Goal: Task Accomplishment & Management: Manage account settings

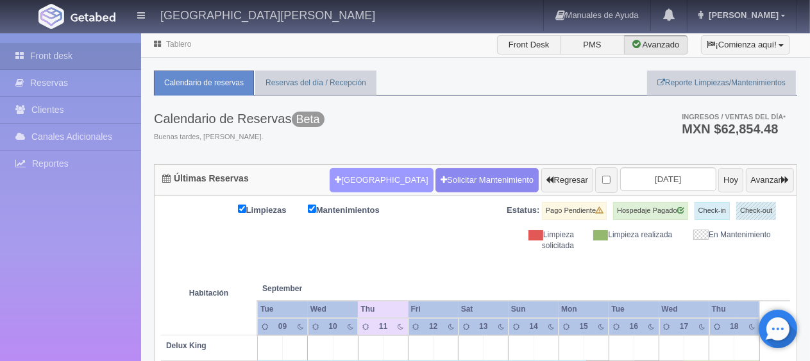
click at [336, 180] on button "[GEOGRAPHIC_DATA]" at bounding box center [381, 180] width 103 height 24
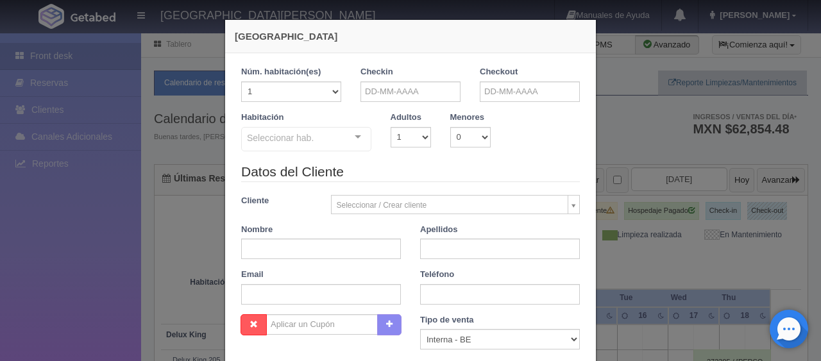
checkbox input "false"
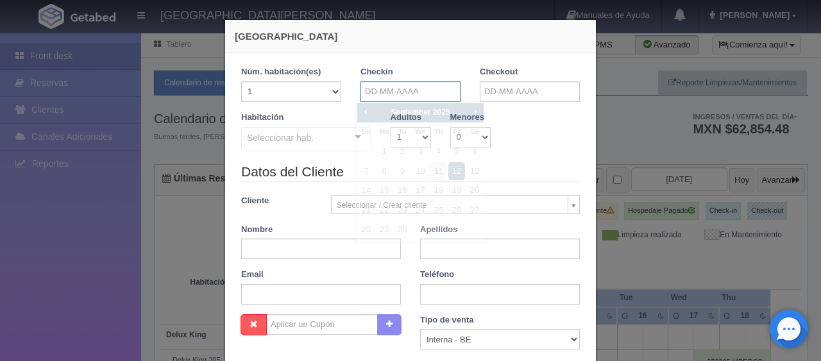
click at [375, 87] on input "text" at bounding box center [411, 91] width 100 height 21
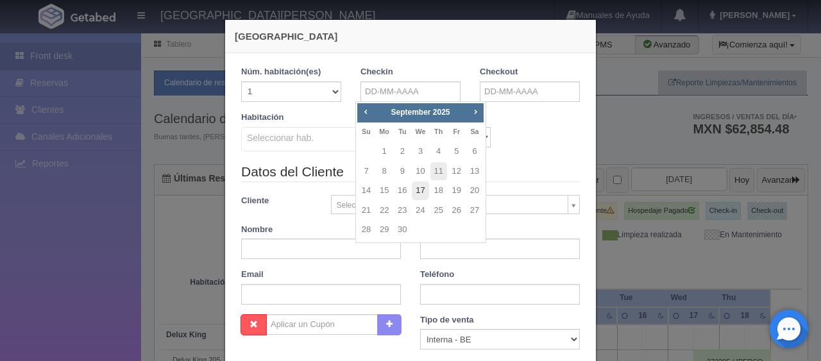
click at [419, 195] on link "17" at bounding box center [420, 191] width 17 height 19
type input "17-09-2025"
checkbox input "false"
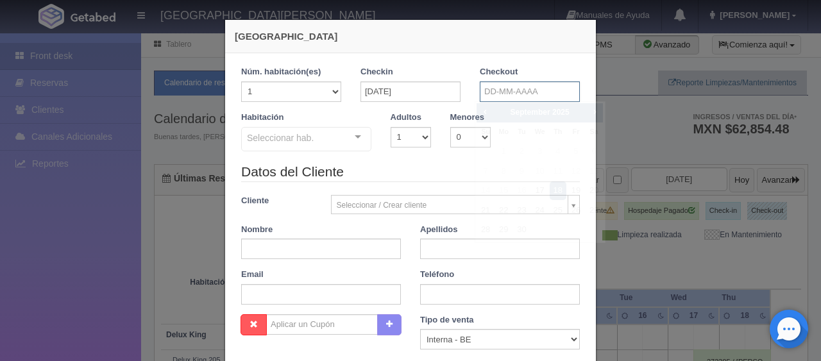
click at [502, 94] on input "text" at bounding box center [530, 91] width 100 height 21
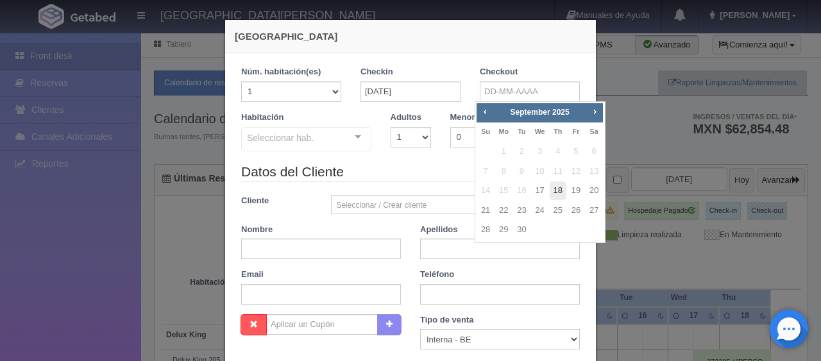
click at [556, 189] on link "18" at bounding box center [558, 191] width 17 height 19
type input "18-09-2025"
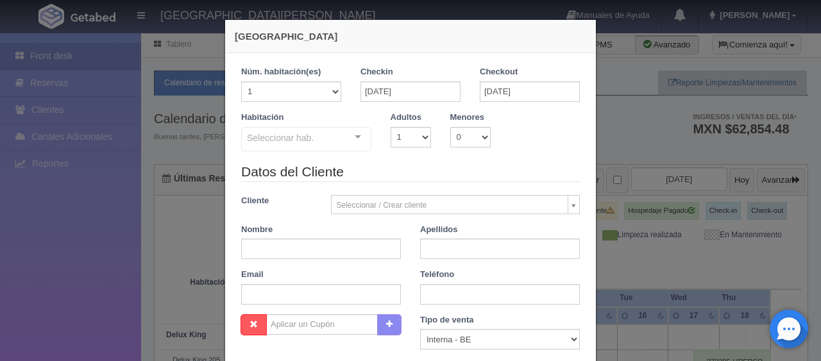
checkbox input "false"
click at [313, 91] on select "1 2 3 4 5 6 7 8 9 10 11 12 13 14 15 16 17 18 19 20" at bounding box center [291, 91] width 100 height 21
select select "5"
click at [241, 81] on select "1 2 3 4 5 6 7 8 9 10 11 12 13 14 15 16 17 18 19 20" at bounding box center [291, 91] width 100 height 21
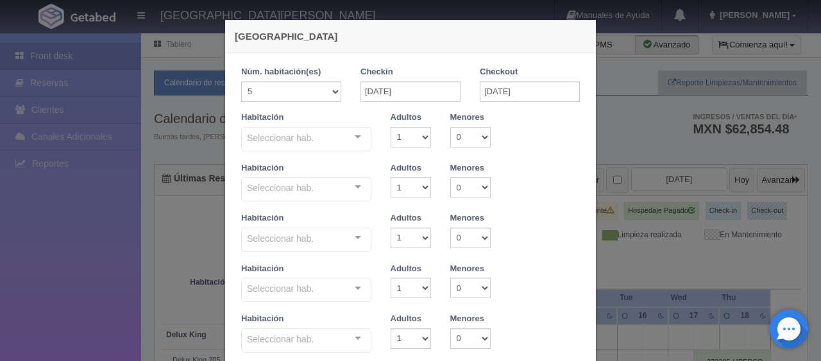
click at [340, 140] on div "Seleccionar hab. SUITE SUITE - Sin asignar SUITE 301 Habitación Personas con Mo…" at bounding box center [306, 140] width 130 height 26
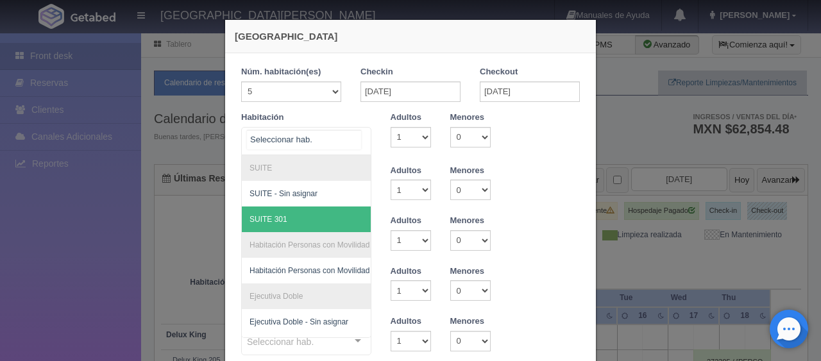
scroll to position [64, 0]
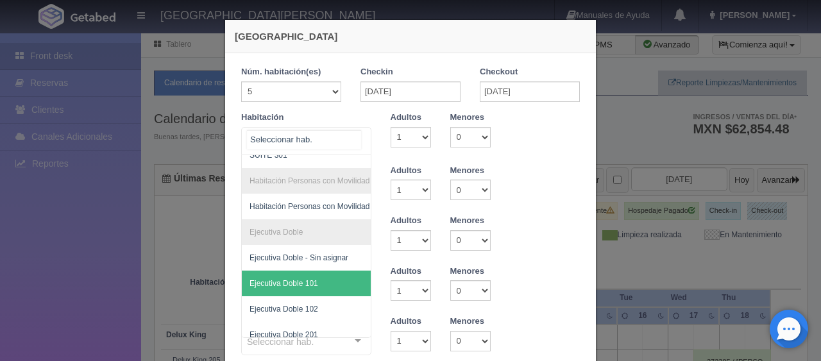
click at [307, 282] on span "Ejecutiva Doble 101" at bounding box center [284, 283] width 69 height 9
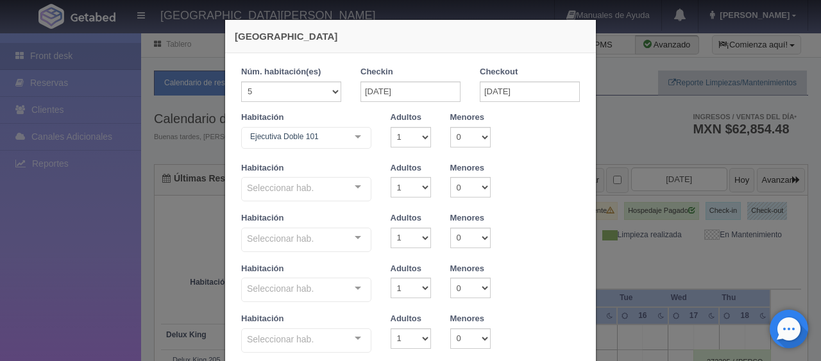
checkbox input "false"
type input "6495.00"
checkbox input "false"
click at [334, 194] on div "Seleccionar hab." at bounding box center [306, 189] width 130 height 24
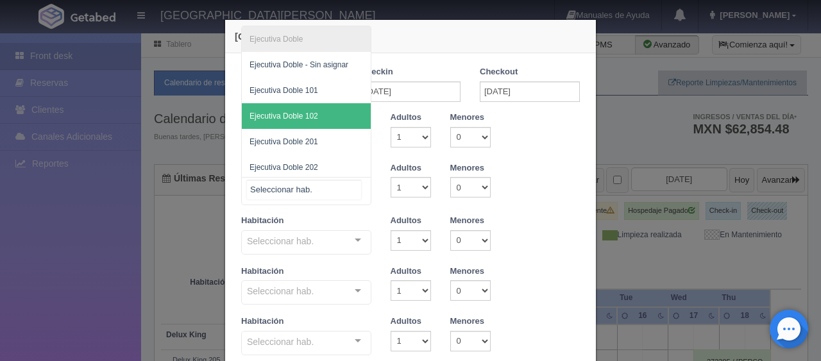
click at [310, 117] on span "Ejecutiva Doble 102" at bounding box center [284, 116] width 69 height 9
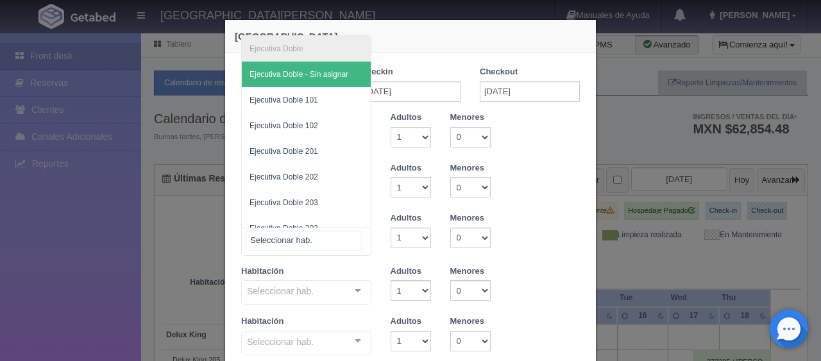
click at [348, 238] on div "Ejecutiva Doble Ejecutiva Doble - Sin asignar Ejecutiva Doble 101 Ejecutiva Dob…" at bounding box center [306, 242] width 130 height 28
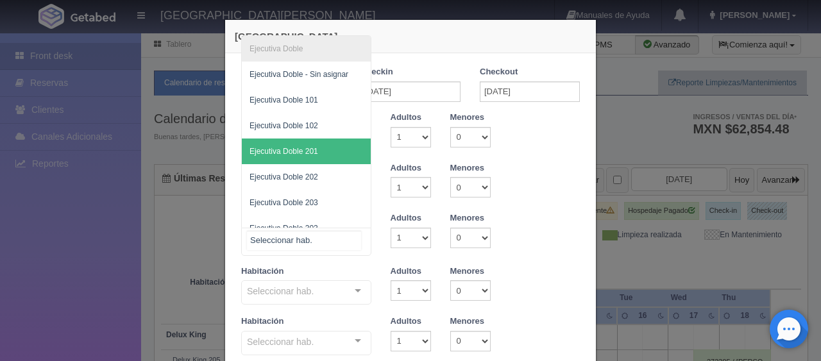
click at [316, 155] on span "Ejecutiva Doble 201" at bounding box center [306, 152] width 129 height 26
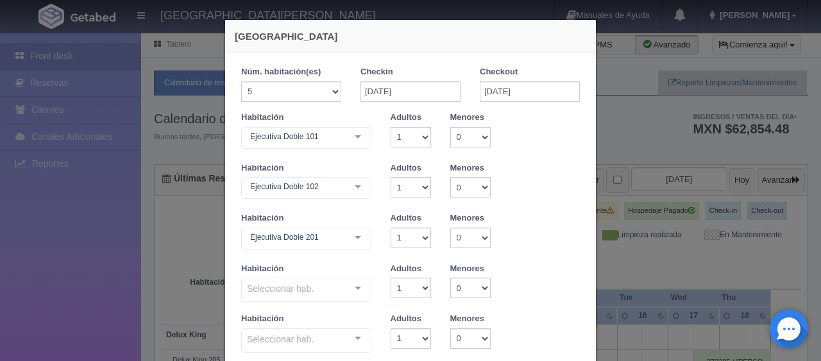
click at [345, 292] on div "Seleccionar hab. Ejecutiva Doble Ejecutiva Doble - Sin asignar Ejecutiva Doble …" at bounding box center [306, 291] width 130 height 26
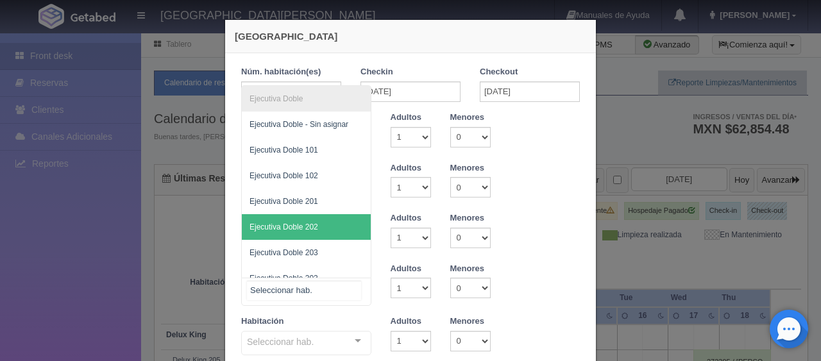
click at [326, 227] on span "Ejecutiva Doble 202" at bounding box center [306, 227] width 129 height 26
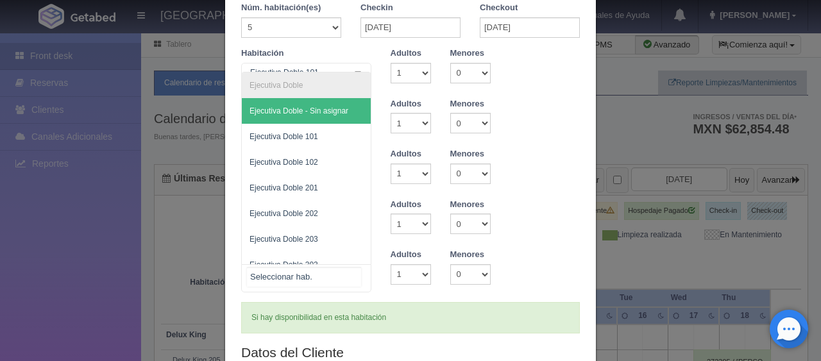
click at [352, 276] on div at bounding box center [358, 274] width 26 height 19
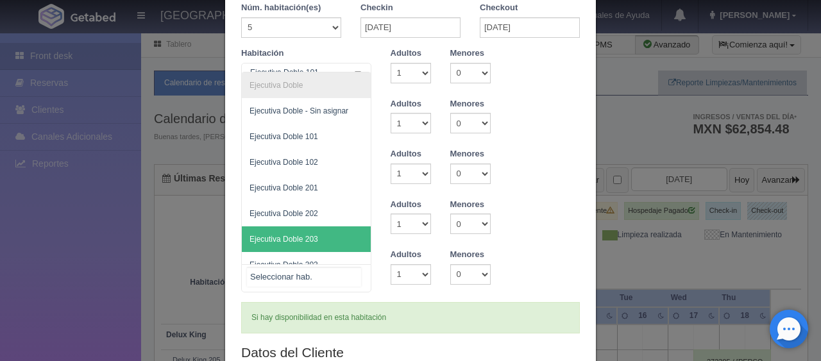
click at [337, 235] on span "Ejecutiva Doble 203" at bounding box center [306, 239] width 129 height 26
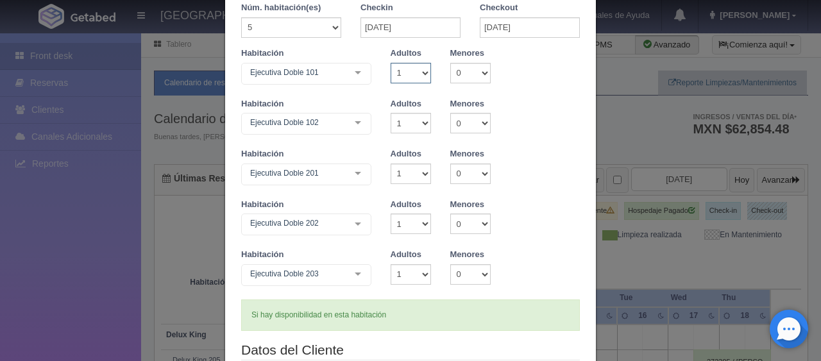
click at [405, 73] on select "1 2 3 4 5 6 7 8 9 10" at bounding box center [411, 73] width 40 height 21
select select "2"
click at [391, 63] on select "1 2 3 4 5 6 7 8 9 10" at bounding box center [411, 73] width 40 height 21
checkbox input "false"
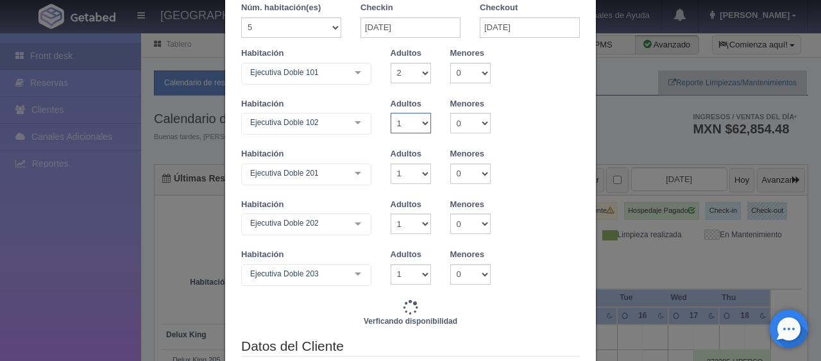
click at [405, 124] on select "1 2 3 4 5 6 7 8 9 10" at bounding box center [411, 123] width 40 height 21
type input "6745.00"
checkbox input "false"
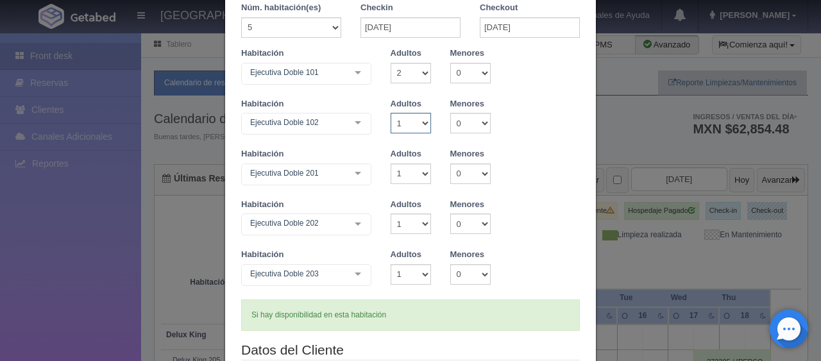
select select "2"
click at [391, 113] on select "1 2 3 4 5 6 7 8 9 10" at bounding box center [411, 123] width 40 height 21
checkbox input "false"
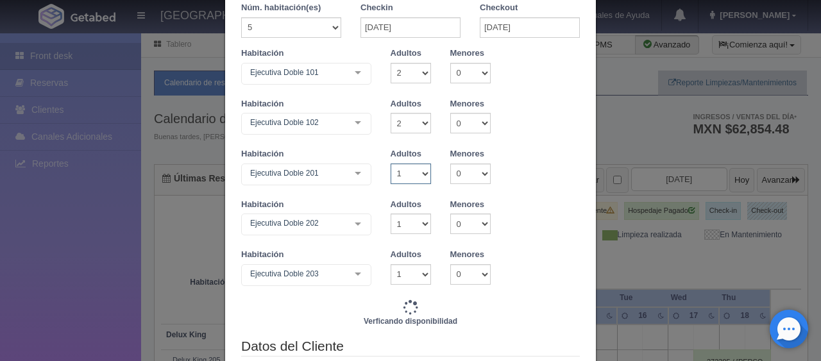
click at [411, 168] on select "1 2 3 4 5 6 7 8 9 10" at bounding box center [411, 174] width 40 height 21
type input "6995.00"
checkbox input "false"
select select "2"
click at [391, 164] on select "1 2 3 4 5 6 7 8 9 10" at bounding box center [411, 174] width 40 height 21
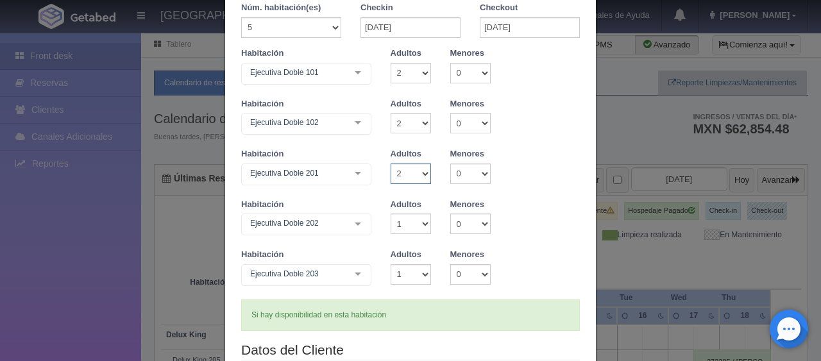
checkbox input "false"
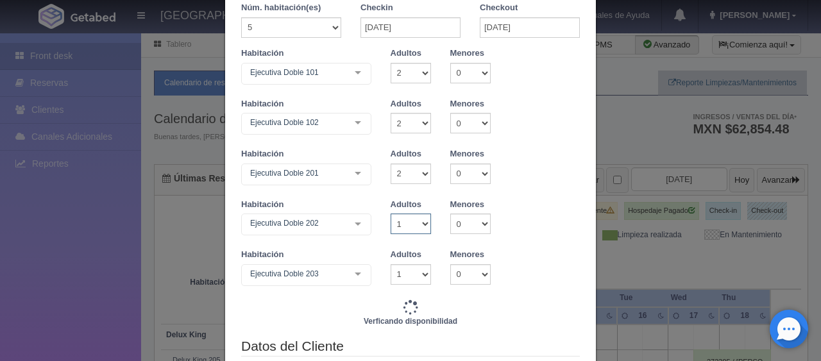
click at [410, 217] on select "1 2 3 4 5 6 7 8 9 10" at bounding box center [411, 224] width 40 height 21
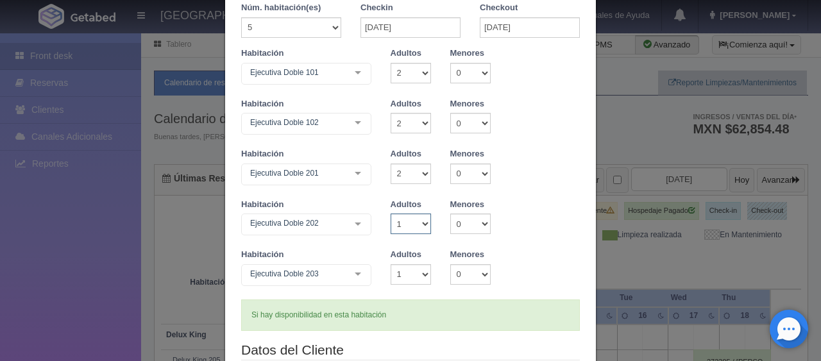
type input "7245.00"
checkbox input "false"
select select "2"
click at [391, 214] on select "1 2 3 4 5 6 7 8 9 10" at bounding box center [411, 224] width 40 height 21
checkbox input "false"
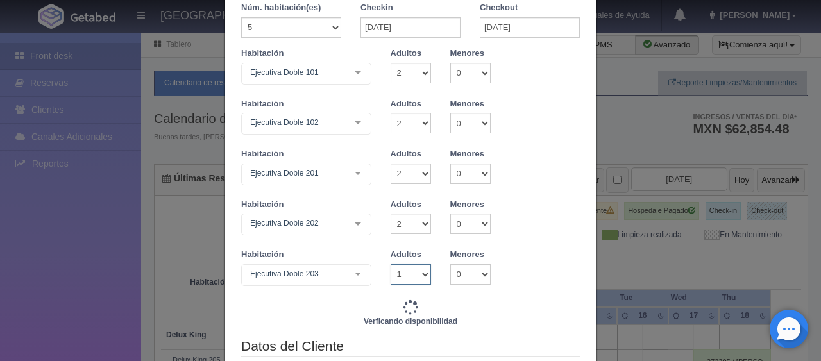
click at [395, 277] on select "1 2 3 4 5 6 7 8 9 10" at bounding box center [411, 274] width 40 height 21
type input "7495.00"
checkbox input "false"
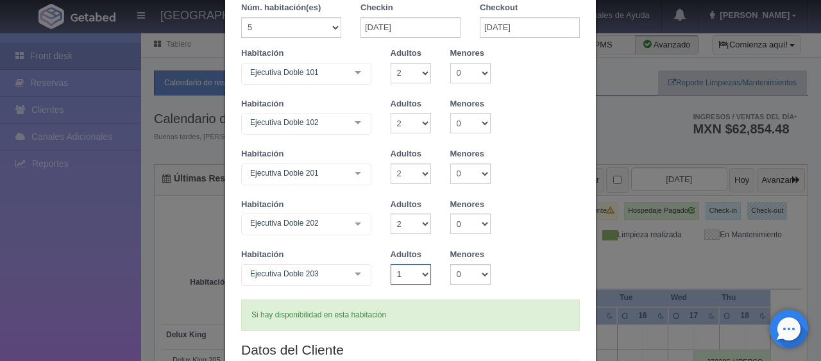
select select "2"
click at [391, 264] on select "1 2 3 4 5 6 7 8 9 10" at bounding box center [411, 274] width 40 height 21
checkbox input "false"
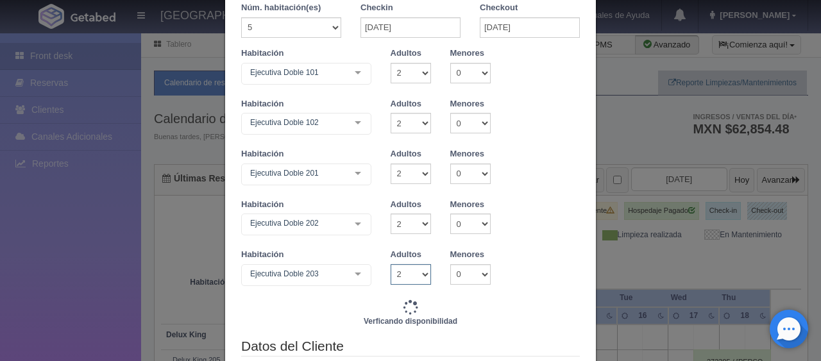
scroll to position [0, 0]
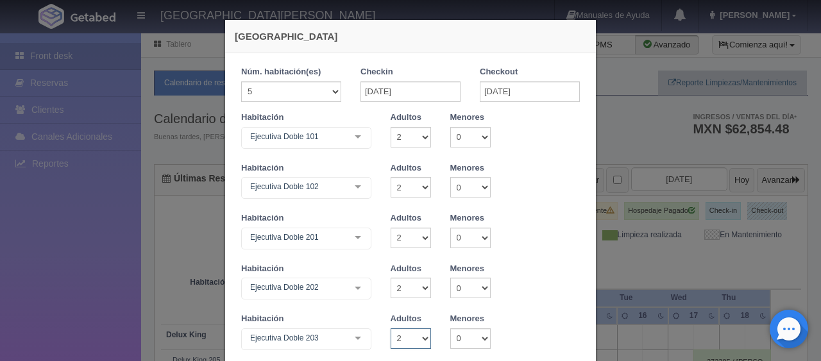
type input "7745.00"
checkbox input "false"
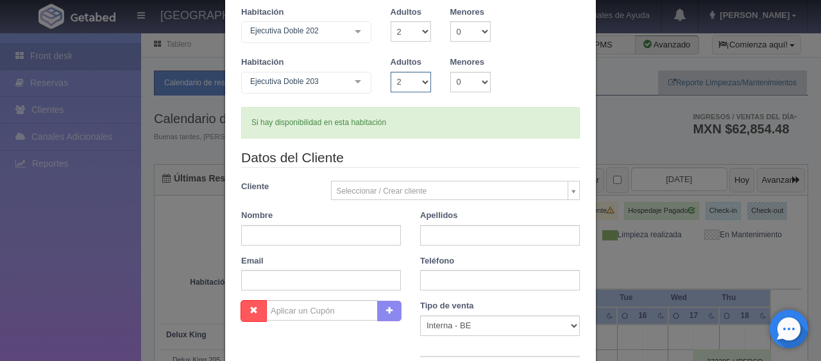
scroll to position [321, 0]
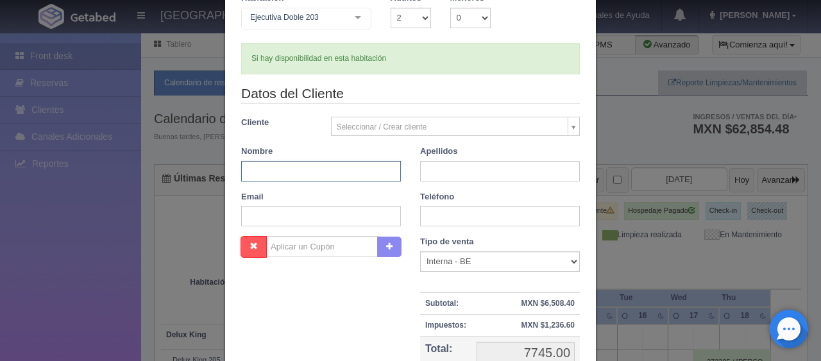
click at [344, 171] on input "text" at bounding box center [321, 171] width 160 height 21
type input "Araceli"
type input "m"
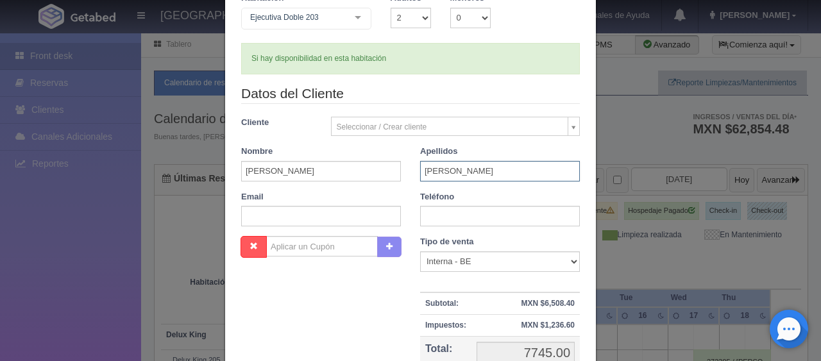
type input "Mejia"
click at [477, 217] on input "text" at bounding box center [500, 216] width 160 height 21
click at [485, 262] on select "Correo Electronico Interna - BE Llamada OTA Externa Otro WALK IN" at bounding box center [500, 261] width 160 height 21
select select "phone"
click at [420, 251] on select "Correo Electronico Interna - BE Llamada OTA Externa Otro WALK IN" at bounding box center [500, 261] width 160 height 21
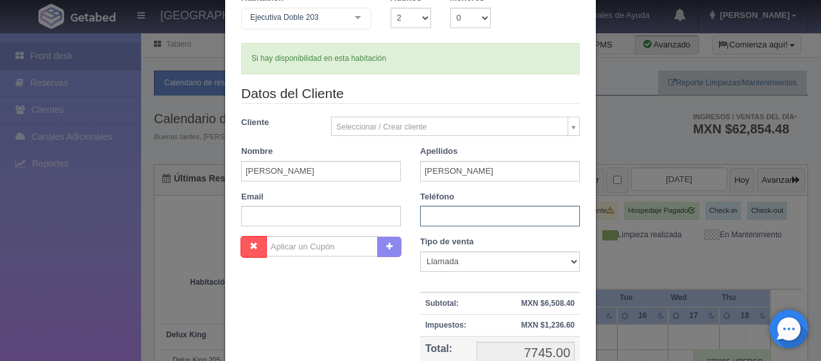
click at [454, 221] on input "text" at bounding box center [500, 216] width 160 height 21
type input "4423413895"
click at [464, 253] on select "Correo Electronico Interna - BE Llamada OTA Externa Otro WALK IN" at bounding box center [500, 261] width 160 height 21
click at [381, 287] on div "Nombre Cupón : Descuentos : Tipo de venta Correo Electronico Interna - BE Llama…" at bounding box center [411, 329] width 358 height 187
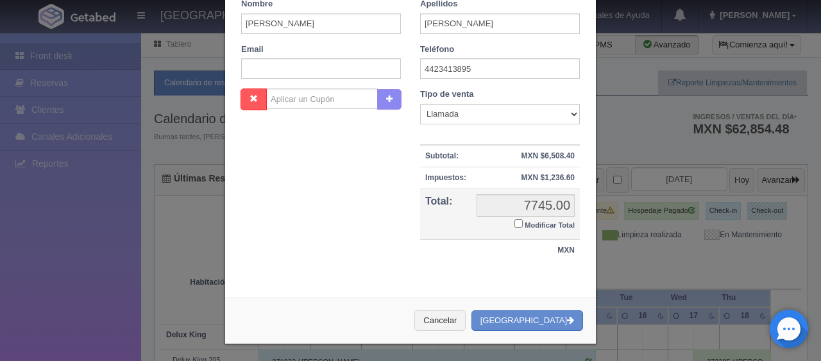
click at [525, 221] on small "Modificar Total" at bounding box center [550, 225] width 50 height 8
click at [520, 221] on input "Modificar Total" at bounding box center [518, 223] width 8 height 8
checkbox input "true"
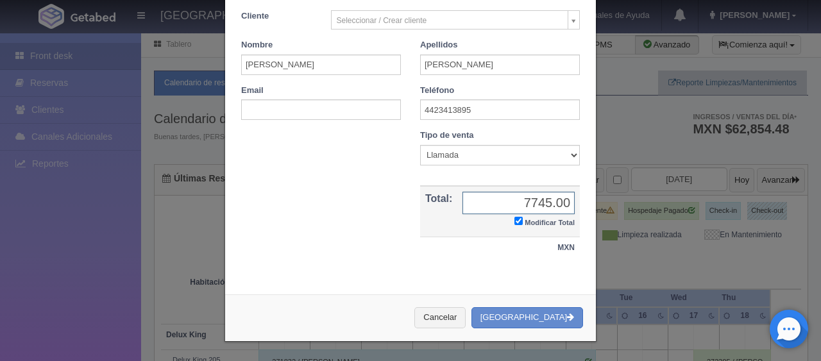
scroll to position [425, 0]
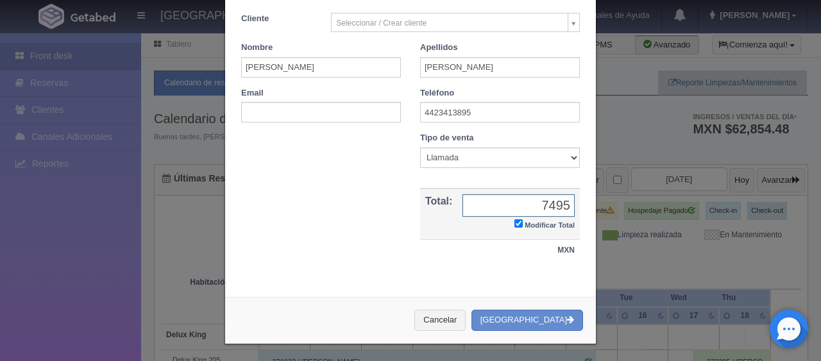
type input "7495.00"
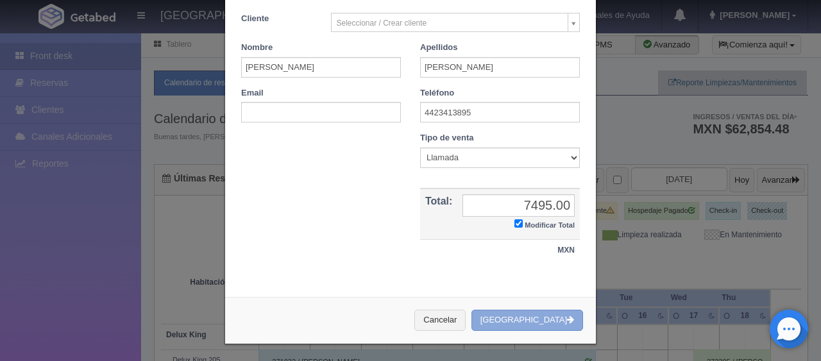
click at [538, 319] on button "[GEOGRAPHIC_DATA]" at bounding box center [528, 320] width 112 height 21
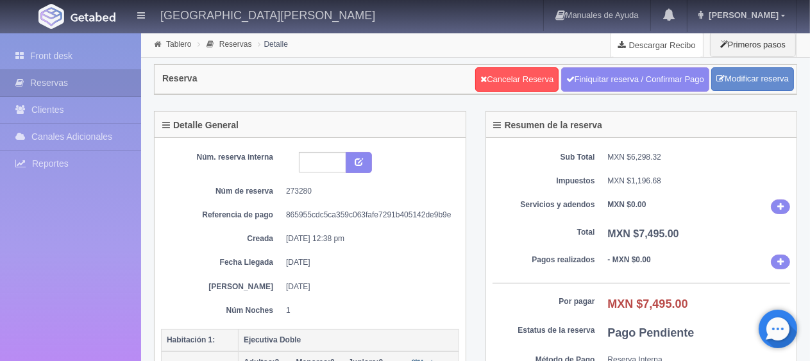
click at [666, 46] on link "Descargar Recibo" at bounding box center [657, 45] width 92 height 26
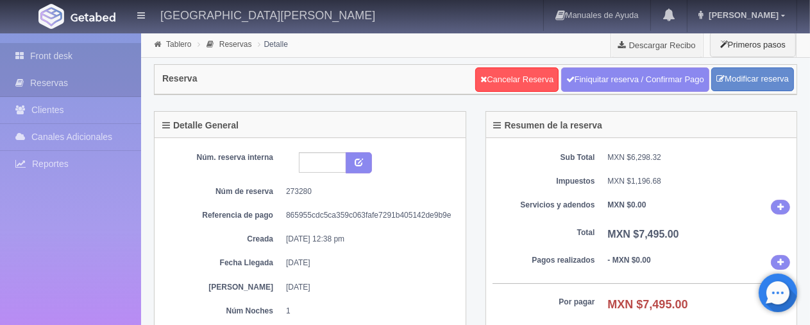
click at [60, 55] on link "Front desk" at bounding box center [70, 56] width 141 height 26
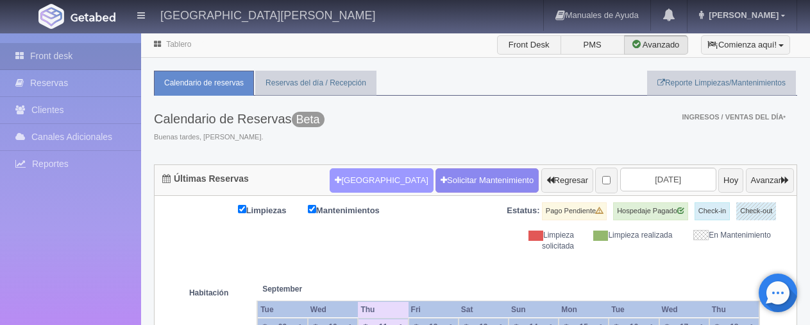
click at [339, 184] on button "[GEOGRAPHIC_DATA]" at bounding box center [381, 180] width 103 height 24
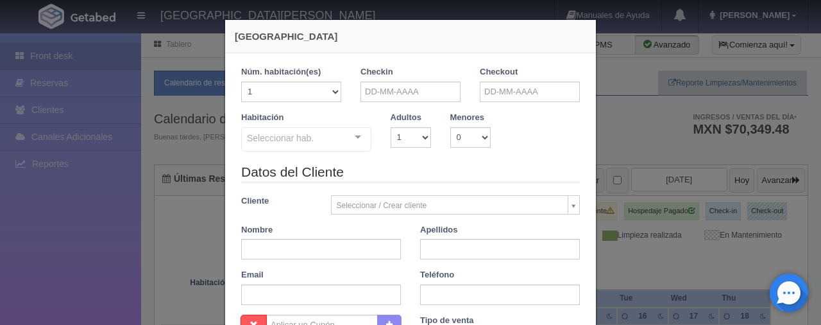
checkbox input "false"
click at [408, 91] on input "text" at bounding box center [411, 91] width 100 height 21
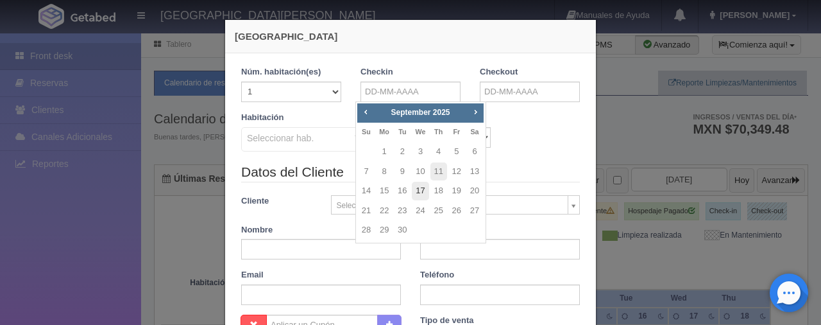
click at [420, 190] on link "17" at bounding box center [420, 191] width 17 height 19
type input "17-09-2025"
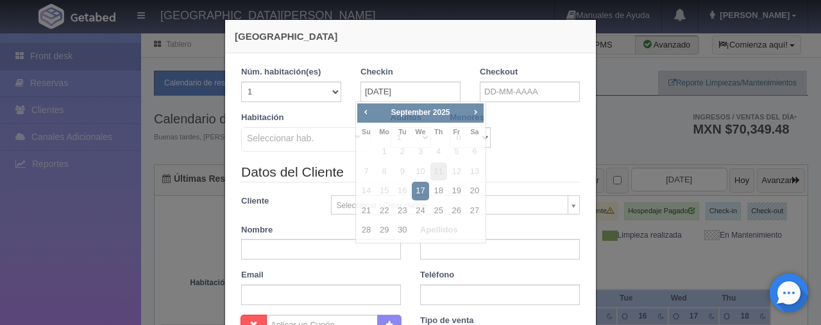
checkbox input "false"
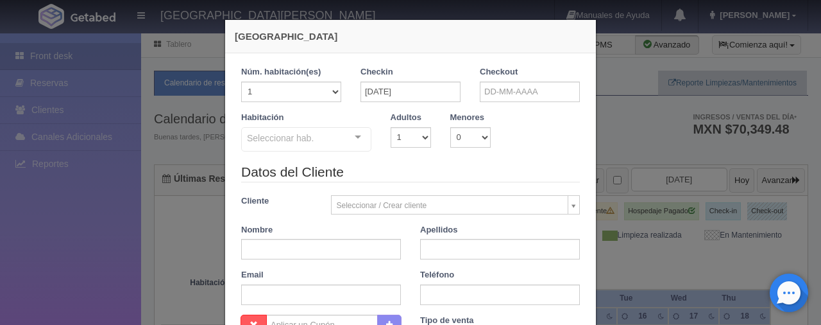
click at [493, 102] on div "Checkout" at bounding box center [529, 89] width 119 height 46
click at [498, 94] on input "text" at bounding box center [530, 91] width 100 height 21
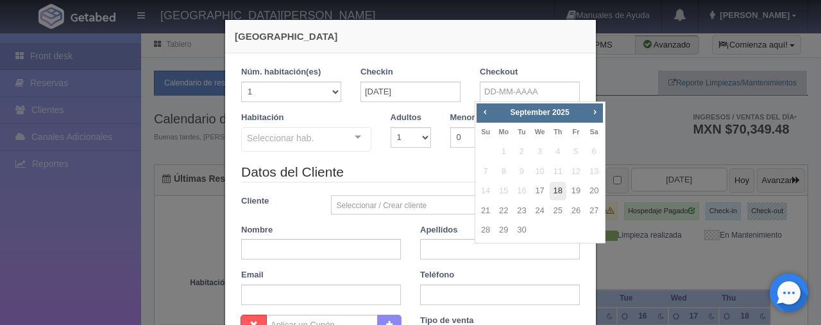
click at [560, 191] on link "18" at bounding box center [558, 191] width 17 height 19
type input "18-09-2025"
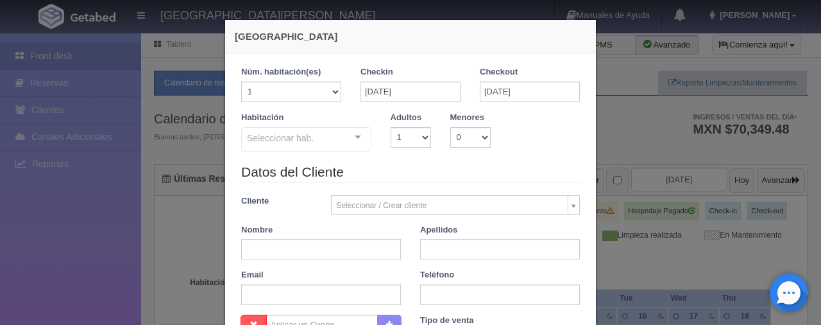
checkbox input "false"
click at [343, 144] on div "Seleccionar hab. SUITE SUITE - Sin asignar SUITE 301 Habitación Personas con Mo…" at bounding box center [306, 140] width 130 height 26
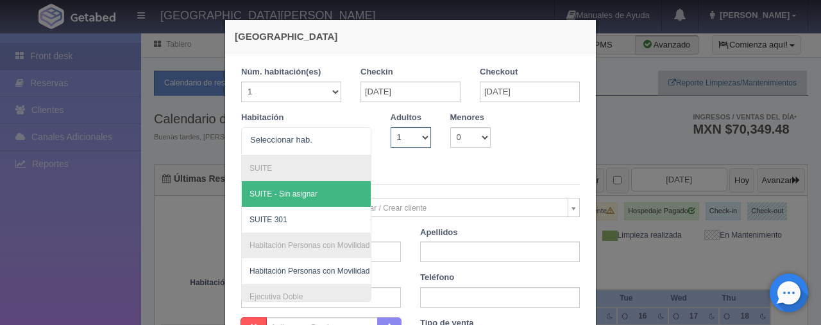
click at [405, 139] on select "1 2 3 4 5 6 7 8 9 10" at bounding box center [411, 137] width 40 height 21
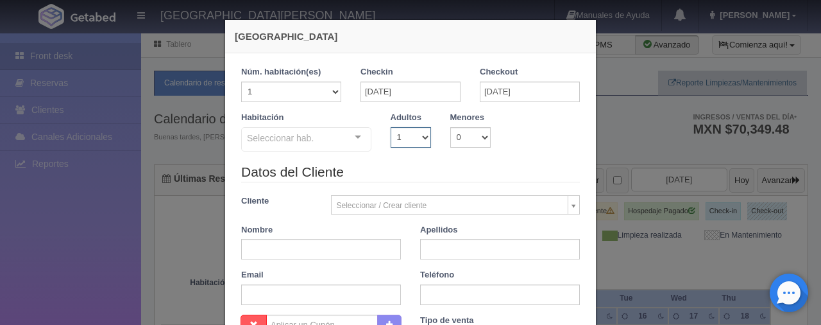
select select "2"
click at [391, 127] on select "1 2 3 4 5 6 7 8 9 10" at bounding box center [411, 137] width 40 height 21
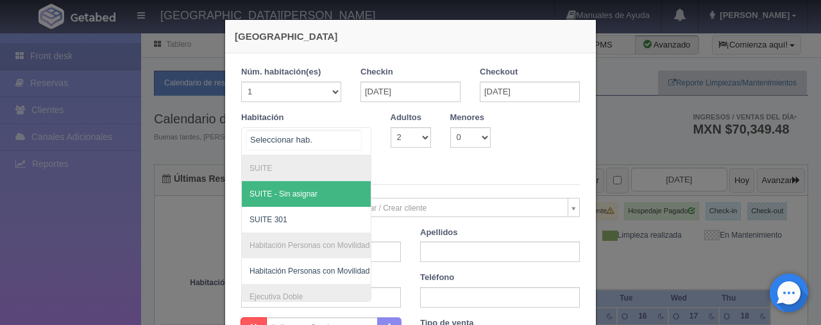
click at [343, 135] on div "SUITE SUITE - Sin asignar SUITE 301 Habitación Personas con Movilidad Reducida …" at bounding box center [306, 141] width 130 height 28
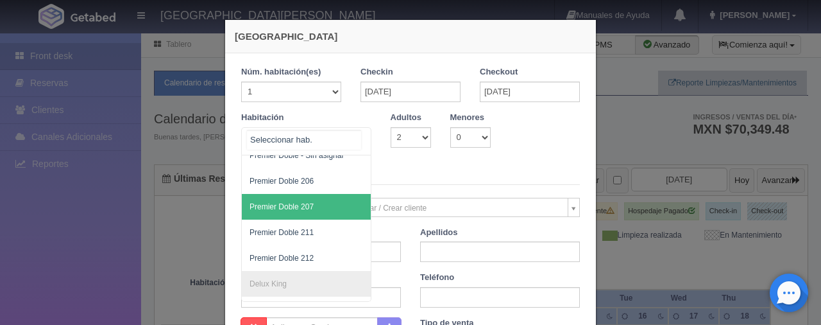
click at [335, 207] on span "Premier Doble 207" at bounding box center [350, 207] width 216 height 26
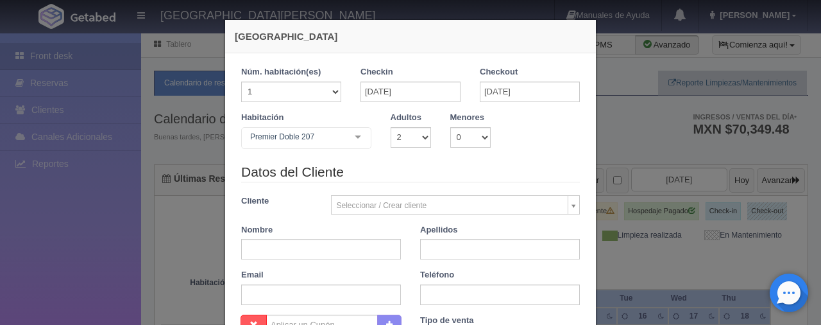
checkbox input "false"
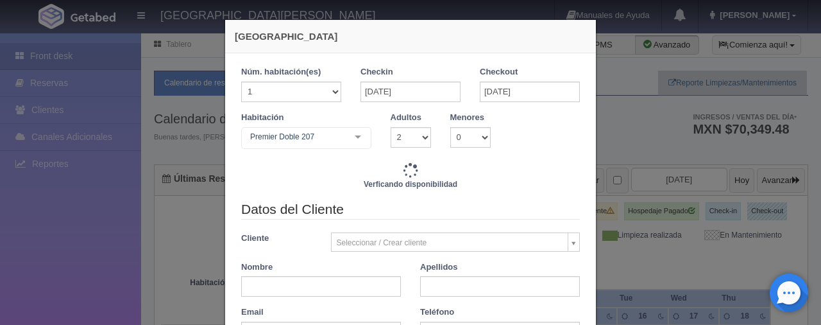
type input "1649.00"
checkbox input "false"
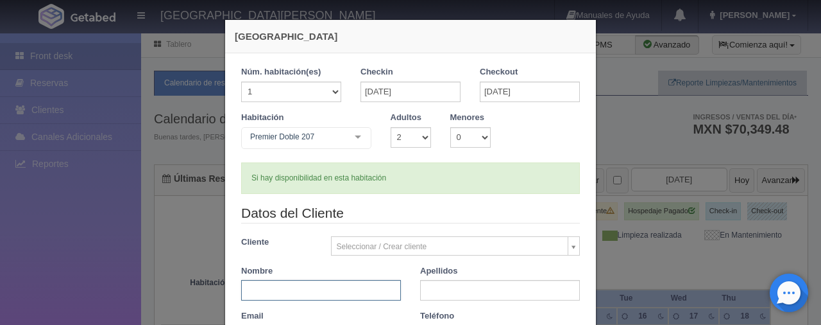
click at [339, 280] on input "text" at bounding box center [321, 290] width 160 height 21
type input "Araceli Mejia"
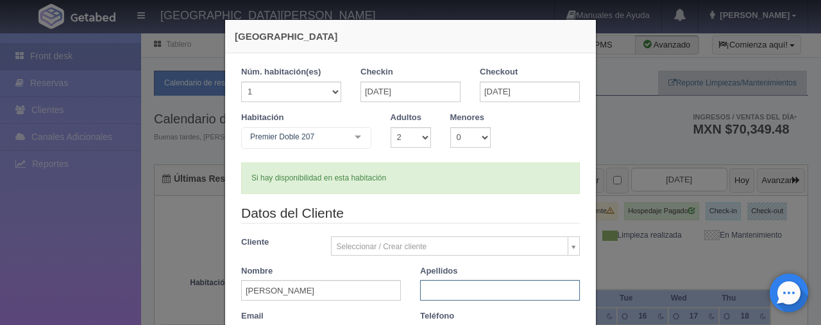
click at [443, 280] on input "text" at bounding box center [500, 290] width 160 height 21
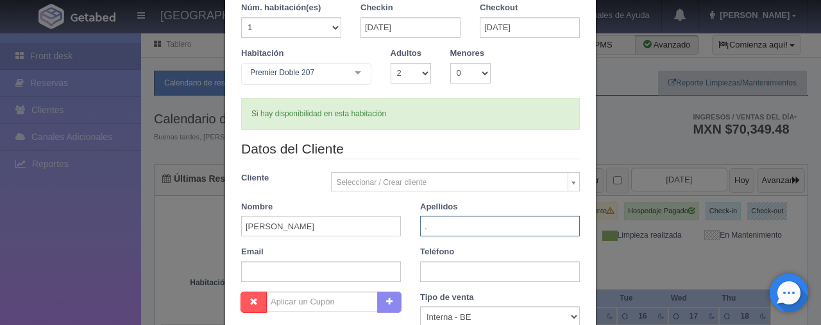
scroll to position [192, 0]
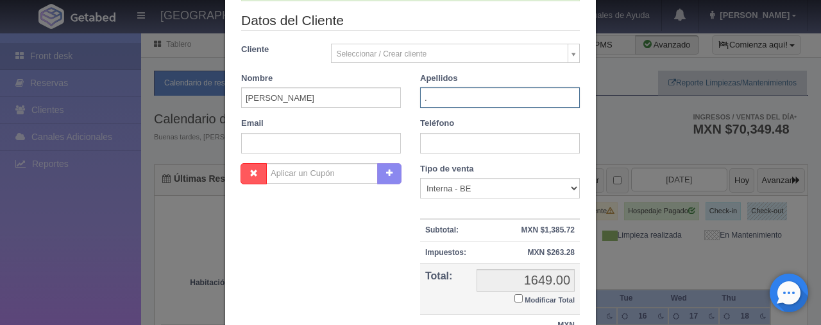
type input "."
click at [460, 189] on select "Correo Electronico Interna - BE Llamada OTA Externa Otro WALK IN" at bounding box center [500, 188] width 160 height 21
select select "phone"
click at [420, 178] on select "Correo Electronico Interna - BE Llamada OTA Externa Otro WALK IN" at bounding box center [500, 188] width 160 height 21
click at [516, 298] on input "Modificar Total" at bounding box center [518, 298] width 8 height 8
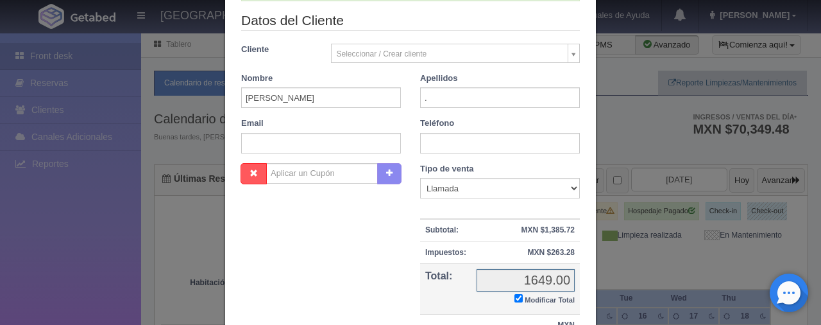
checkbox input "true"
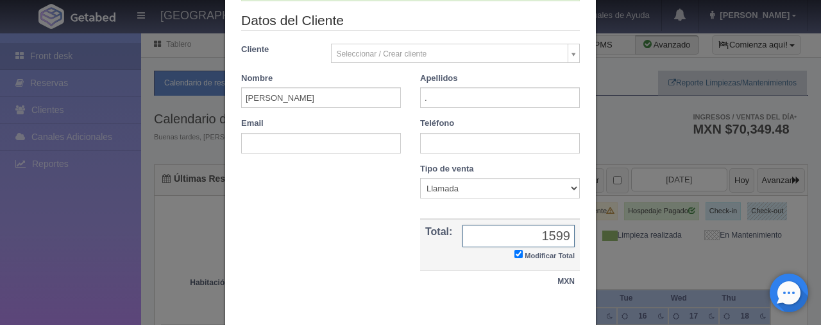
scroll to position [260, 0]
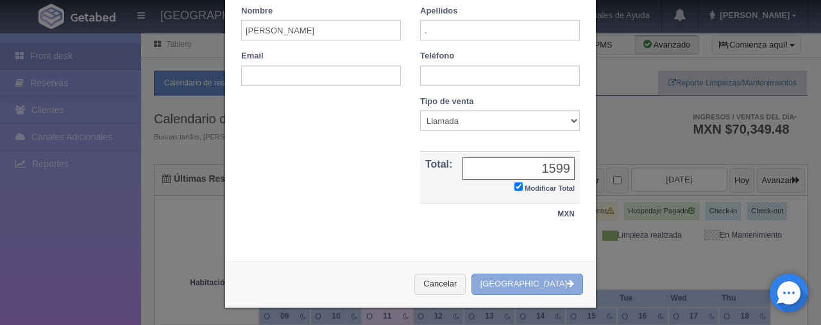
type input "1599"
click at [540, 280] on button "Crear Reserva" at bounding box center [528, 283] width 112 height 21
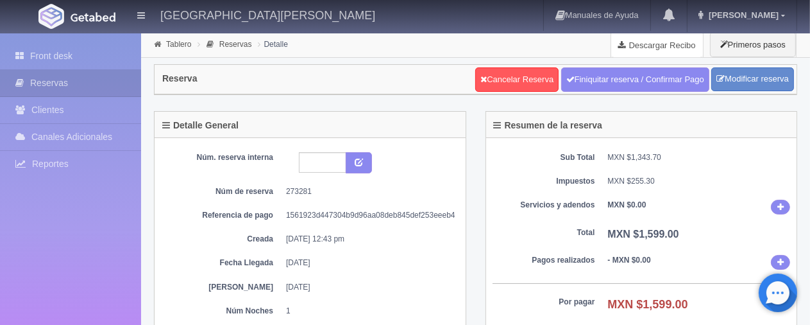
click at [670, 42] on link "Descargar Recibo" at bounding box center [657, 45] width 92 height 26
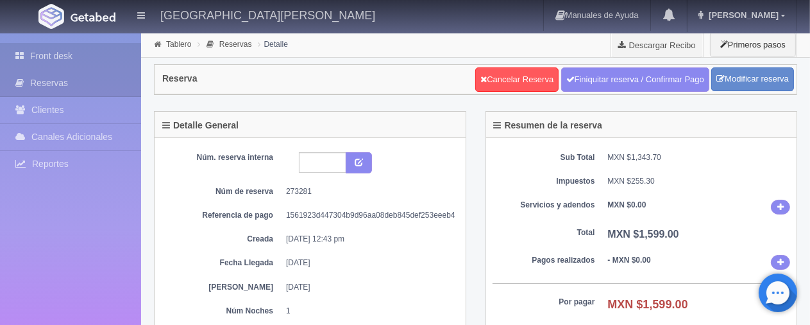
click at [107, 63] on link "Front desk" at bounding box center [70, 56] width 141 height 26
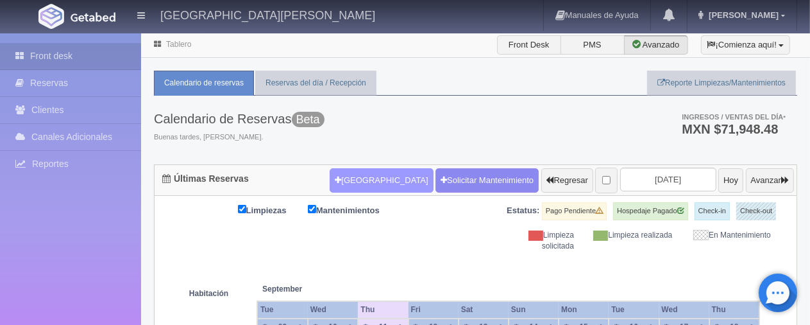
click at [349, 178] on button "[GEOGRAPHIC_DATA]" at bounding box center [381, 180] width 103 height 24
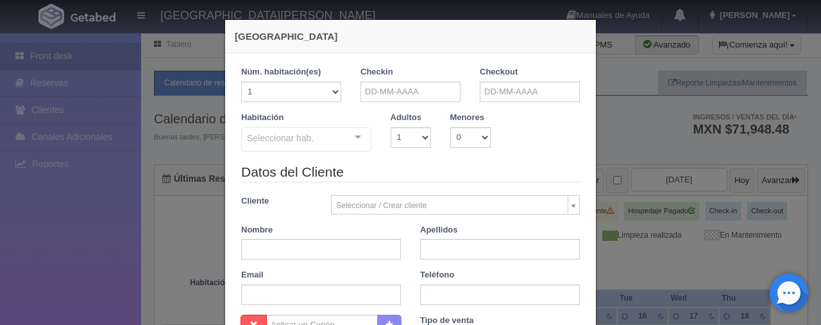
checkbox input "false"
click at [390, 90] on input "text" at bounding box center [411, 91] width 100 height 21
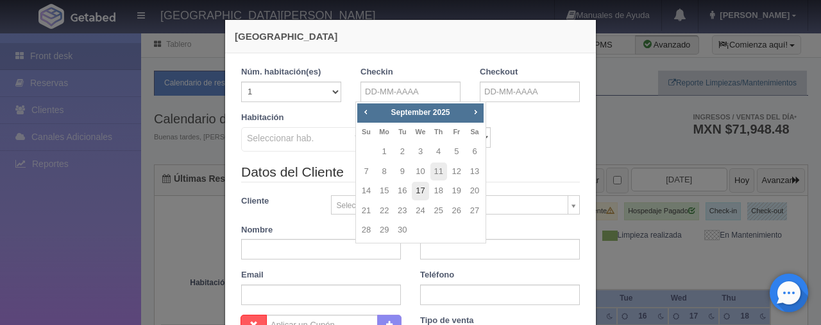
click at [422, 192] on link "17" at bounding box center [420, 191] width 17 height 19
type input "17-09-2025"
checkbox input "false"
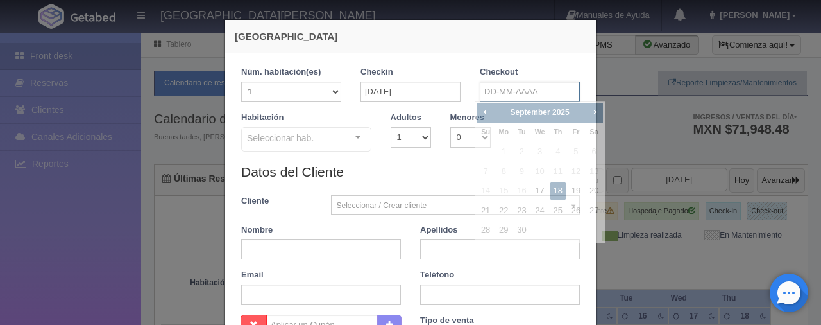
click at [493, 83] on input "text" at bounding box center [530, 91] width 100 height 21
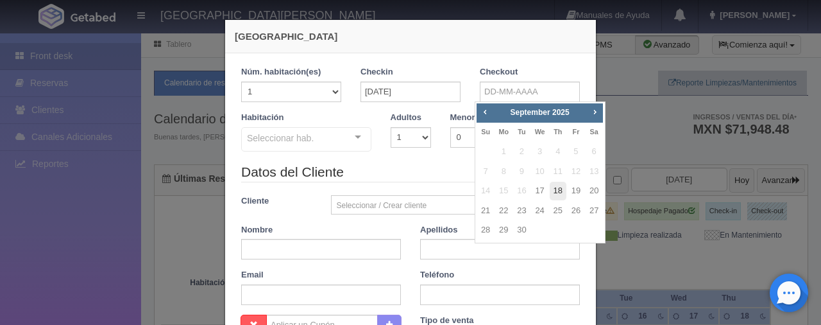
click at [559, 192] on link "18" at bounding box center [558, 191] width 17 height 19
type input "18-09-2025"
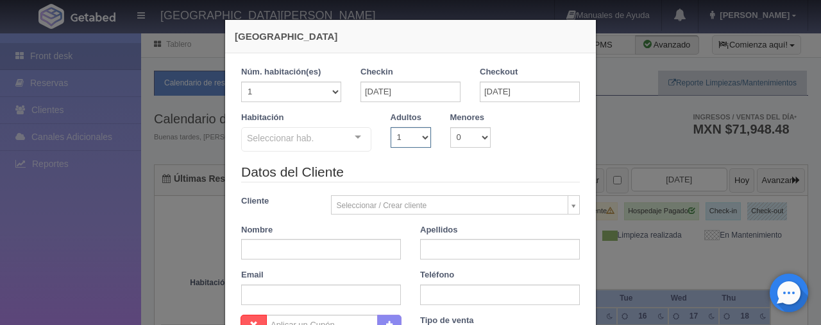
click at [408, 142] on select "1 2 3 4 5 6 7 8 9 10" at bounding box center [411, 137] width 40 height 21
click at [391, 127] on select "1 2 3 4 5 6 7 8 9 10" at bounding box center [411, 137] width 40 height 21
click at [361, 137] on div at bounding box center [358, 137] width 26 height 19
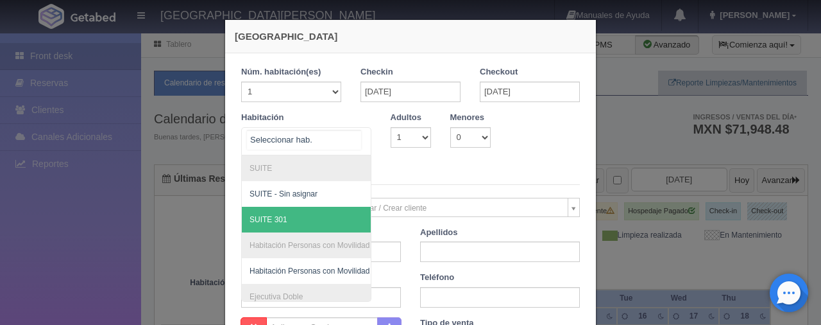
scroll to position [192, 0]
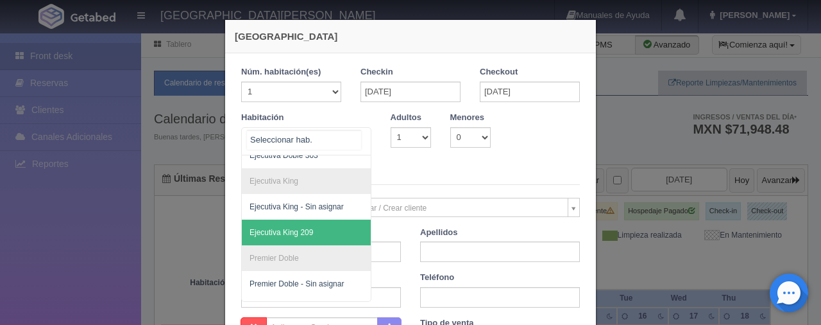
click at [314, 221] on span "Ejecutiva King 209" at bounding box center [350, 232] width 216 height 26
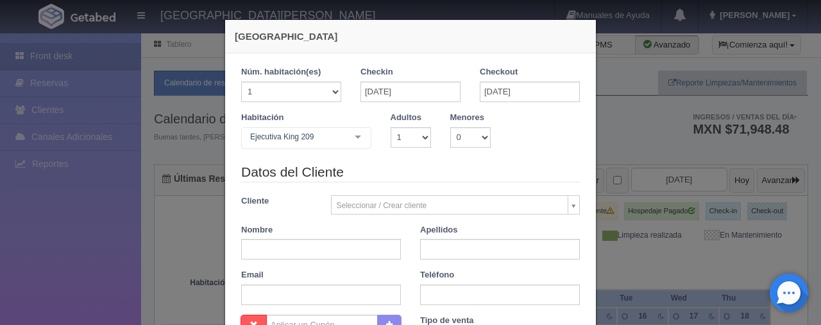
checkbox input "false"
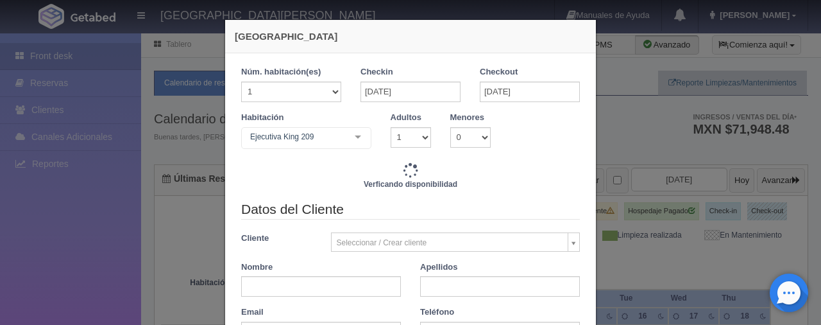
click at [290, 282] on input "text" at bounding box center [321, 286] width 160 height 21
click at [290, 286] on input "text" at bounding box center [321, 286] width 160 height 21
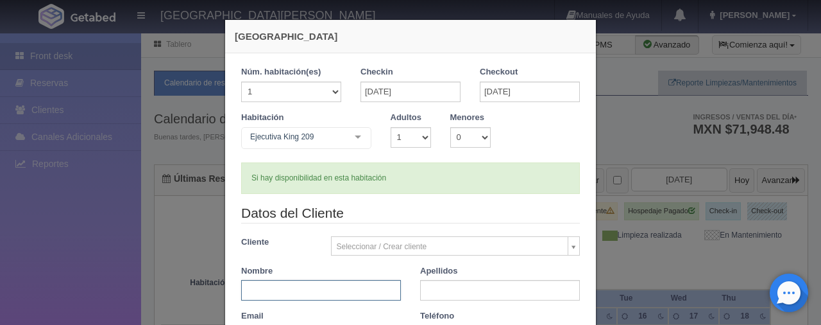
type input "1299.00"
checkbox input "false"
click at [313, 286] on input "text" at bounding box center [321, 290] width 160 height 21
type input "Areceli"
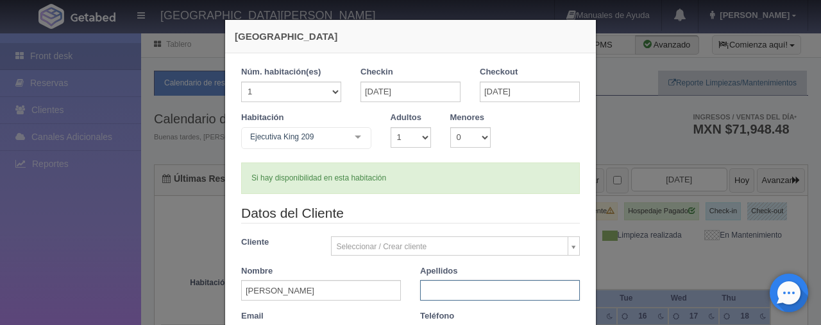
click at [463, 291] on input "text" at bounding box center [500, 290] width 160 height 21
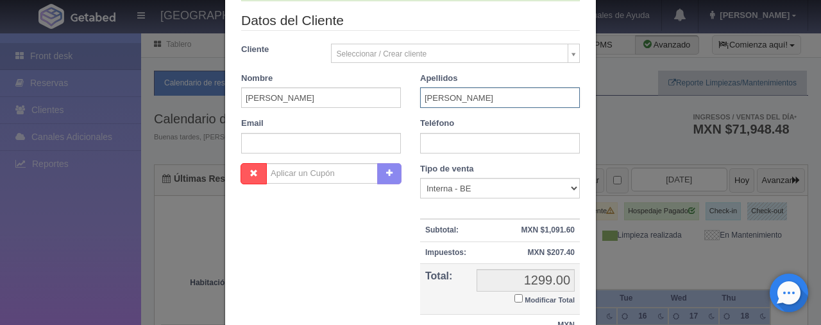
type input "Mejia"
click at [447, 182] on select "Correo Electronico Interna - BE Llamada OTA Externa Otro WALK IN" at bounding box center [500, 188] width 160 height 21
select select "phone"
click at [420, 178] on select "Correo Electronico Interna - BE Llamada OTA Externa Otro WALK IN" at bounding box center [500, 188] width 160 height 21
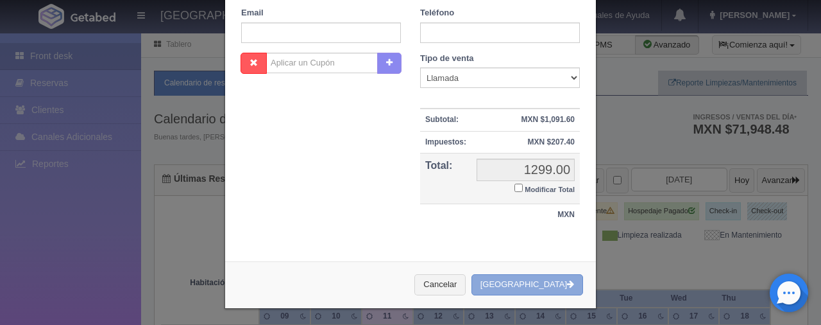
click at [556, 279] on button "Crear Reserva" at bounding box center [528, 284] width 112 height 21
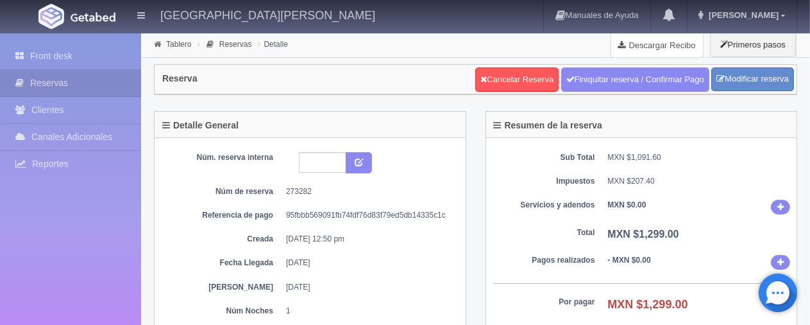
click at [671, 44] on link "Descargar Recibo" at bounding box center [657, 45] width 92 height 26
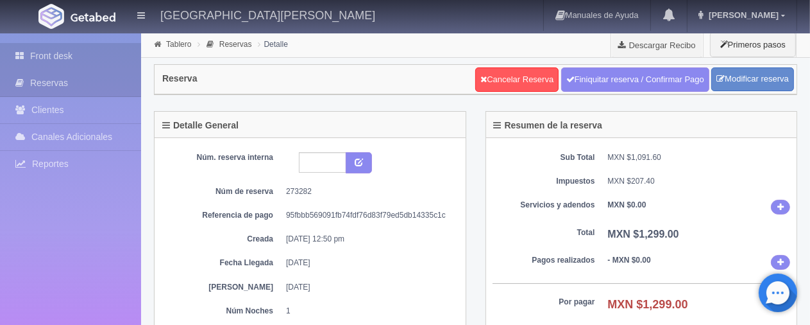
click at [116, 48] on link "Front desk" at bounding box center [70, 56] width 141 height 26
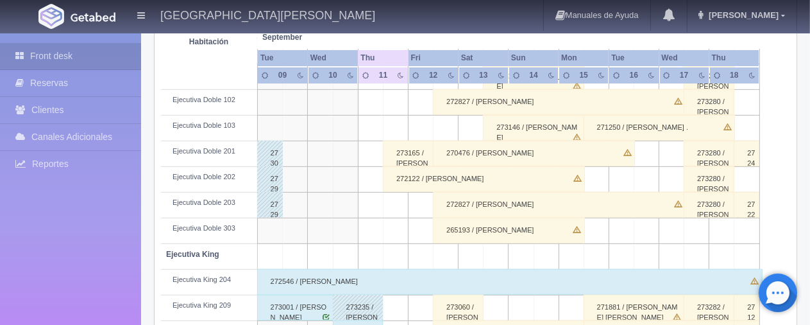
scroll to position [271, 0]
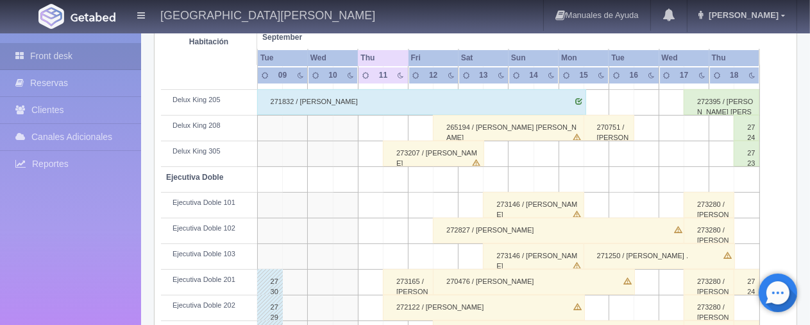
click at [391, 158] on div "273207 / [PERSON_NAME]" at bounding box center [433, 153] width 101 height 26
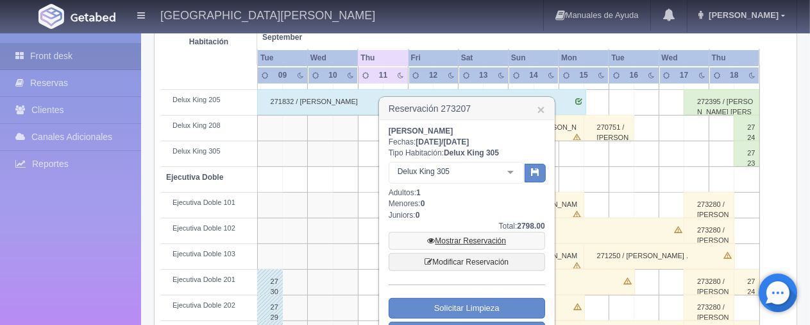
click at [463, 238] on link "Mostrar Reservación" at bounding box center [467, 241] width 157 height 18
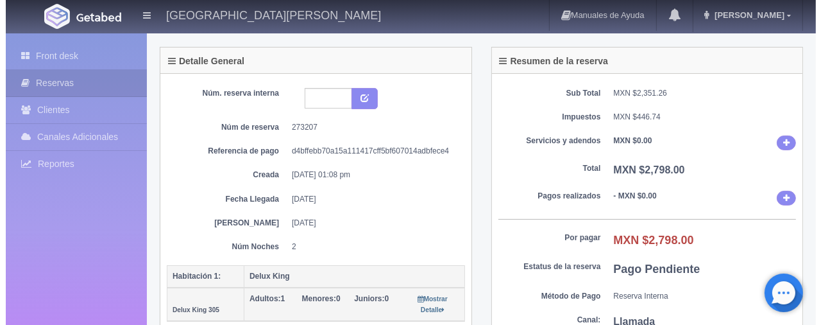
scroll to position [128, 0]
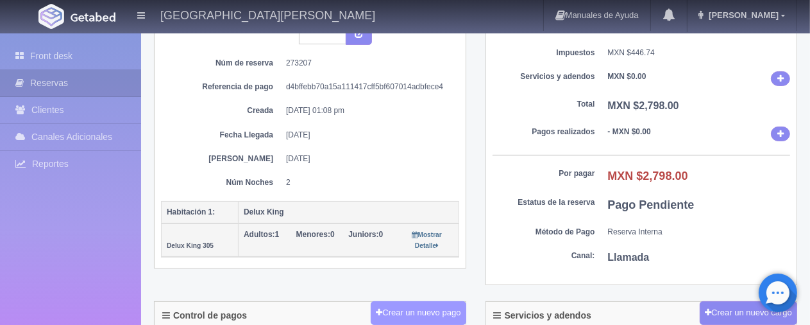
click at [385, 310] on button "Crear un nuevo pago" at bounding box center [418, 313] width 95 height 24
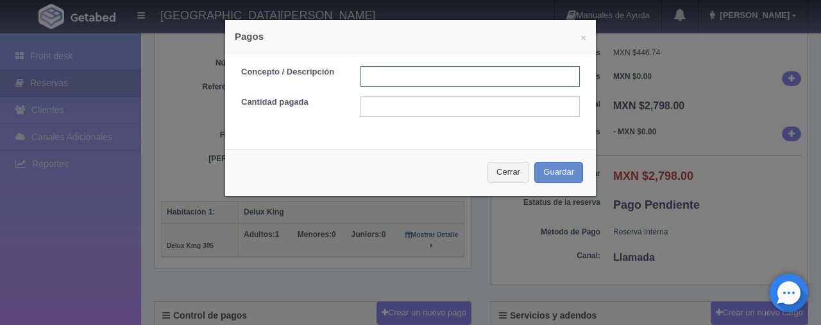
click at [394, 74] on input "text" at bounding box center [470, 76] width 219 height 21
type input "Total Tarjeta"
click at [429, 103] on input "text" at bounding box center [470, 106] width 219 height 21
type input "2798.00"
click at [553, 167] on button "Guardar" at bounding box center [558, 172] width 49 height 21
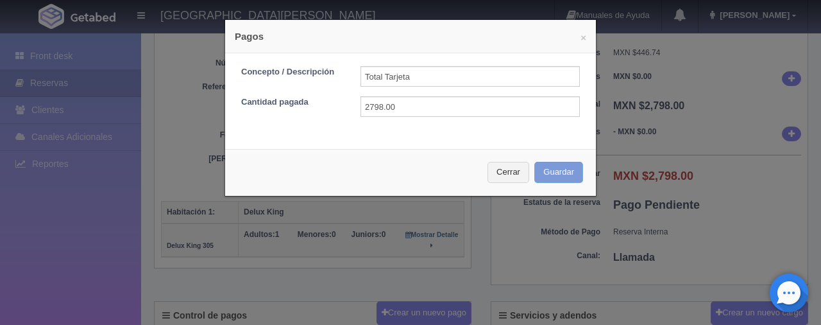
click at [539, 173] on div "Cerrar Guardar" at bounding box center [410, 172] width 371 height 47
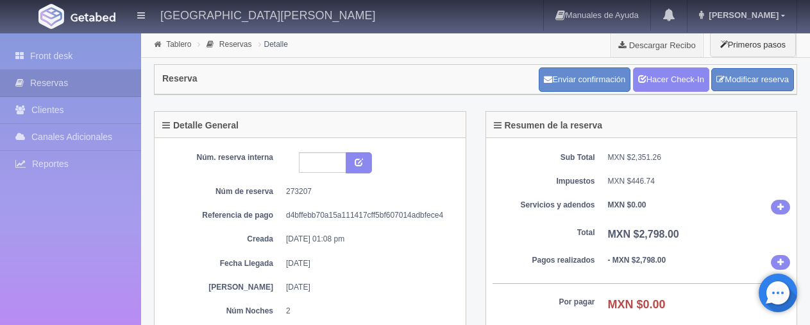
scroll to position [128, 0]
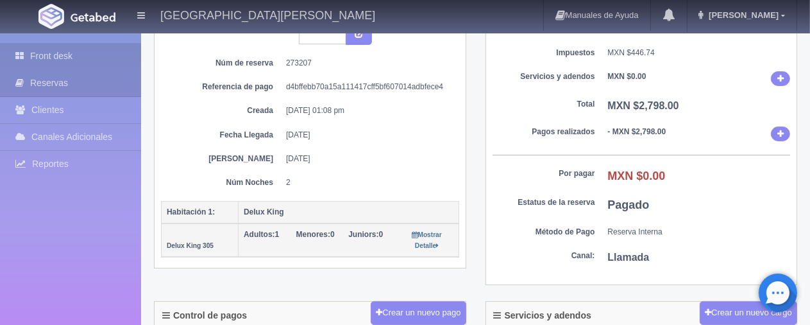
click at [109, 59] on link "Front desk" at bounding box center [70, 56] width 141 height 26
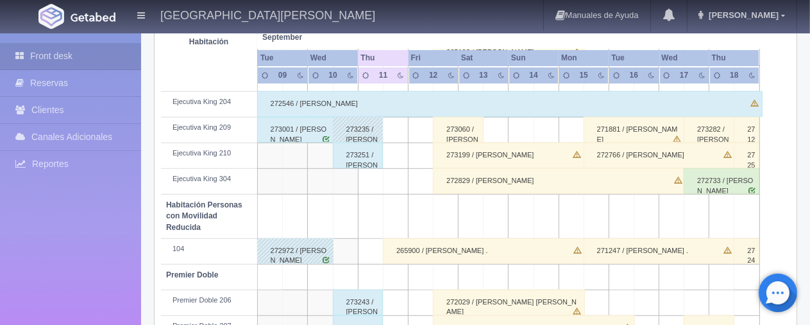
scroll to position [577, 0]
click at [367, 158] on div "273251 / Guadalupe Asbell" at bounding box center [358, 155] width 51 height 26
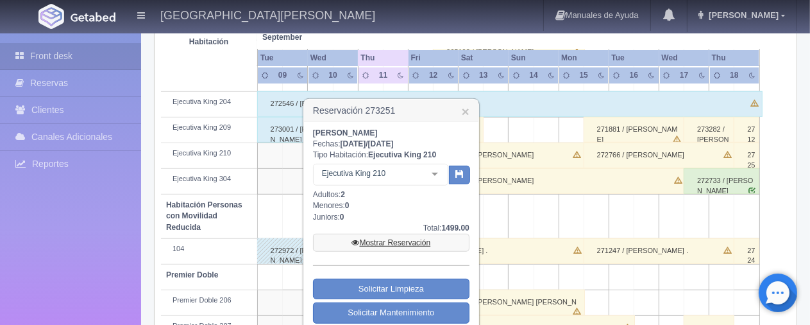
click at [403, 237] on link "Mostrar Reservación" at bounding box center [391, 243] width 157 height 18
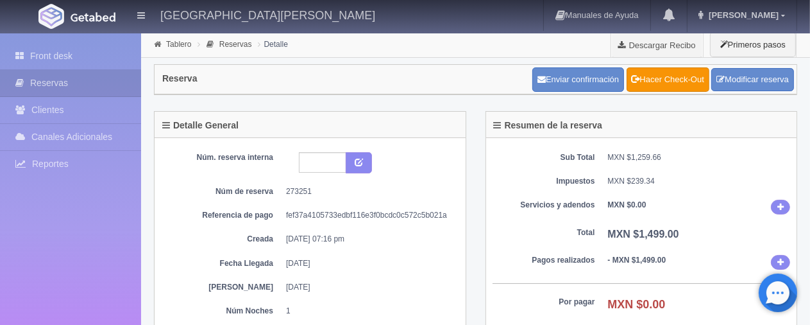
click at [647, 101] on div "Reserva Enviar confirmación Hacer Check-Out Modificar reserva" at bounding box center [475, 84] width 663 height 53
click at [649, 81] on link "Hacer Check-Out" at bounding box center [668, 79] width 83 height 24
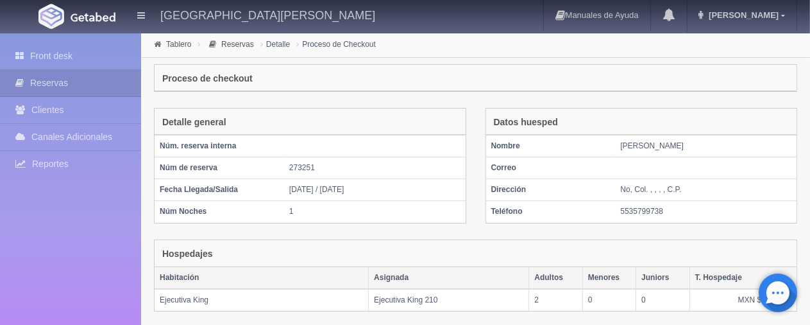
scroll to position [287, 0]
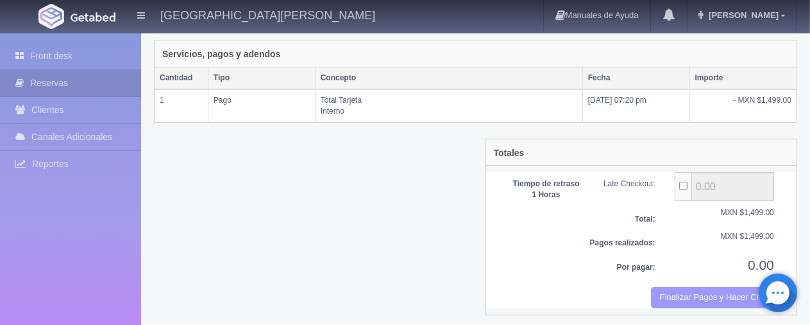
click at [712, 298] on button "Finalizar Pagos y Hacer Checkout" at bounding box center [712, 297] width 123 height 21
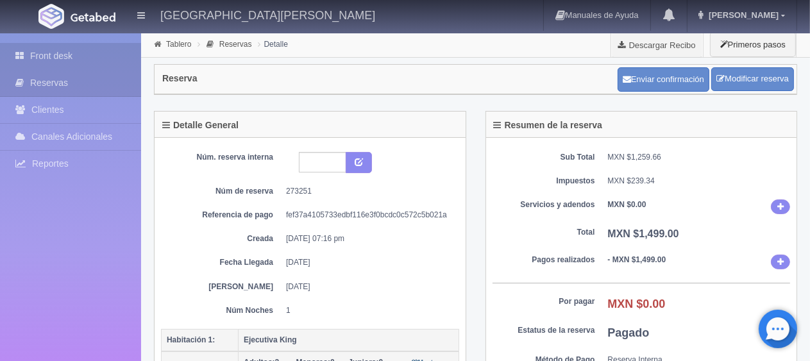
click at [87, 50] on link "Front desk" at bounding box center [70, 56] width 141 height 26
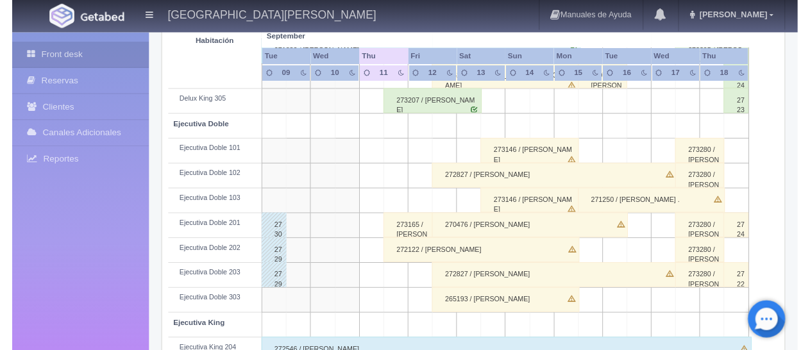
scroll to position [385, 0]
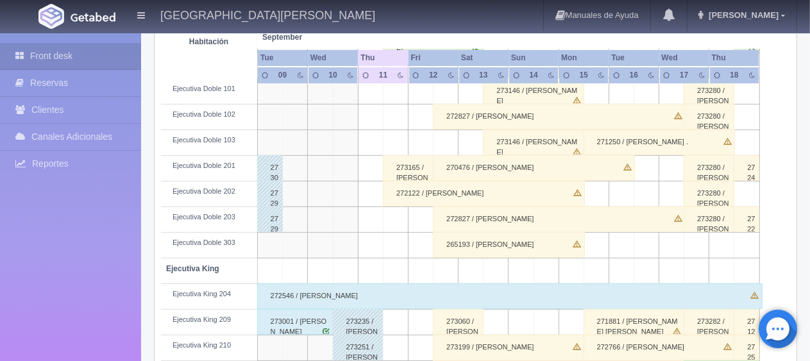
click at [708, 87] on div "273280 / [PERSON_NAME]" at bounding box center [709, 91] width 51 height 26
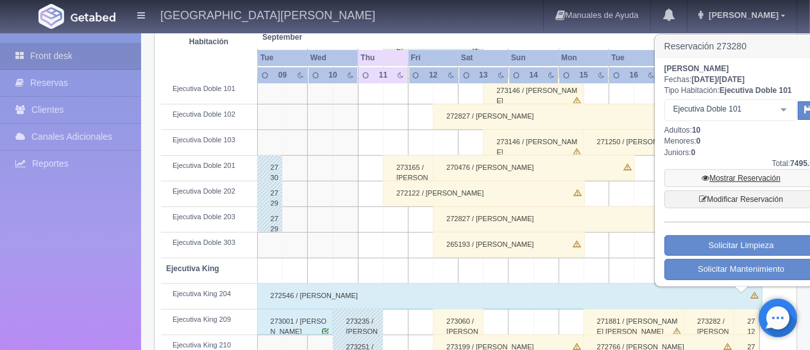
click at [724, 178] on link "Mostrar Reservación" at bounding box center [742, 178] width 154 height 18
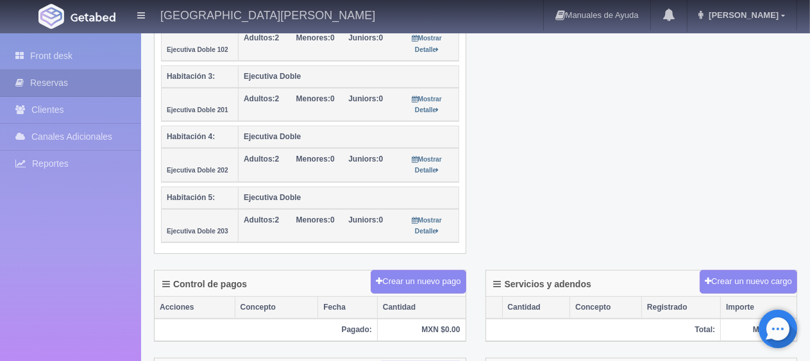
scroll to position [513, 0]
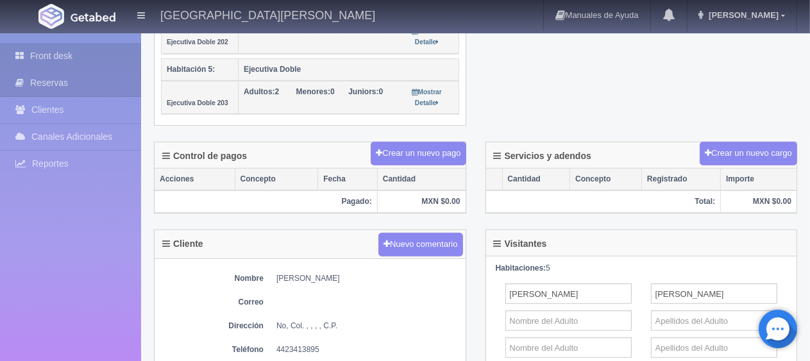
click at [92, 60] on link "Front desk" at bounding box center [70, 56] width 141 height 26
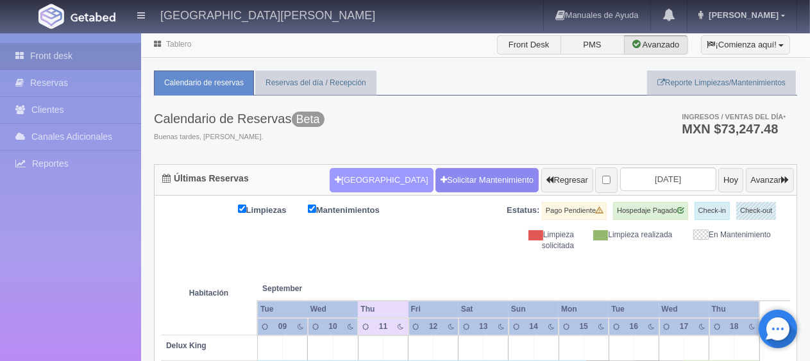
click at [361, 181] on button "[GEOGRAPHIC_DATA]" at bounding box center [381, 180] width 103 height 24
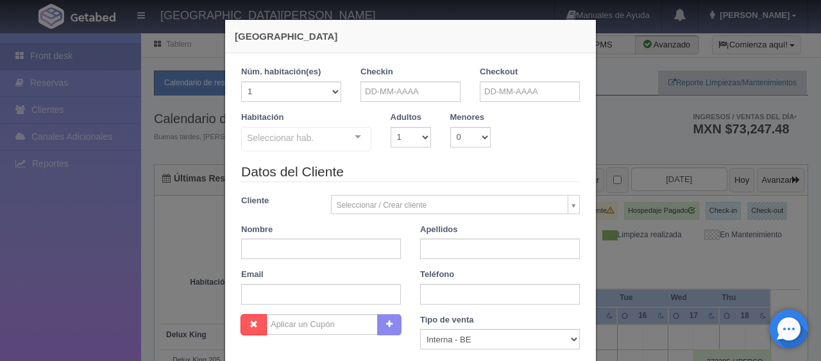
checkbox input "false"
click at [436, 87] on input "text" at bounding box center [411, 91] width 100 height 21
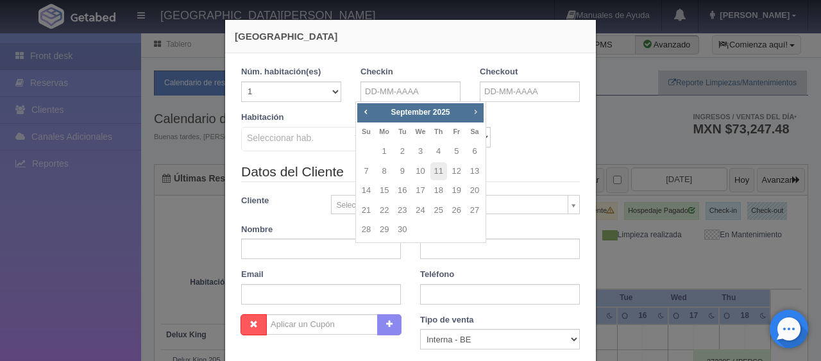
click at [477, 115] on span "Next" at bounding box center [475, 111] width 10 height 10
click at [441, 231] on link "30" at bounding box center [438, 230] width 17 height 19
type input "30-10-2025"
checkbox input "false"
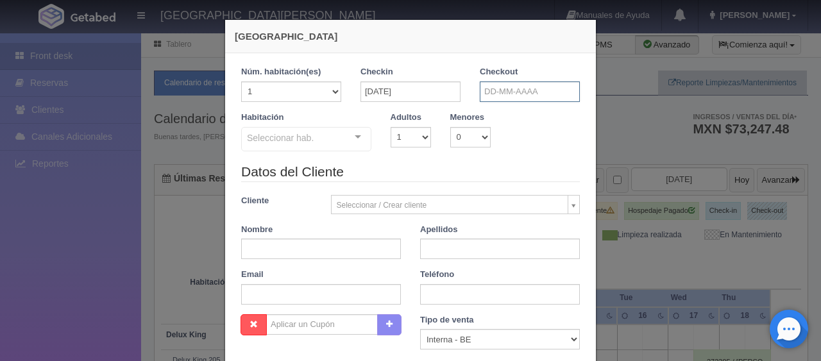
click at [504, 81] on input "text" at bounding box center [530, 91] width 100 height 21
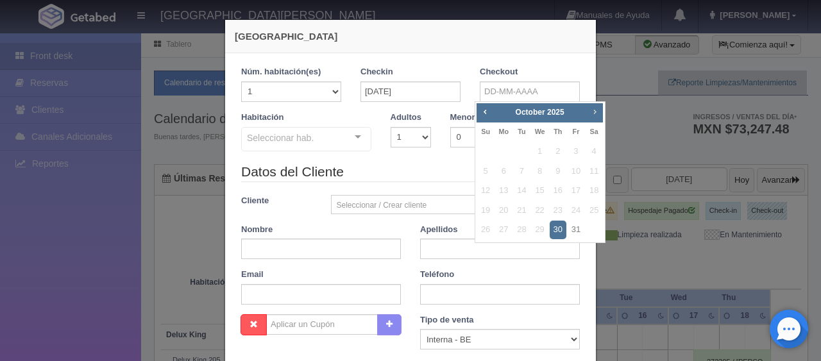
click at [598, 112] on span "Next" at bounding box center [595, 111] width 10 height 10
click at [487, 173] on link "2" at bounding box center [485, 171] width 17 height 19
type input "02-11-2025"
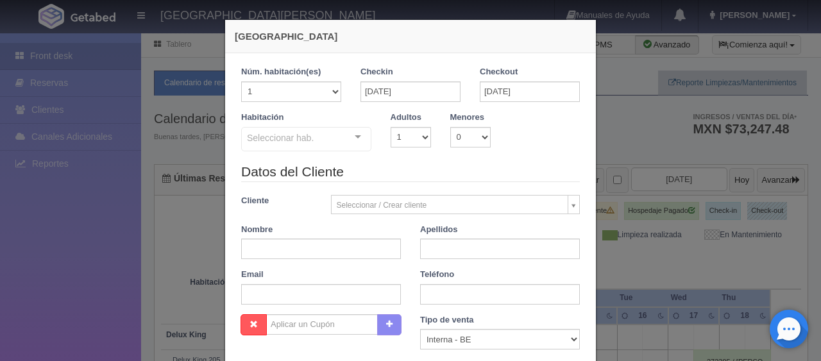
click at [343, 145] on div "Seleccionar hab. SUITE SUITE - Sin asignar Habitación Personas con Movilidad Re…" at bounding box center [306, 140] width 130 height 26
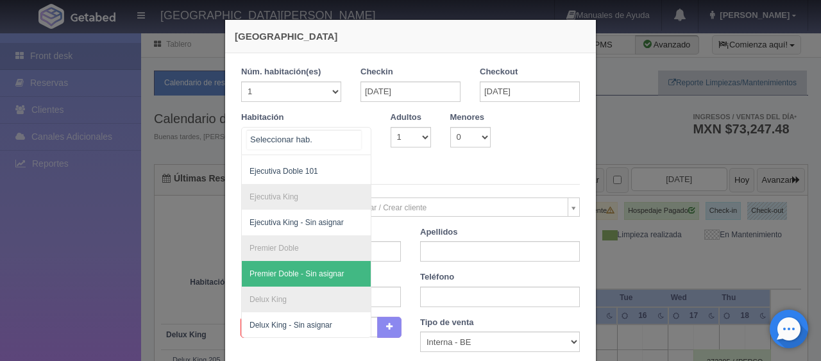
scroll to position [98, 0]
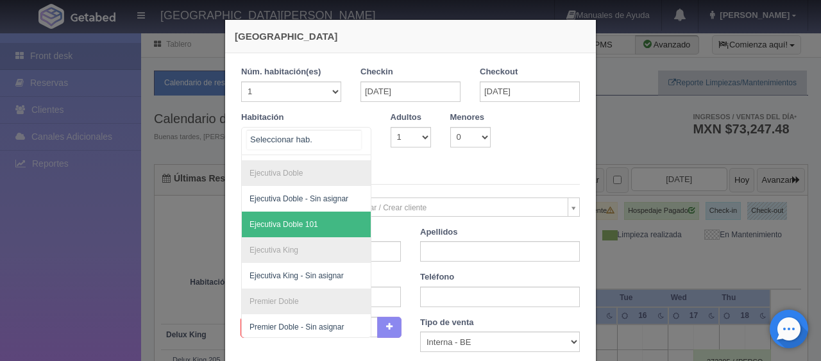
click at [316, 226] on span "Ejecutiva Doble 101" at bounding box center [350, 225] width 216 height 26
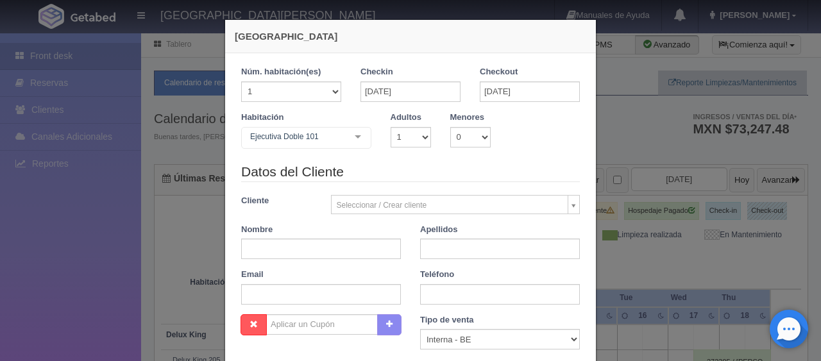
checkbox input "false"
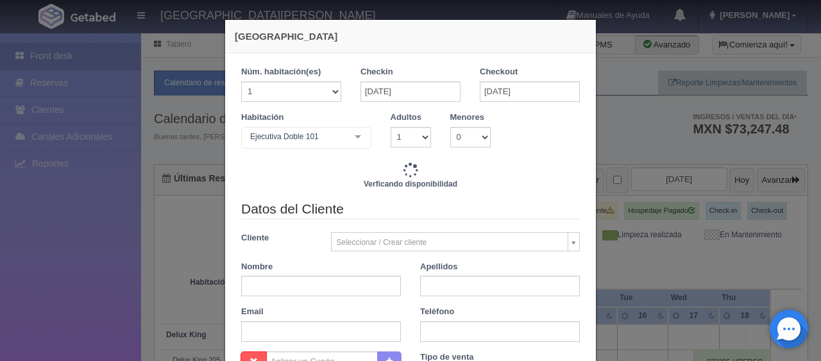
type input "3897.00"
checkbox input "false"
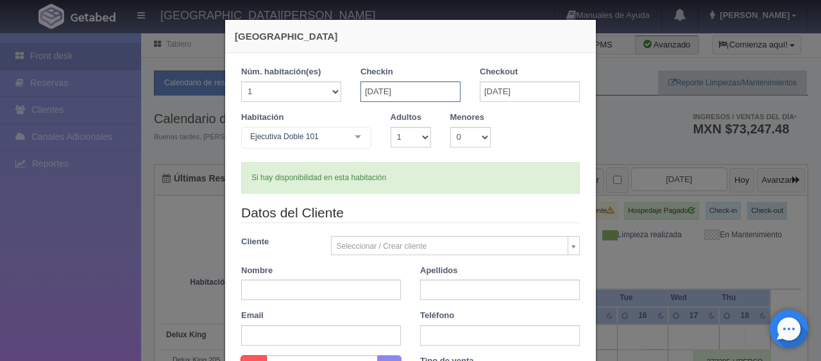
click at [373, 93] on input "30-10-2025" at bounding box center [411, 91] width 100 height 21
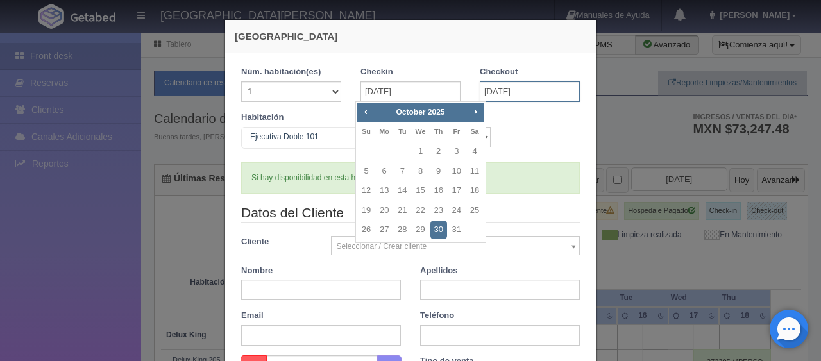
click at [491, 90] on input "02-11-2025" at bounding box center [530, 91] width 100 height 21
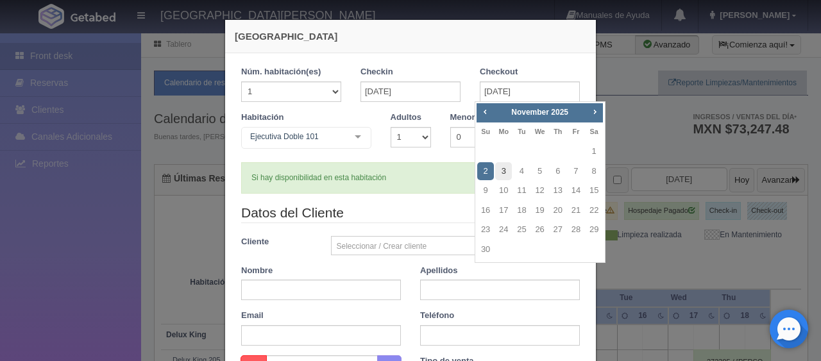
click at [504, 174] on link "3" at bounding box center [503, 171] width 17 height 19
type input "03-11-2025"
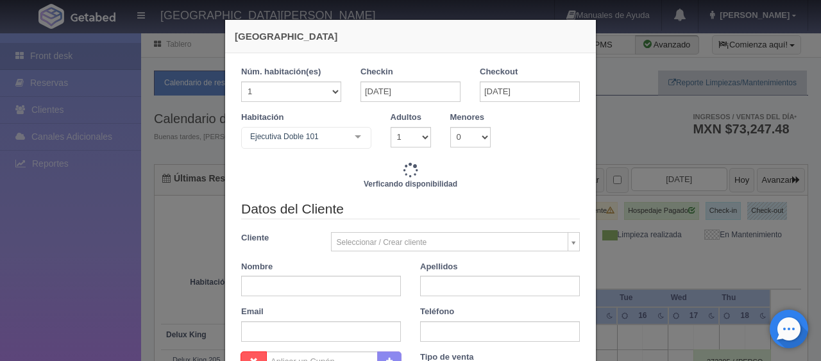
checkbox input "false"
type input "5196.00"
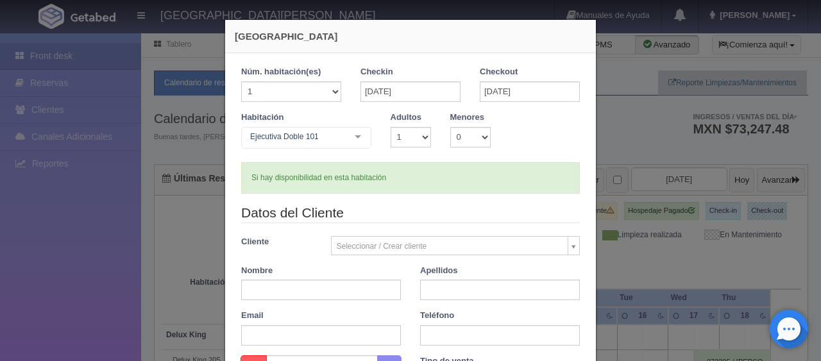
checkbox input "false"
click at [352, 134] on div at bounding box center [358, 137] width 26 height 19
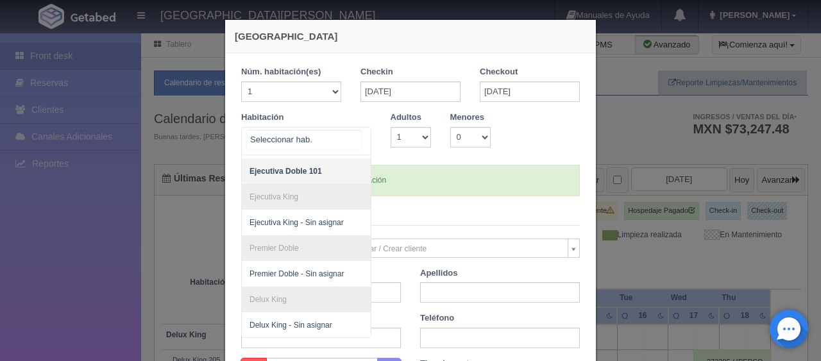
scroll to position [0, 0]
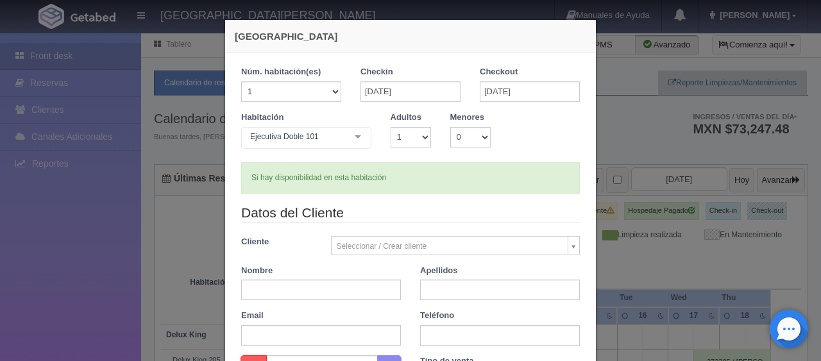
click at [626, 119] on div "Nueva Reserva 1 Núm. habitación(es) 1 2 3 4 5 6 7 8 9 10 11 12 13 14 15 16 17 1…" at bounding box center [410, 180] width 821 height 361
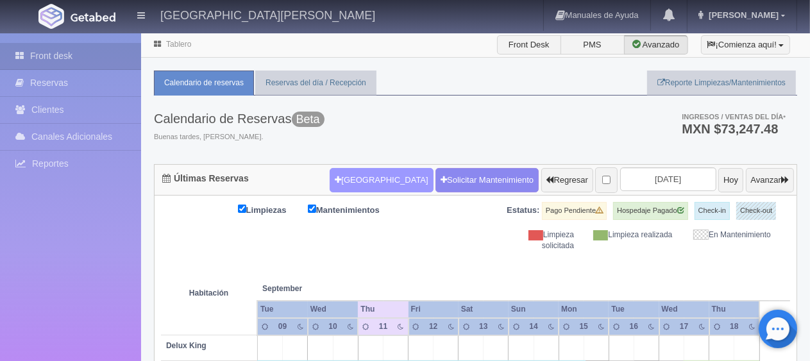
click at [344, 182] on button "Nueva Reserva" at bounding box center [381, 180] width 103 height 24
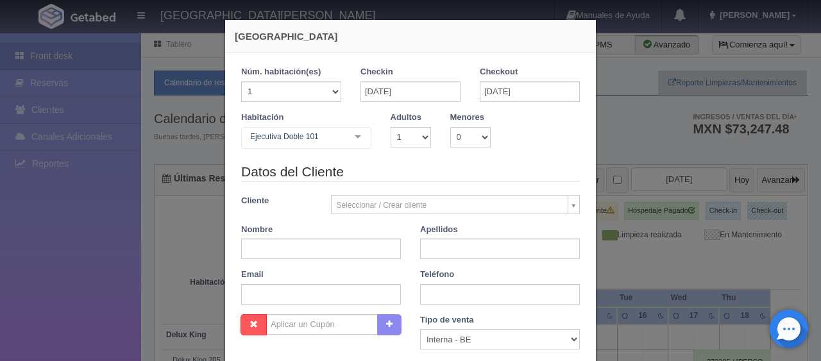
checkbox input "false"
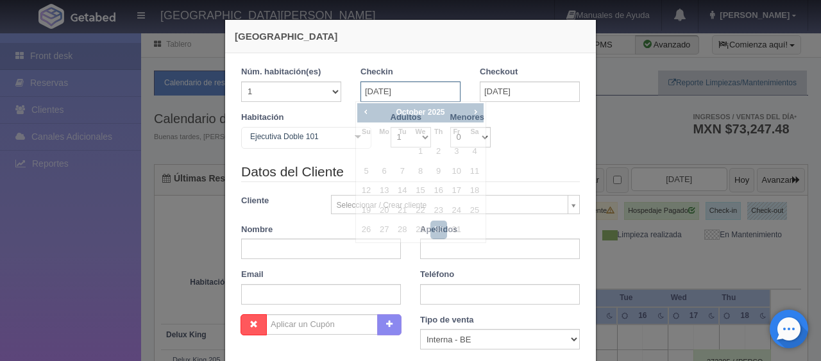
click at [380, 90] on input "30-10-2025" at bounding box center [411, 91] width 100 height 21
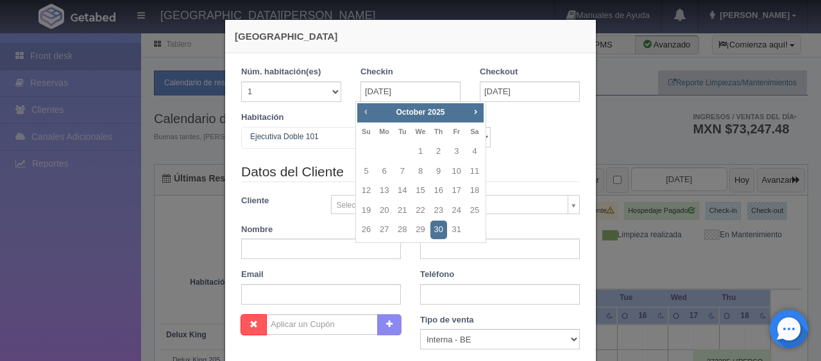
click at [367, 114] on span "Prev" at bounding box center [366, 111] width 10 height 10
click at [383, 192] on link "15" at bounding box center [384, 191] width 17 height 19
type input "[DATE]"
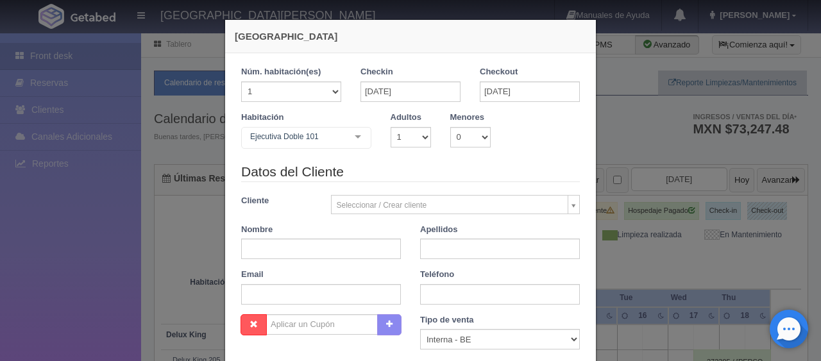
checkbox input "false"
click at [498, 102] on div "Checkout 03-11-2025" at bounding box center [529, 89] width 119 height 46
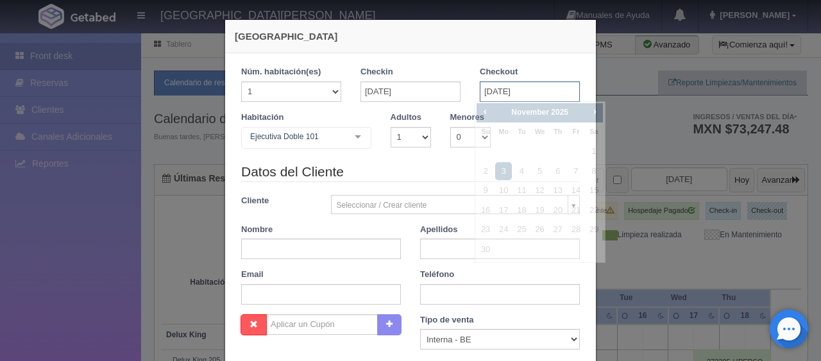
click at [495, 89] on input "03-11-2025" at bounding box center [530, 91] width 100 height 21
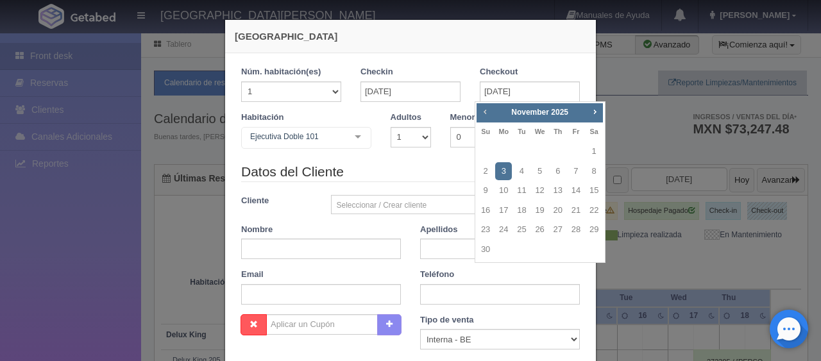
click at [484, 112] on span "Prev" at bounding box center [485, 111] width 10 height 10
click at [488, 114] on span "Prev" at bounding box center [485, 111] width 10 height 10
click at [523, 192] on link "16" at bounding box center [521, 191] width 17 height 19
type input "16-09-2025"
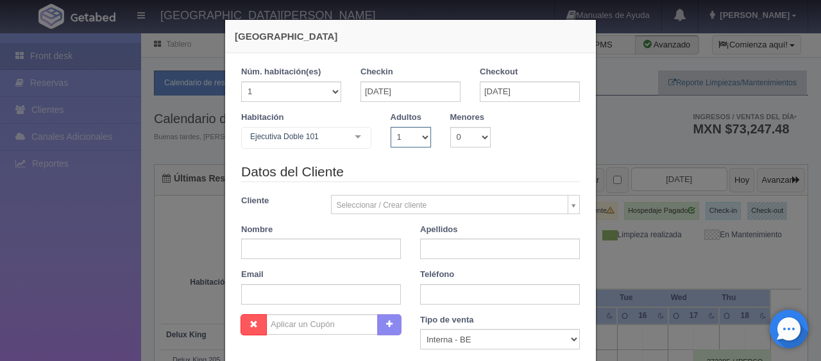
click at [409, 138] on select "1 2 3 4 5 6 7 8 9 10" at bounding box center [411, 137] width 40 height 21
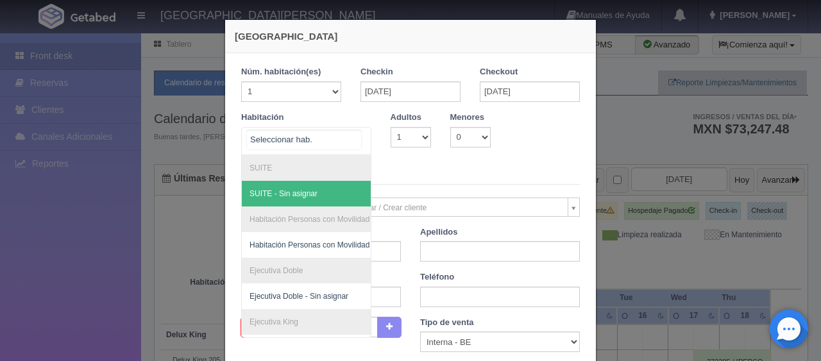
click at [345, 141] on div "SUITE SUITE - Sin asignar Habitación Personas con Movilidad Reducida Habitación…" at bounding box center [306, 141] width 130 height 28
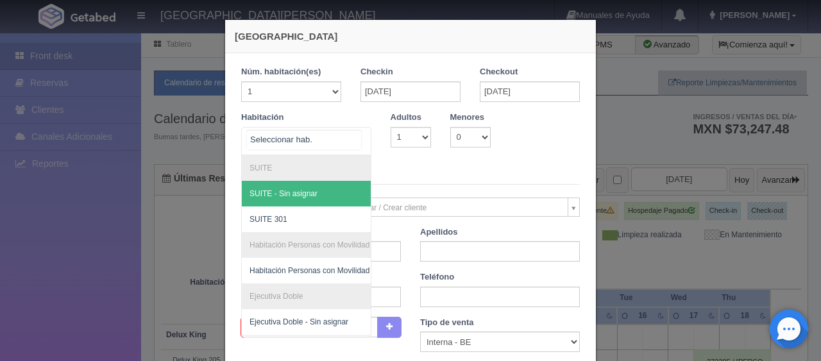
scroll to position [128, 0]
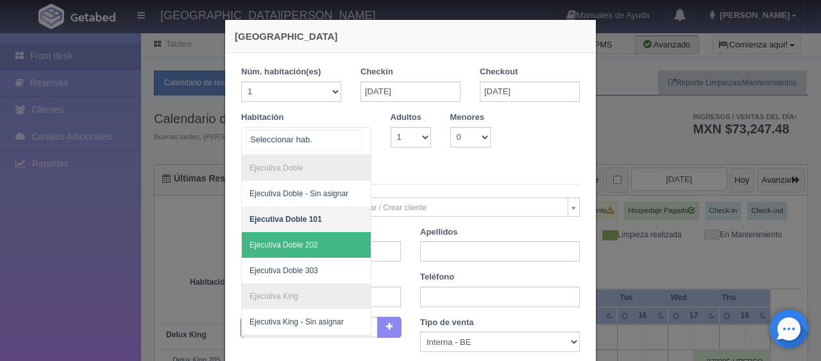
click at [316, 246] on span "Ejecutiva Doble 202" at bounding box center [350, 245] width 216 height 26
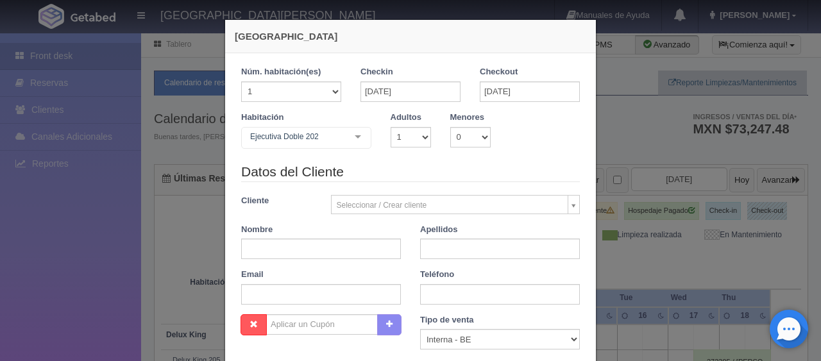
checkbox input "false"
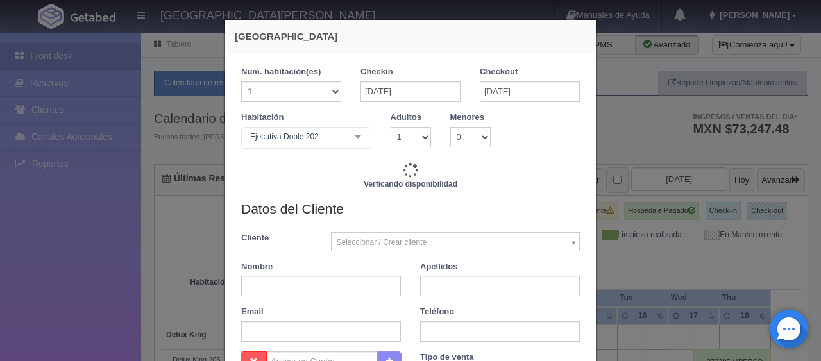
type input "1299.00"
checkbox input "false"
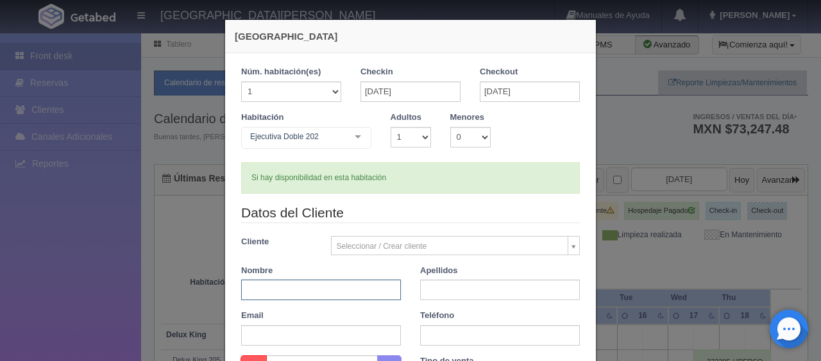
click at [308, 287] on input "text" at bounding box center [321, 290] width 160 height 21
type input "Carlos Valles"
click at [400, 145] on select "1 2 3 4 5 6 7 8 9 10" at bounding box center [411, 137] width 40 height 21
select select "2"
click at [391, 127] on select "1 2 3 4 5 6 7 8 9 10" at bounding box center [411, 137] width 40 height 21
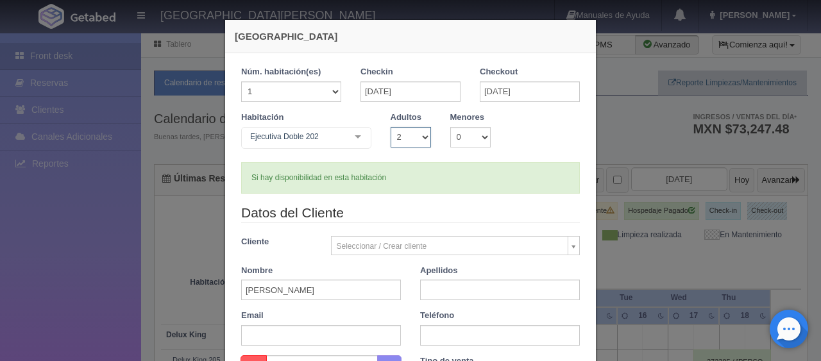
checkbox input "false"
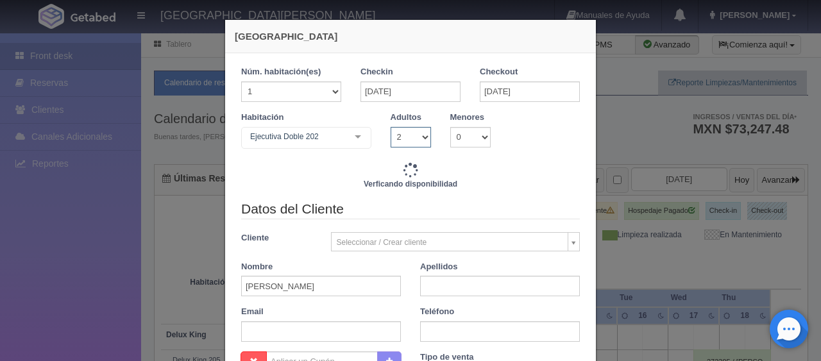
type input "1549.00"
checkbox input "false"
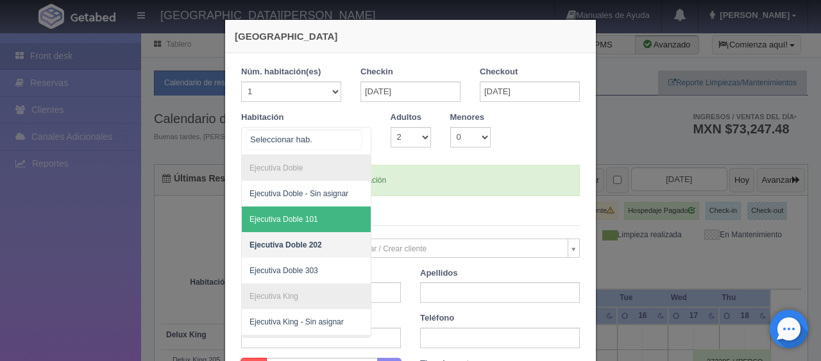
click at [322, 144] on div at bounding box center [306, 141] width 130 height 28
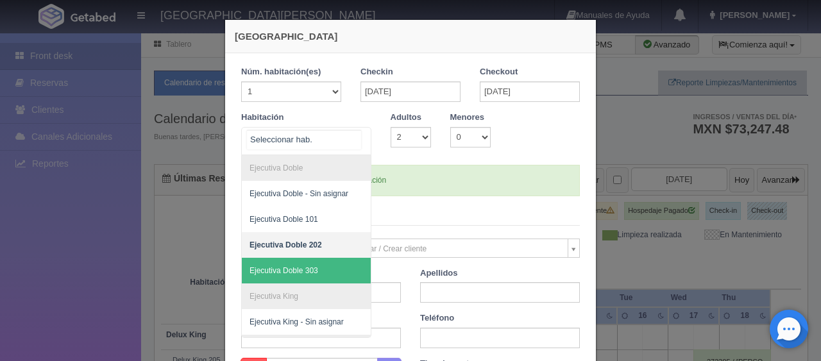
click at [317, 266] on span "Ejecutiva Doble 303" at bounding box center [350, 271] width 216 height 26
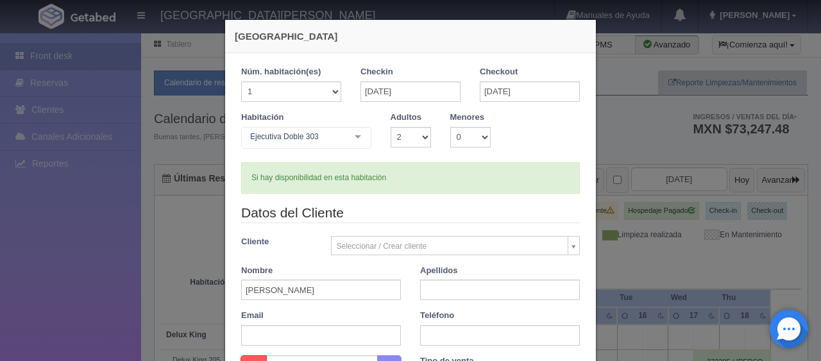
checkbox input "false"
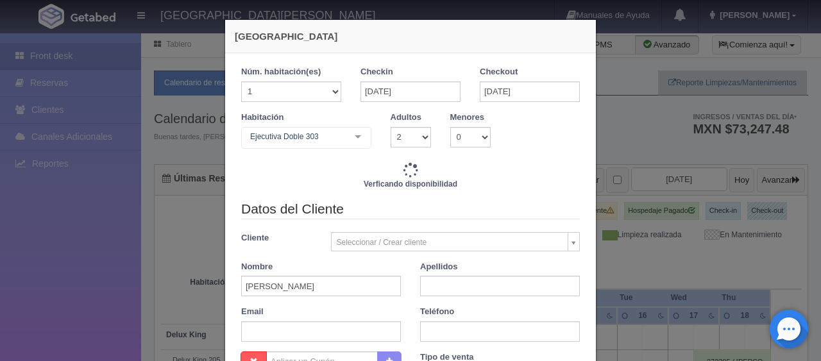
type input "1549.00"
checkbox input "false"
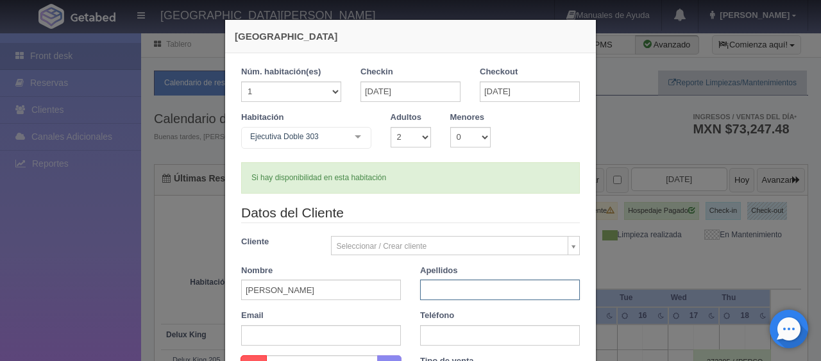
click at [426, 288] on input "text" at bounding box center [500, 290] width 160 height 21
type input "."
click at [440, 335] on input "text" at bounding box center [500, 335] width 160 height 21
paste input "52 5536602172"
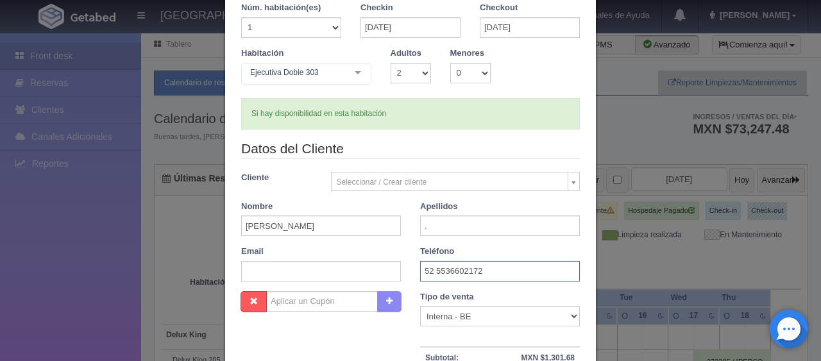
type input "52 5536602172"
click at [466, 317] on select "Correo Electronico Interna - BE Llamada OTA Externa Otro WALK IN" at bounding box center [500, 316] width 160 height 21
select select "extota"
click at [420, 306] on select "Correo Electronico Interna - BE Llamada OTA Externa Otro WALK IN" at bounding box center [500, 316] width 160 height 21
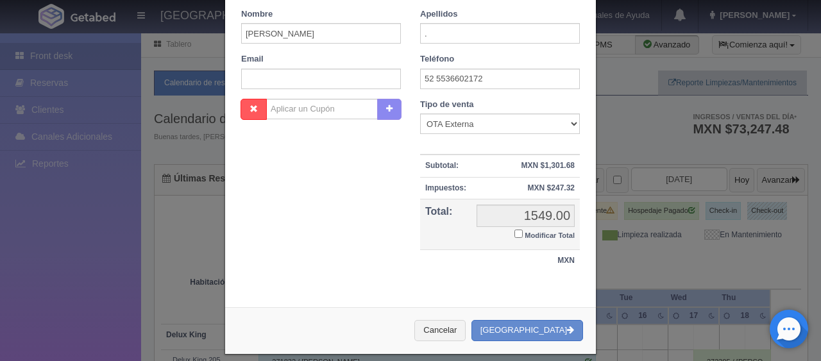
click at [518, 237] on label "Modificar Total" at bounding box center [544, 234] width 60 height 15
click at [518, 237] on input "Modificar Total" at bounding box center [518, 234] width 8 height 8
checkbox input "true"
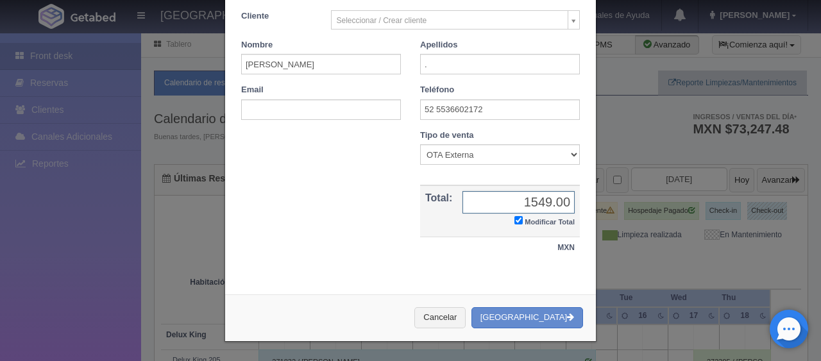
scroll to position [223, 0]
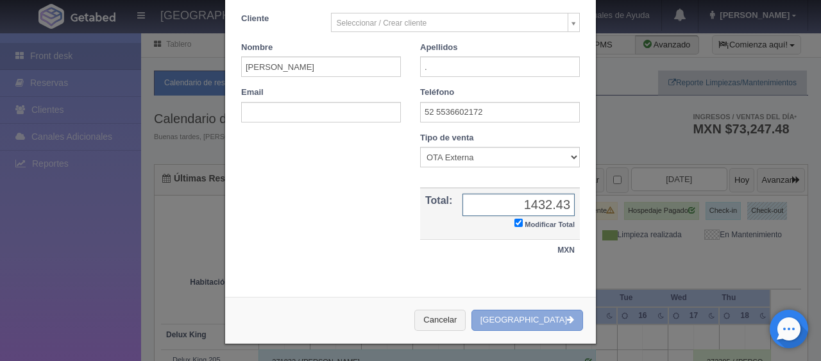
type input "1432.43"
click at [528, 313] on button "[GEOGRAPHIC_DATA]" at bounding box center [528, 320] width 112 height 21
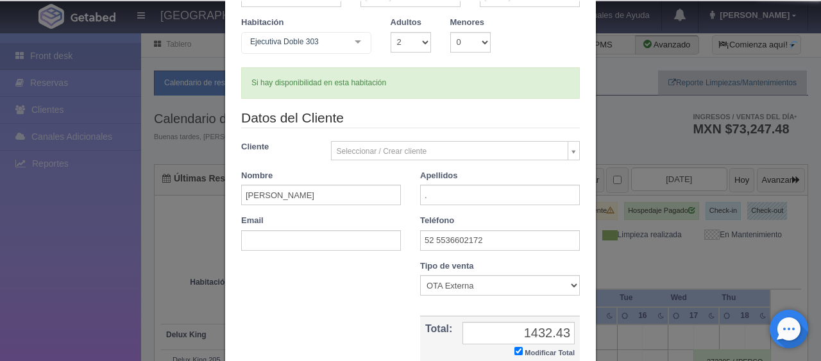
scroll to position [0, 0]
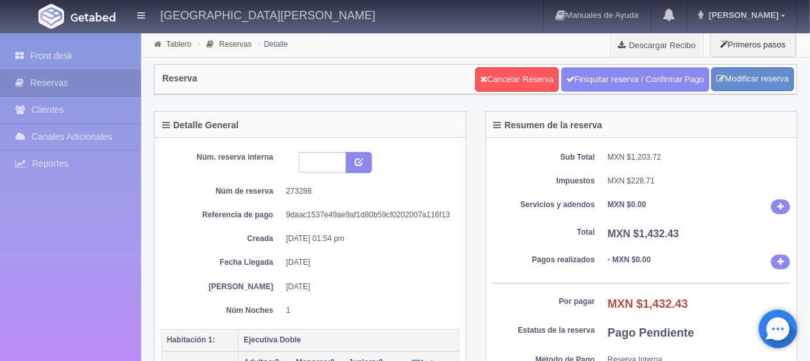
scroll to position [64, 0]
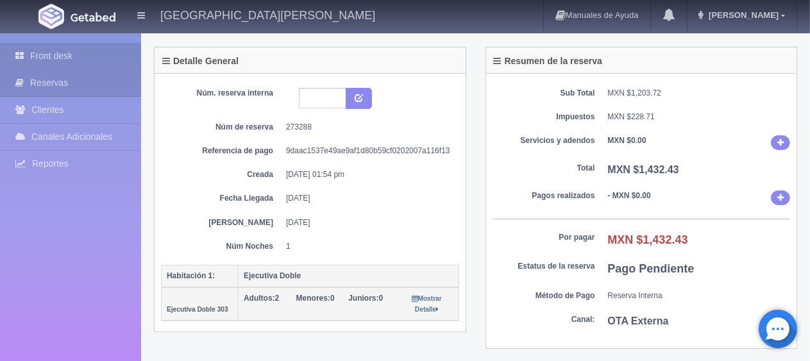
click at [123, 55] on link "Front desk" at bounding box center [70, 56] width 141 height 26
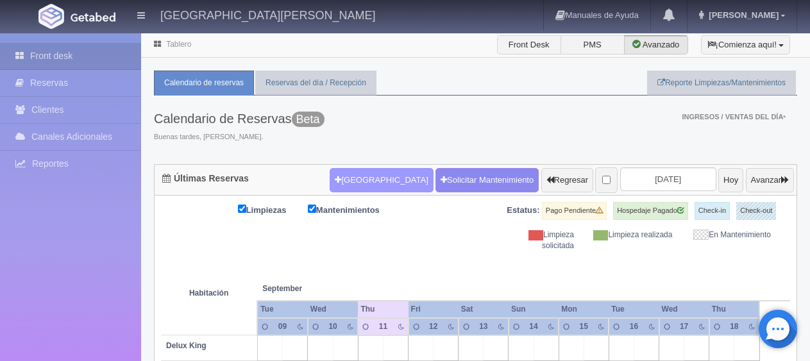
click at [344, 173] on button "[GEOGRAPHIC_DATA]" at bounding box center [381, 180] width 103 height 24
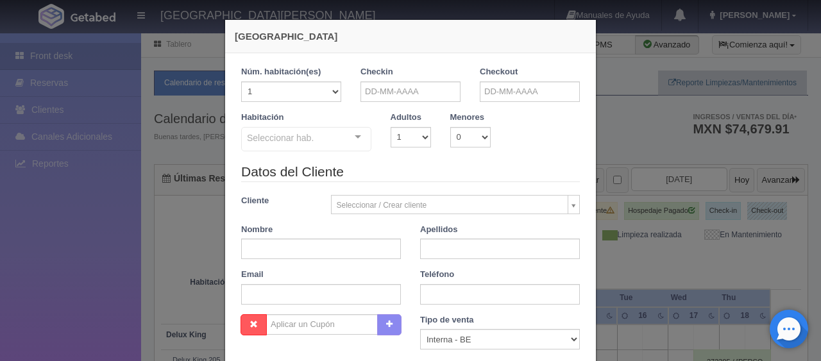
checkbox input "false"
click at [410, 91] on input "text" at bounding box center [411, 91] width 100 height 21
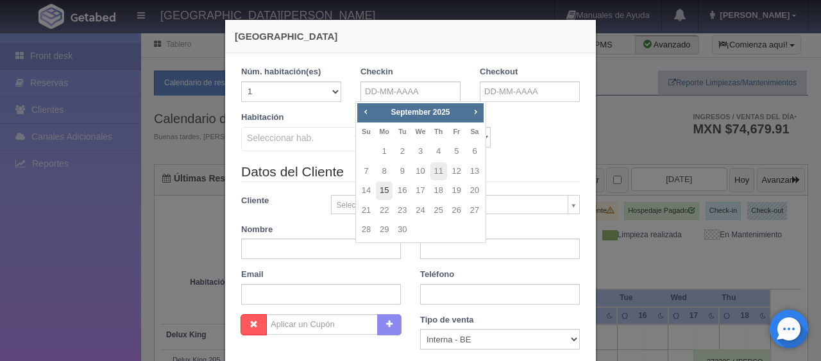
click at [386, 188] on link "15" at bounding box center [384, 191] width 17 height 19
type input "[DATE]"
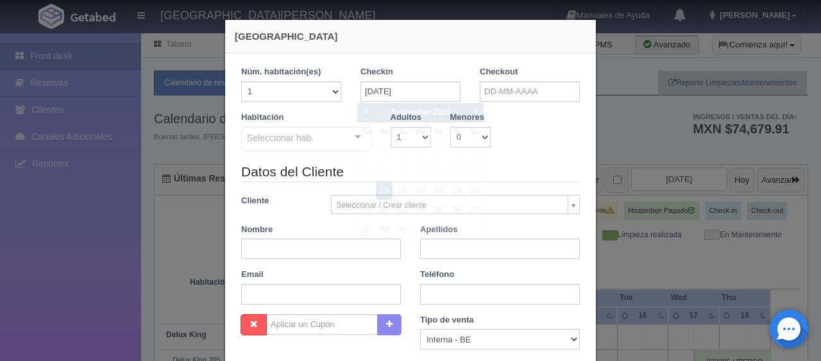
checkbox input "false"
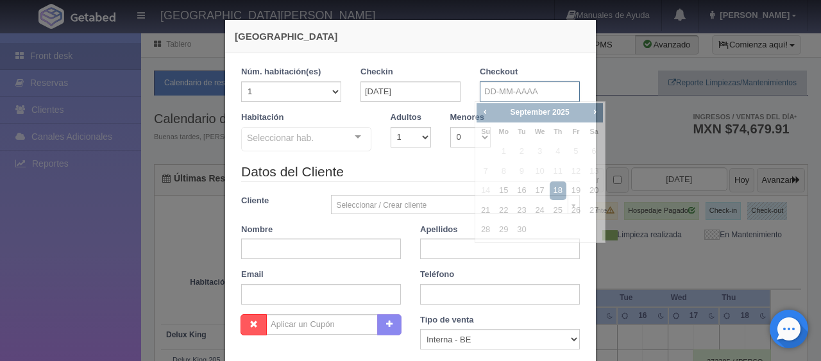
click at [494, 90] on input "text" at bounding box center [530, 91] width 100 height 21
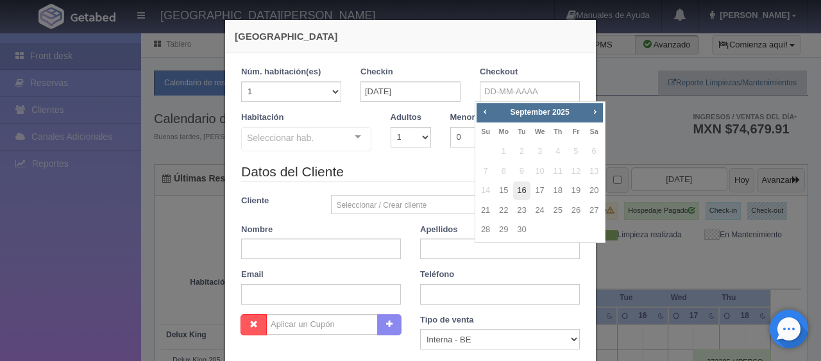
click at [519, 190] on link "16" at bounding box center [521, 191] width 17 height 19
type input "[DATE]"
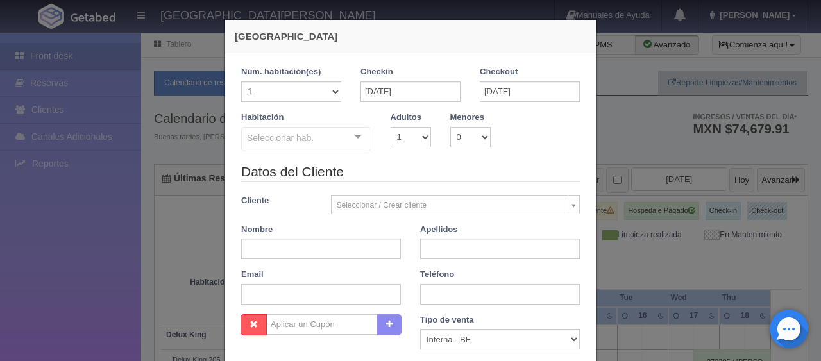
checkbox input "false"
click at [401, 143] on select "1 2 3 4 5 6 7 8 9 10" at bounding box center [411, 137] width 40 height 21
select select "2"
click at [391, 127] on select "1 2 3 4 5 6 7 8 9 10" at bounding box center [411, 137] width 40 height 21
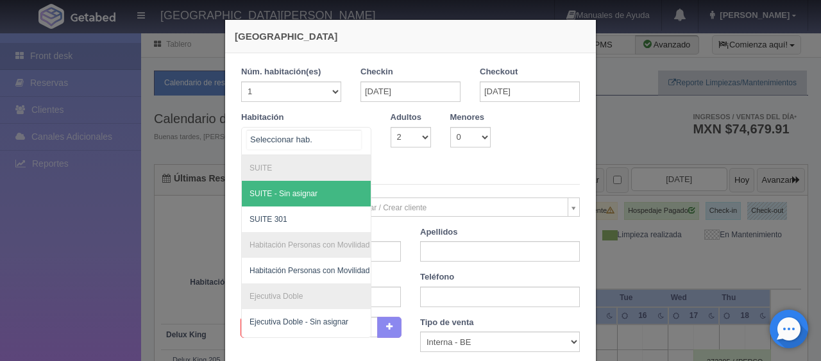
click at [359, 140] on div at bounding box center [358, 137] width 26 height 19
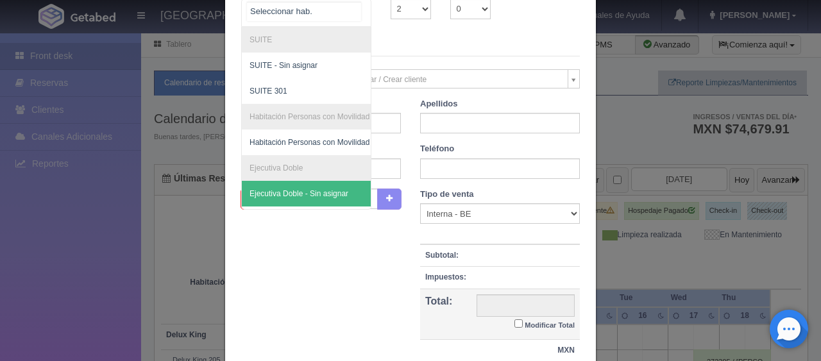
scroll to position [64, 0]
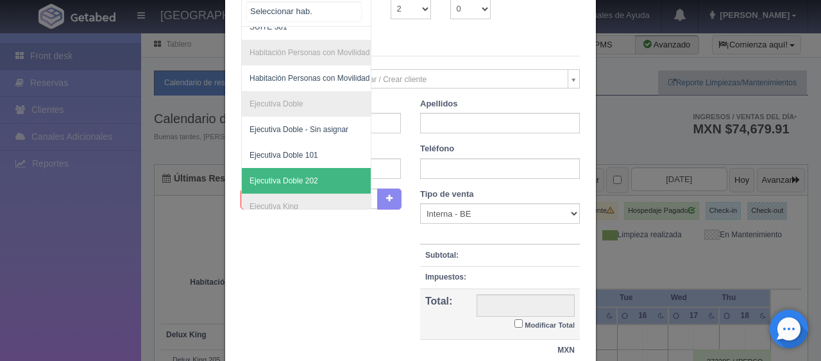
click at [300, 176] on span "Ejecutiva Doble 202" at bounding box center [284, 180] width 69 height 9
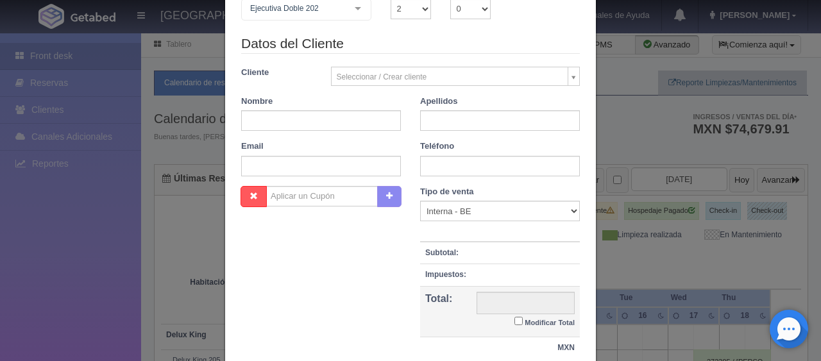
checkbox input "false"
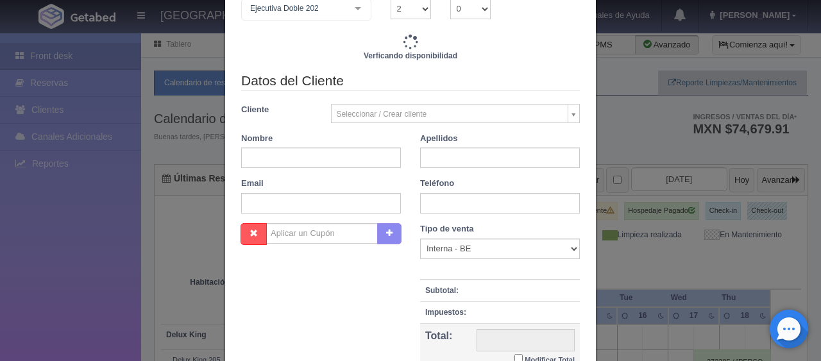
click at [308, 127] on div "Datos del Cliente Cliente Seleccionar / Crear cliente Nuevo Cliente Adriana Nav…" at bounding box center [411, 147] width 358 height 152
click at [309, 162] on input "text" at bounding box center [321, 158] width 160 height 21
type input "1549.00"
checkbox input "false"
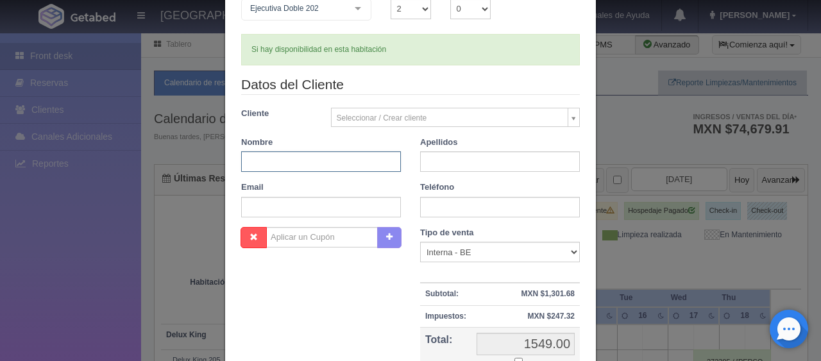
type input "X"
type input "V"
click at [254, 160] on input "Carñlos Valles" at bounding box center [321, 161] width 160 height 21
type input "[PERSON_NAME]"
click at [454, 164] on input "text" at bounding box center [500, 161] width 160 height 21
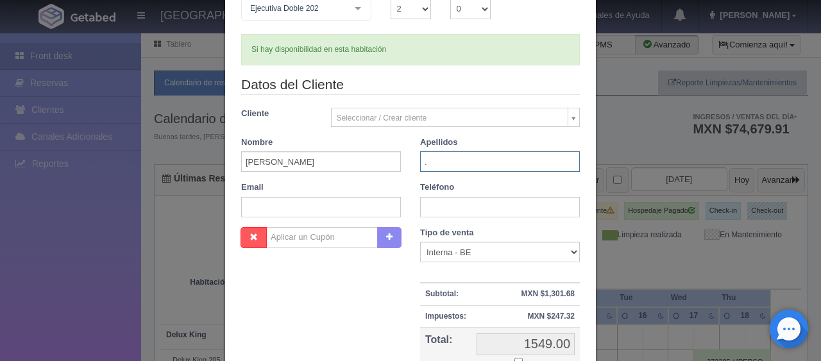
type input "."
click at [446, 209] on input "text" at bounding box center [500, 207] width 160 height 21
paste input "52 5536602172"
type input "52 5536602172"
click at [473, 246] on div "Tipo de venta Correo Electronico Interna - BE Llamada OTA Externa Otro WALK IN" at bounding box center [500, 245] width 160 height 36
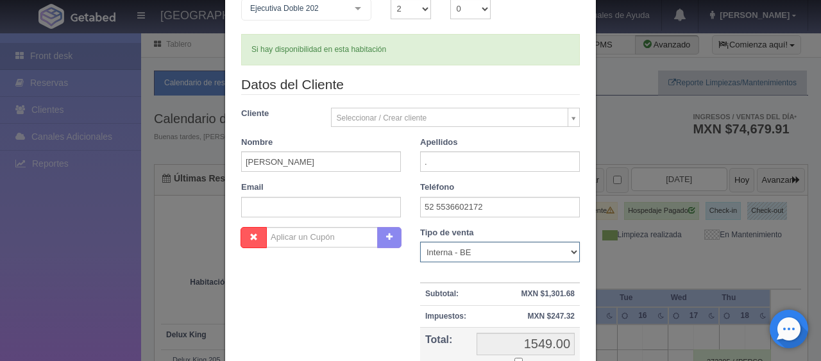
click at [472, 250] on select "Correo Electronico Interna - BE Llamada OTA Externa Otro WALK IN" at bounding box center [500, 252] width 160 height 21
select select "extota"
click at [420, 242] on select "Correo Electronico Interna - BE Llamada OTA Externa Otro WALK IN" at bounding box center [500, 252] width 160 height 21
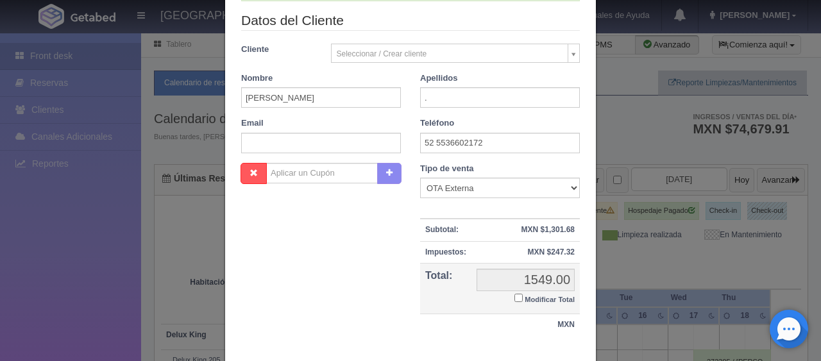
click at [514, 296] on input "Modificar Total" at bounding box center [518, 298] width 8 height 8
checkbox input "true"
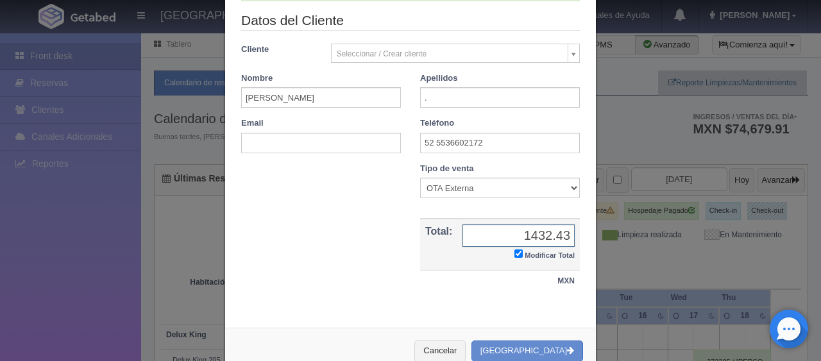
type input "1432.43"
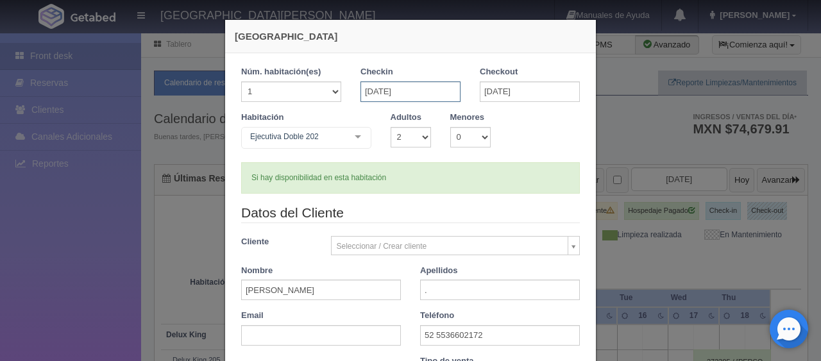
click at [393, 96] on input "[DATE]" at bounding box center [411, 91] width 100 height 21
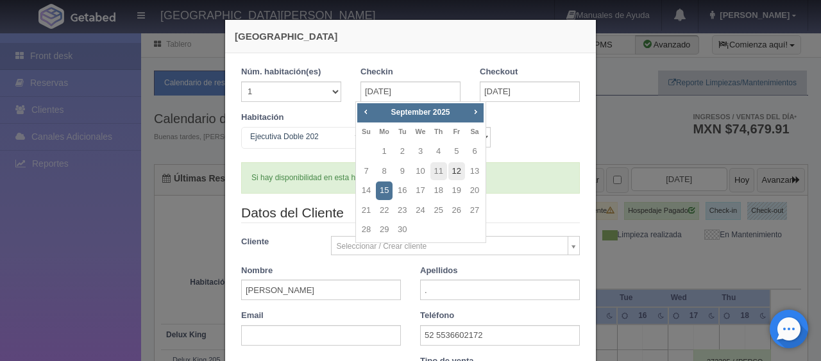
click at [459, 175] on link "12" at bounding box center [456, 171] width 17 height 19
type input "12-09-2025"
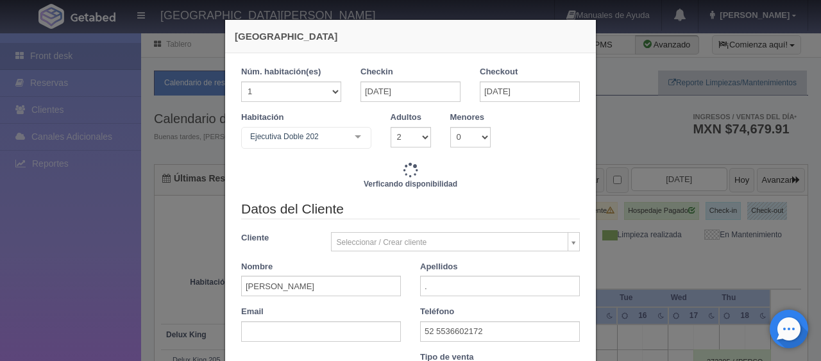
checkbox input "false"
click at [498, 96] on input "[DATE]" at bounding box center [530, 91] width 100 height 21
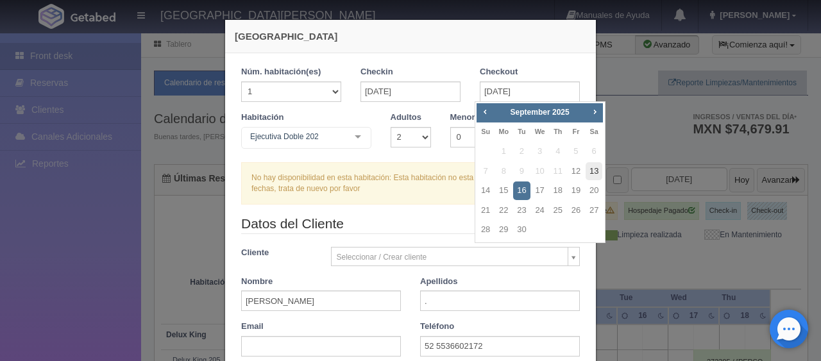
click at [595, 174] on link "13" at bounding box center [594, 171] width 17 height 19
type input "13-09-2025"
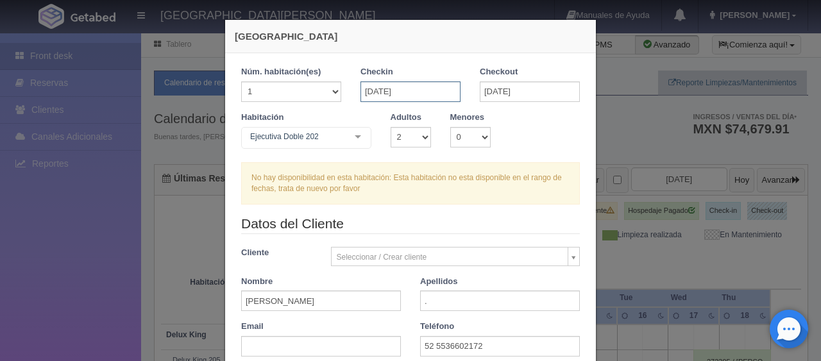
click at [380, 89] on input "12-09-2025" at bounding box center [411, 91] width 100 height 21
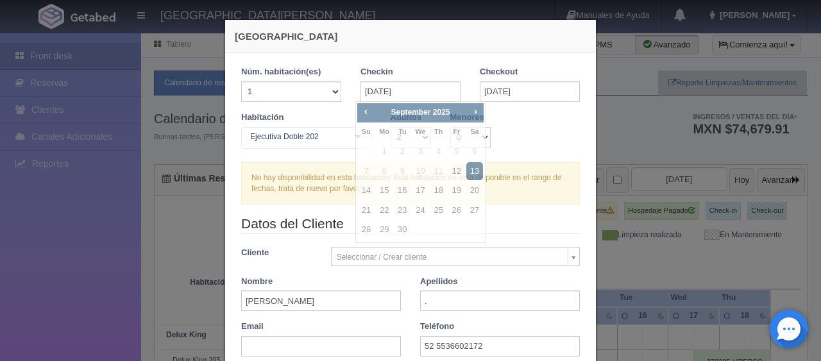
click at [312, 246] on div "Datos del Cliente Cliente Seleccionar / Crear cliente Nuevo Cliente [PERSON_NAM…" at bounding box center [411, 290] width 358 height 152
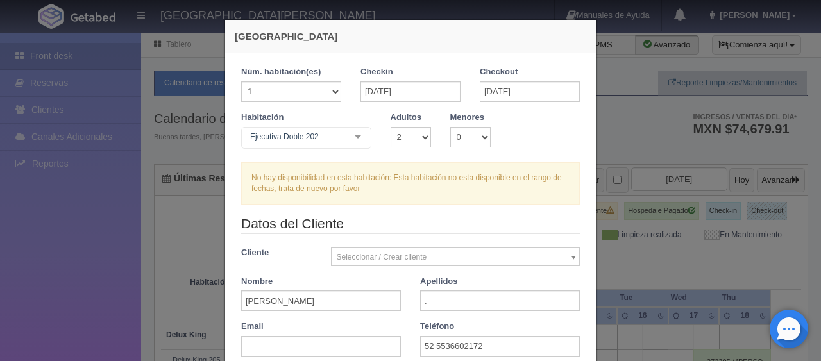
click at [349, 130] on div at bounding box center [358, 137] width 26 height 19
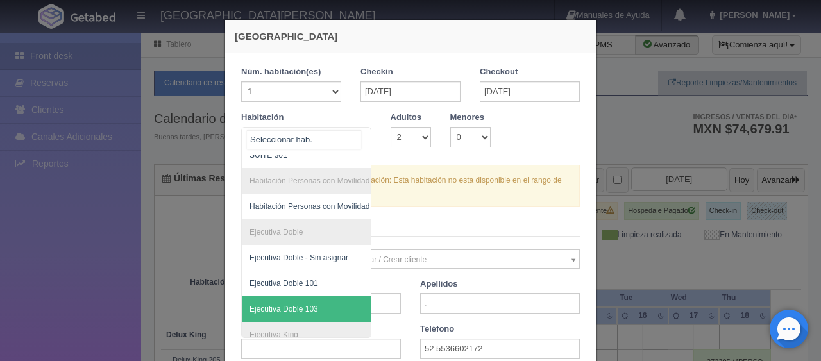
click at [302, 300] on span "Ejecutiva Doble 103" at bounding box center [350, 309] width 216 height 26
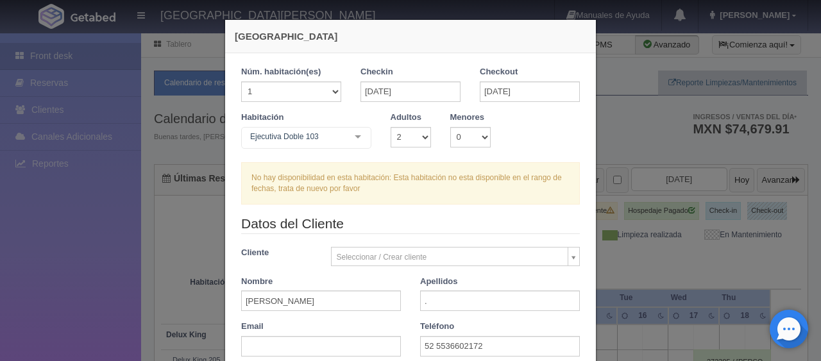
checkbox input "false"
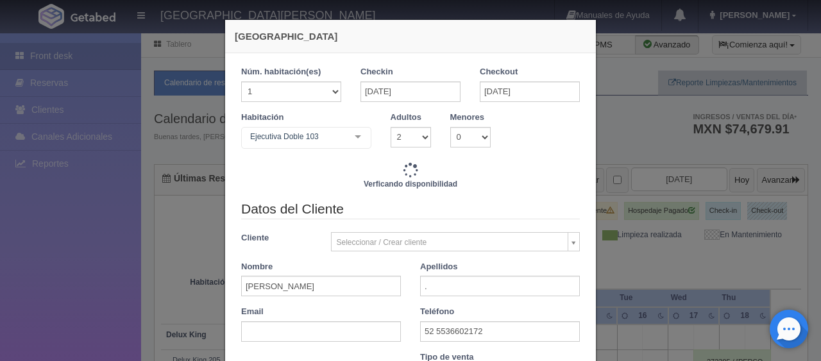
type input "1549.00"
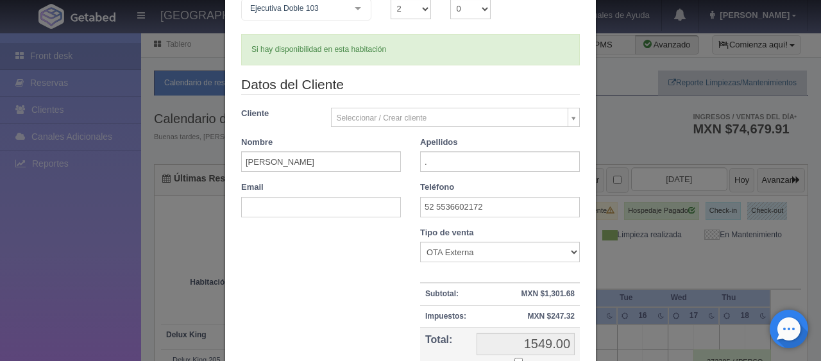
scroll to position [192, 0]
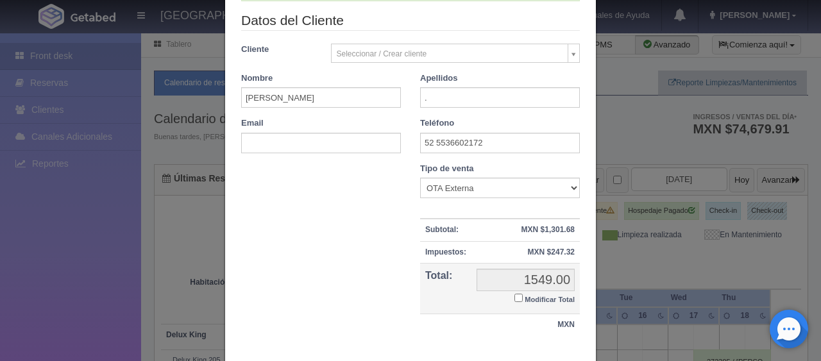
click at [525, 296] on small "Modificar Total" at bounding box center [550, 300] width 50 height 8
click at [519, 296] on input "Modificar Total" at bounding box center [518, 298] width 8 height 8
checkbox input "true"
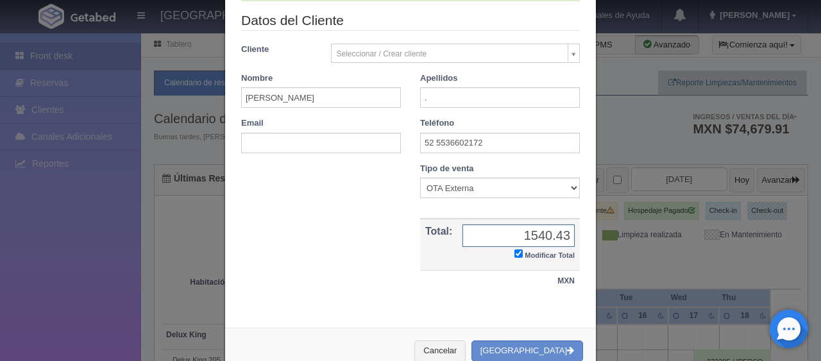
type input "1540.43"
click at [538, 350] on button "Crear Reserva" at bounding box center [528, 351] width 112 height 21
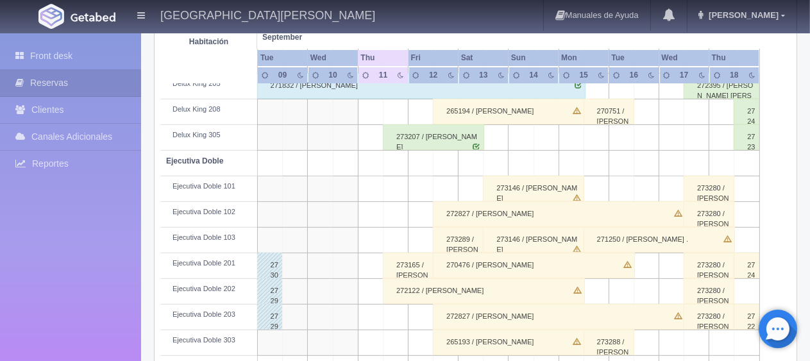
scroll to position [416, 0]
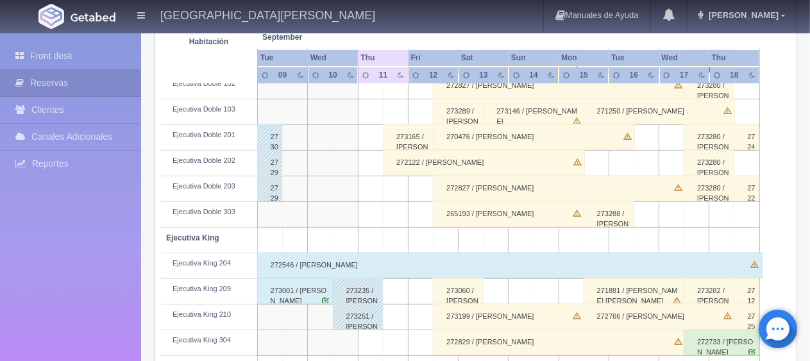
click at [586, 218] on div "273288 / [PERSON_NAME] ." at bounding box center [609, 214] width 51 height 26
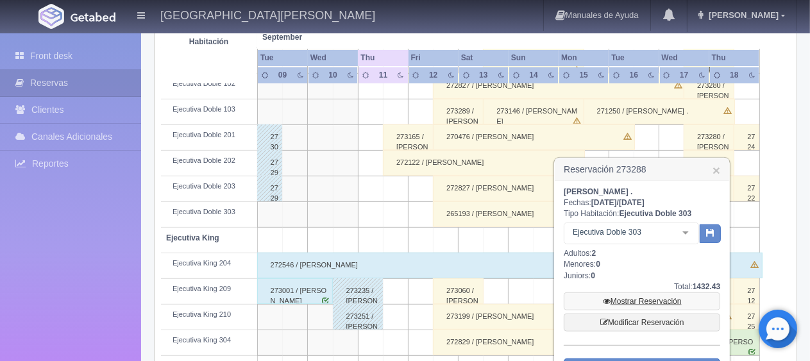
scroll to position [544, 0]
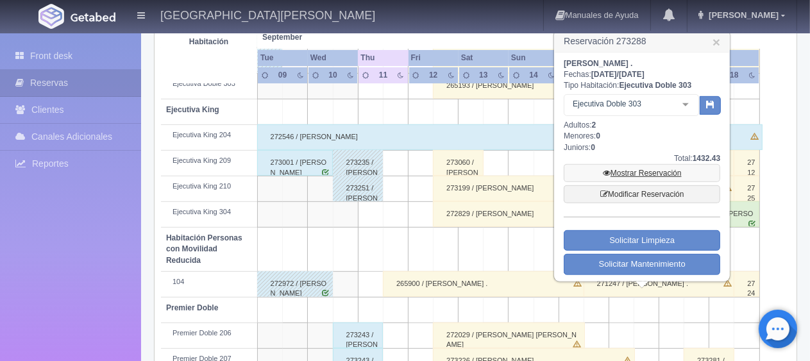
click at [629, 171] on link "Mostrar Reservación" at bounding box center [642, 173] width 157 height 18
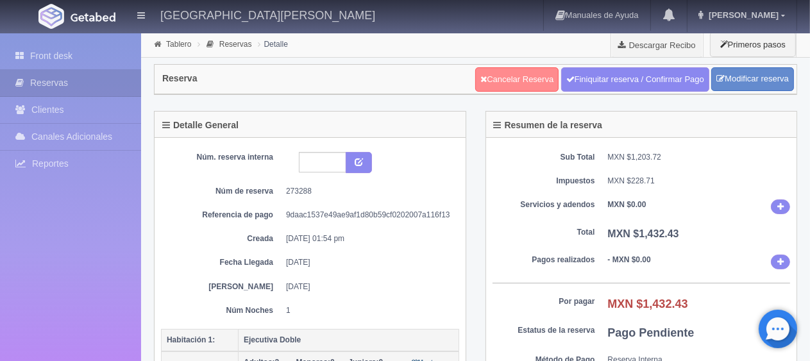
click at [508, 83] on link "Cancelar Reserva" at bounding box center [516, 79] width 83 height 24
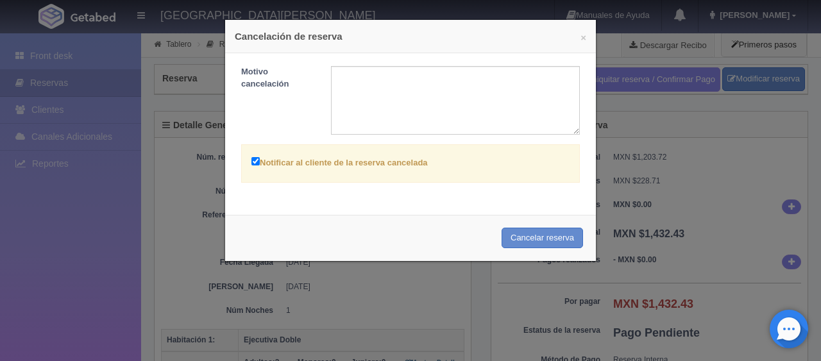
click at [244, 165] on div "Notificar al cliente de la reserva cancelada" at bounding box center [410, 163] width 339 height 38
click at [273, 163] on label "Notificar al cliente de la reserva cancelada" at bounding box center [339, 162] width 176 height 15
click at [260, 163] on input "Notificar al cliente de la reserva cancelada" at bounding box center [255, 161] width 8 height 8
checkbox input "false"
click at [513, 234] on button "Cancelar reserva" at bounding box center [542, 238] width 81 height 21
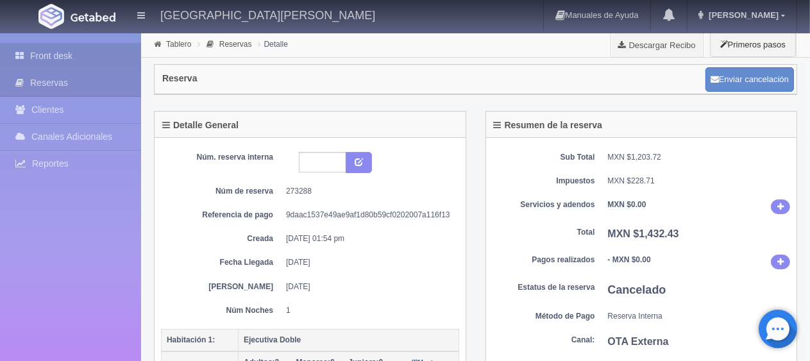
click at [98, 59] on link "Front desk" at bounding box center [70, 56] width 141 height 26
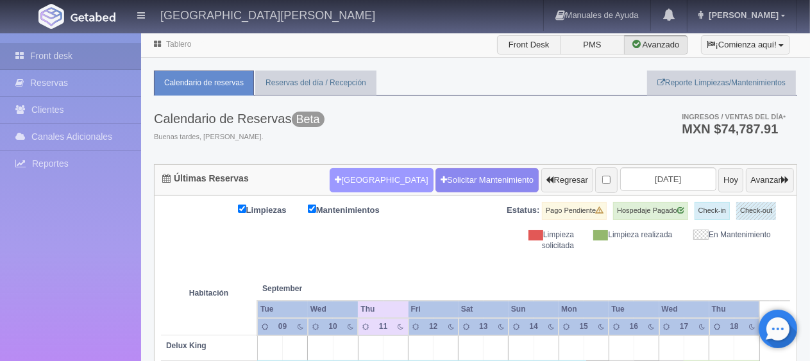
click at [361, 189] on button "Nueva Reserva" at bounding box center [381, 180] width 103 height 24
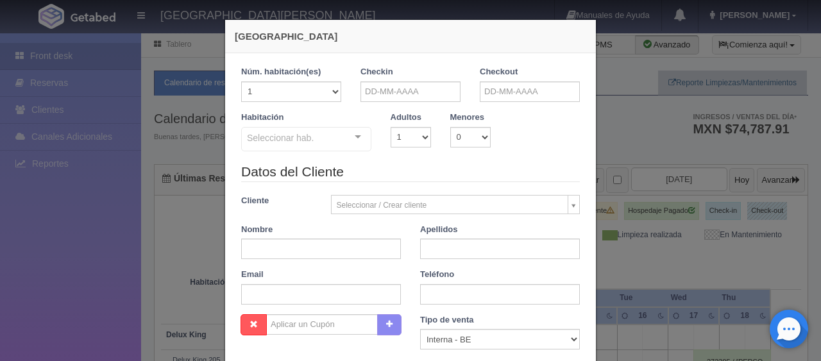
checkbox input "false"
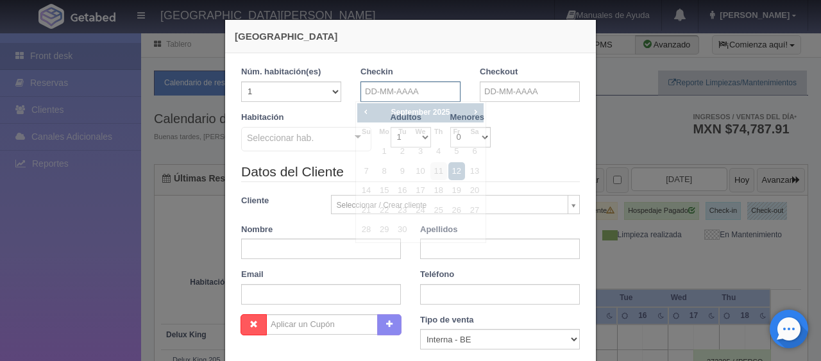
click at [402, 90] on input "text" at bounding box center [411, 91] width 100 height 21
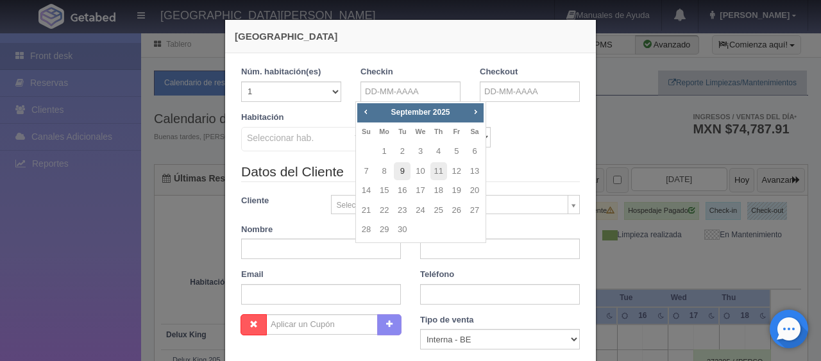
click at [407, 171] on link "9" at bounding box center [402, 171] width 17 height 19
type input "09-09-2025"
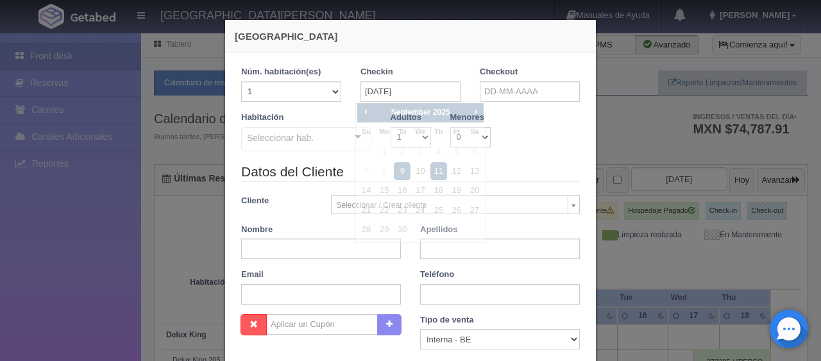
checkbox input "false"
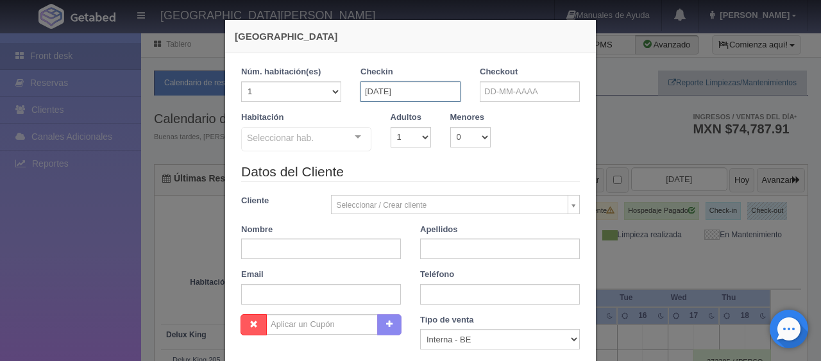
click at [416, 98] on input "09-09-2025" at bounding box center [411, 91] width 100 height 21
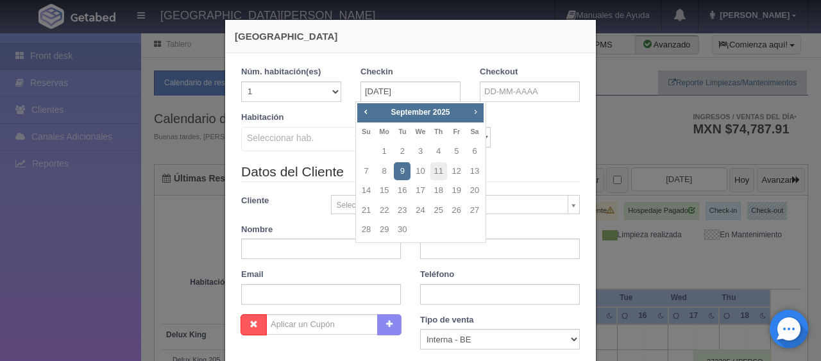
click at [473, 113] on span "Next" at bounding box center [475, 111] width 10 height 10
click at [438, 176] on link "9" at bounding box center [438, 171] width 17 height 19
type input "[DATE]"
checkbox input "false"
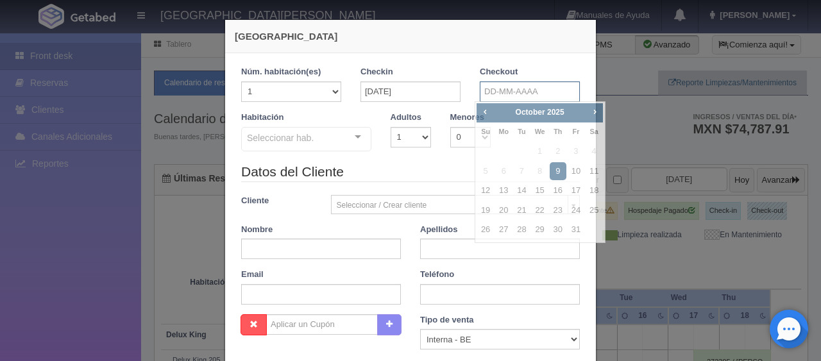
click at [487, 86] on input "text" at bounding box center [530, 91] width 100 height 21
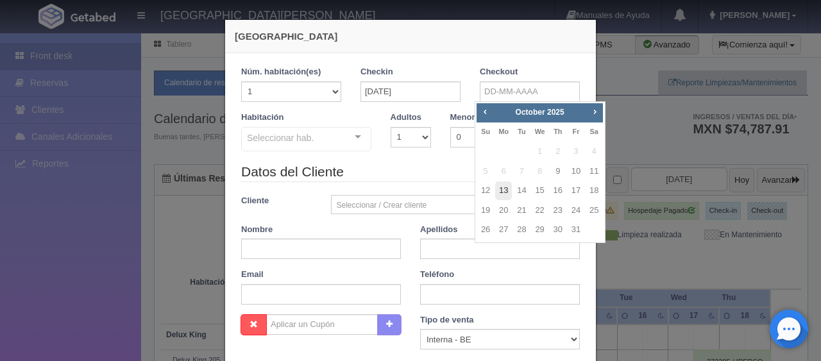
click at [511, 194] on link "13" at bounding box center [503, 191] width 17 height 19
type input "13-10-2025"
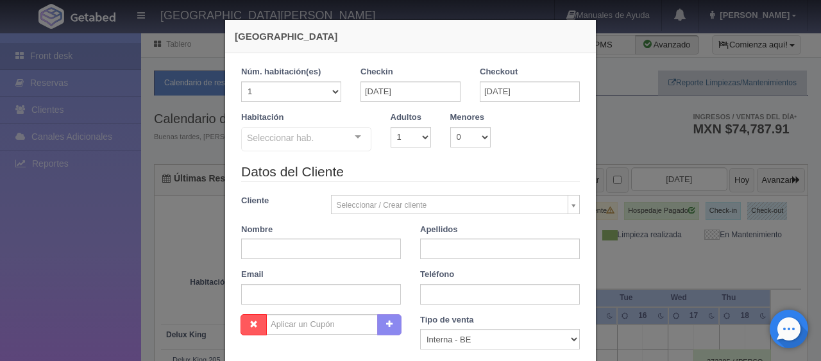
click at [322, 266] on div "Datos del Cliente Cliente Seleccionar / Crear cliente Nuevo Cliente Adriana Nav…" at bounding box center [411, 238] width 358 height 152
click at [321, 250] on input "text" at bounding box center [321, 249] width 160 height 21
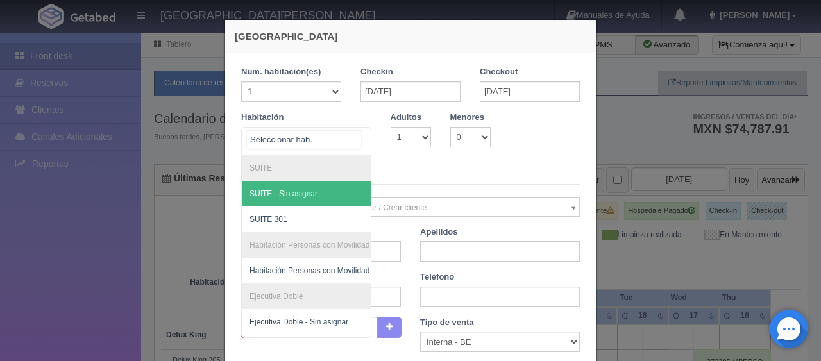
click at [325, 133] on div at bounding box center [306, 141] width 130 height 28
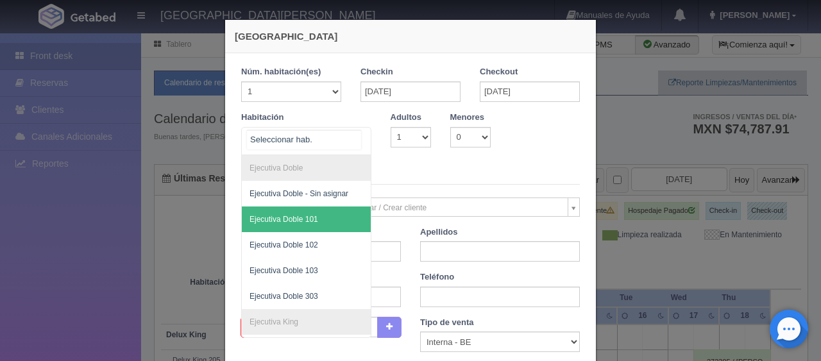
scroll to position [64, 0]
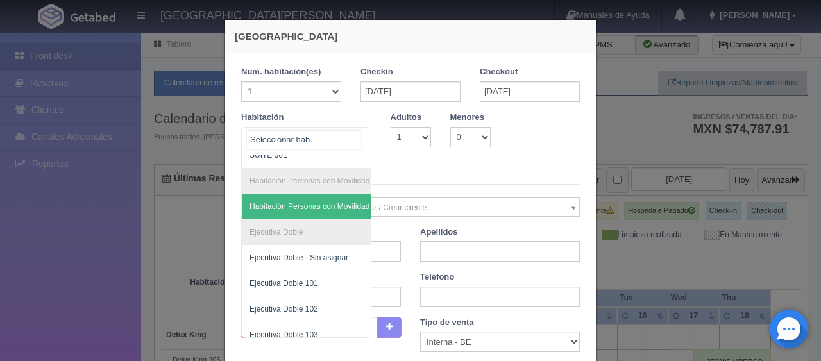
click at [300, 202] on span "Habitación Personas con Movilidad Reducida - Sin asignar" at bounding box center [350, 206] width 200 height 9
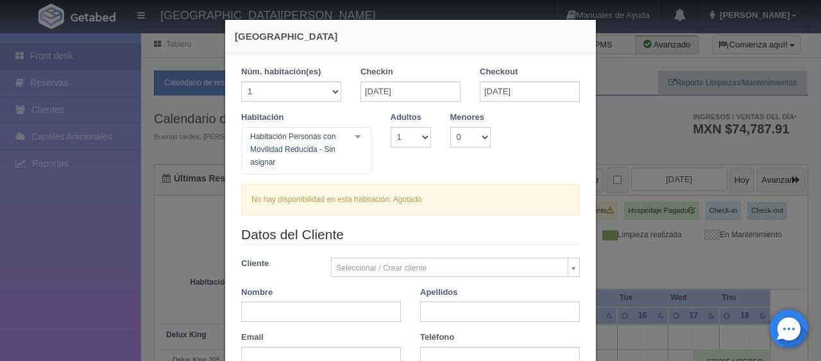
click at [343, 150] on div "Habitación Personas con Movilidad Reducida - Sin asignar" at bounding box center [306, 150] width 130 height 47
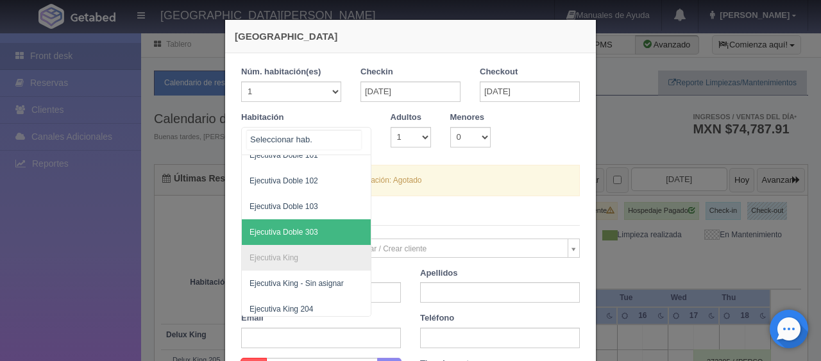
scroll to position [257, 0]
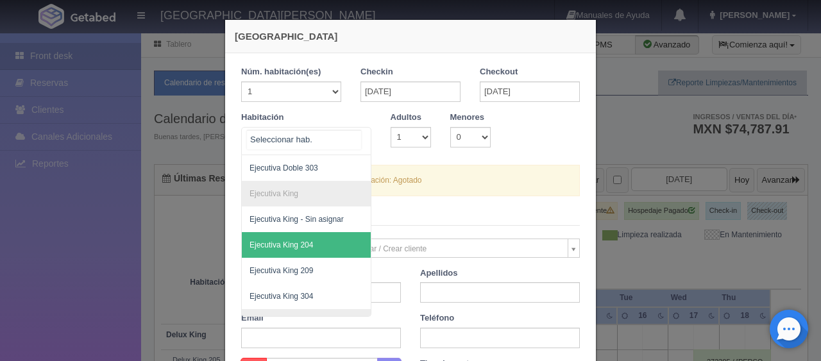
click at [291, 249] on span "Ejecutiva King 204" at bounding box center [357, 245] width 230 height 26
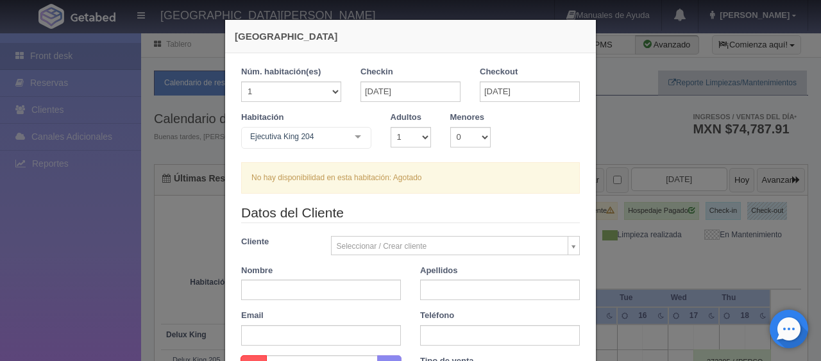
checkbox input "false"
click at [294, 293] on input "text" at bounding box center [321, 290] width 160 height 21
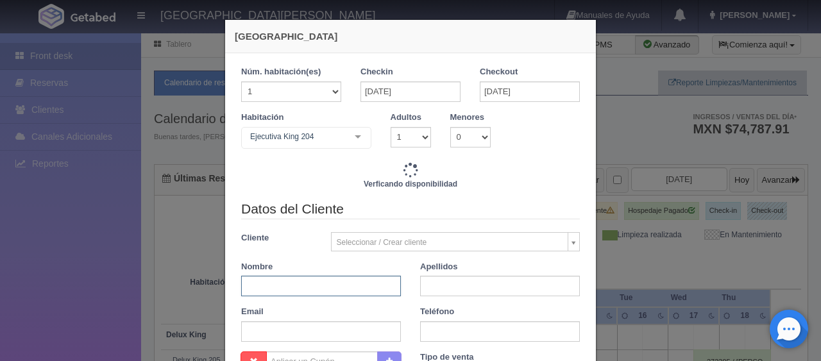
type input "5196.00"
checkbox input "false"
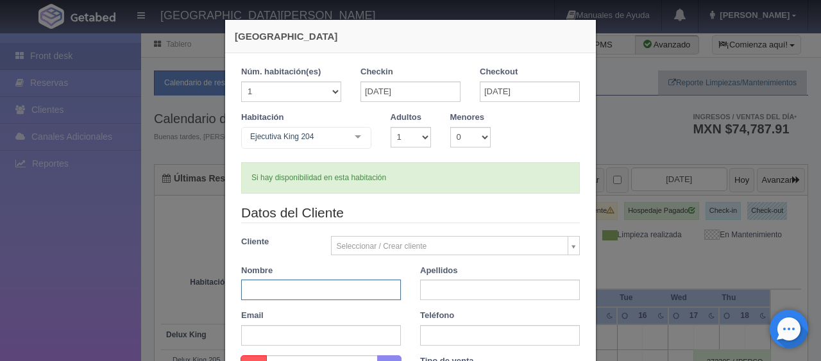
paste input "Adriana Becerra"
type input "Adriana Becerra"
click at [491, 286] on input "text" at bounding box center [500, 290] width 160 height 21
type input "."
click at [472, 349] on div "Datos del Cliente Cliente Seleccionar / Crear cliente Nuevo Cliente Adriana Nav…" at bounding box center [411, 279] width 358 height 152
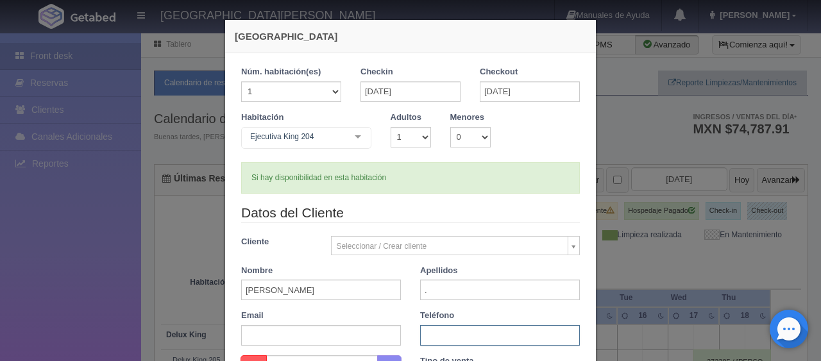
click at [468, 339] on input "text" at bounding box center [500, 335] width 160 height 21
paste input "1 (0) 2054227869"
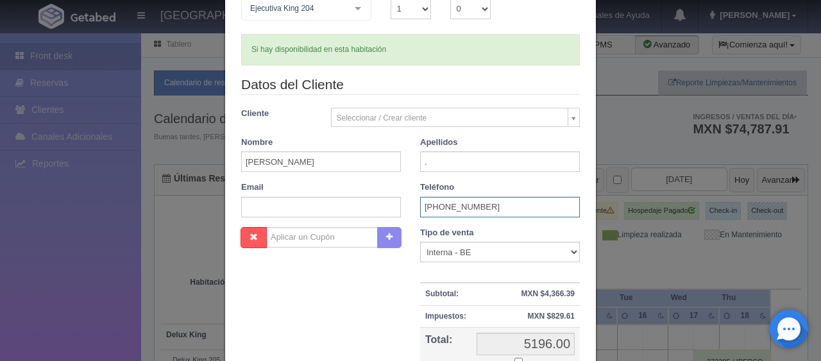
type input "1 (0) 2054227869"
click at [454, 253] on select "Correo Electronico Interna - BE Llamada OTA Externa Otro WALK IN" at bounding box center [500, 252] width 160 height 21
select select "extota"
click at [420, 242] on select "Correo Electronico Interna - BE Llamada OTA Externa Otro WALK IN" at bounding box center [500, 252] width 160 height 21
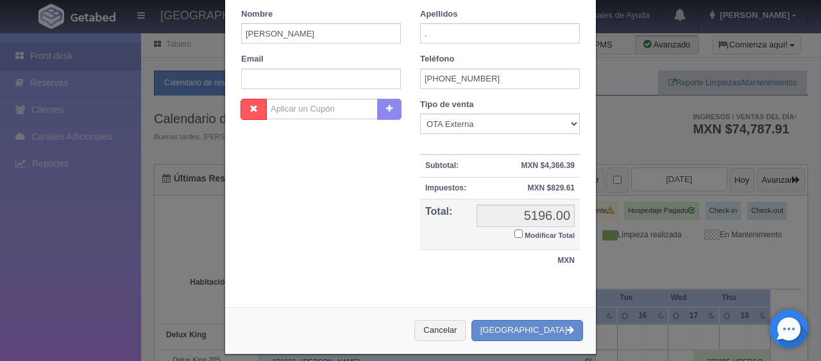
click at [514, 232] on input "Modificar Total" at bounding box center [518, 234] width 8 height 8
checkbox input "true"
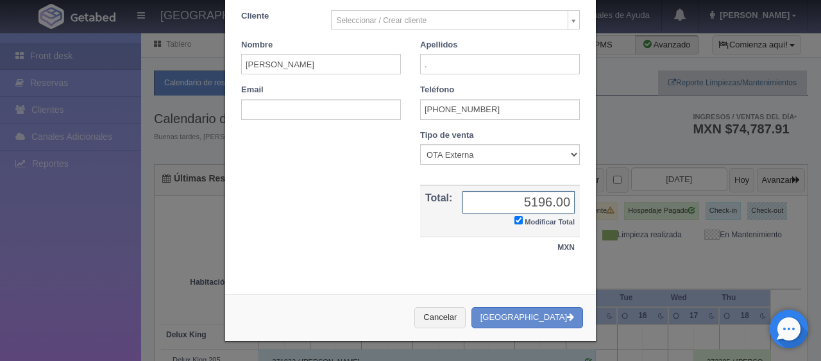
scroll to position [223, 0]
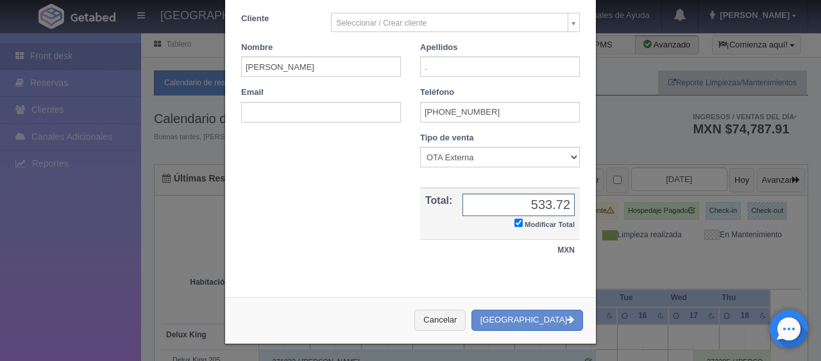
click at [539, 204] on input "533.72" at bounding box center [519, 205] width 112 height 22
type input "5333.72"
click at [523, 314] on button "[GEOGRAPHIC_DATA]" at bounding box center [528, 320] width 112 height 21
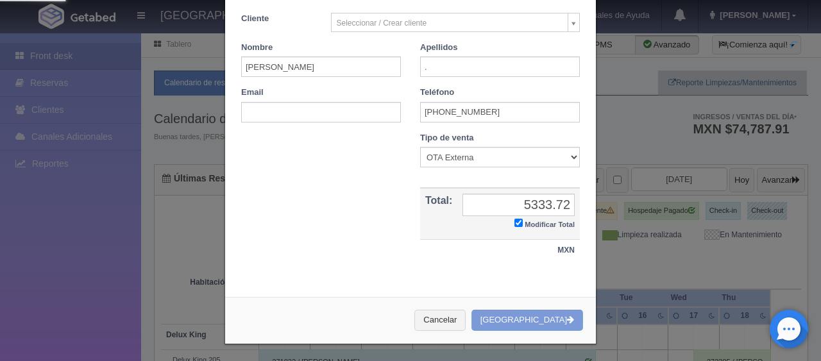
scroll to position [0, 0]
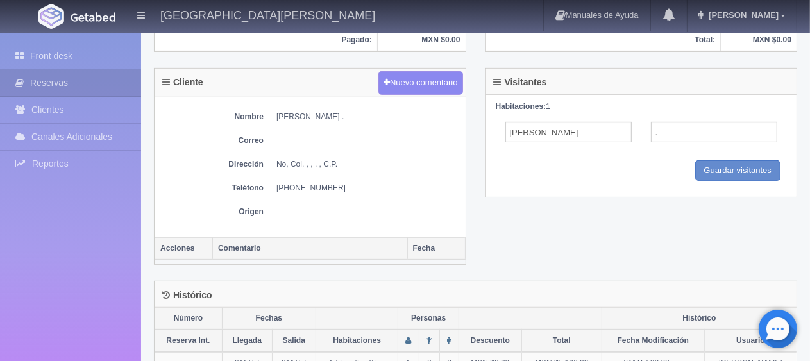
scroll to position [385, 0]
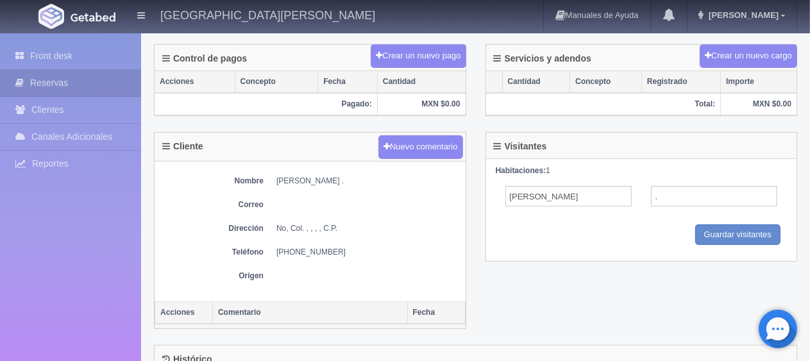
drag, startPoint x: 275, startPoint y: 178, endPoint x: 335, endPoint y: 178, distance: 59.7
click at [335, 178] on dl "Nombre [PERSON_NAME] ." at bounding box center [310, 181] width 298 height 11
copy dd "[PERSON_NAME]"
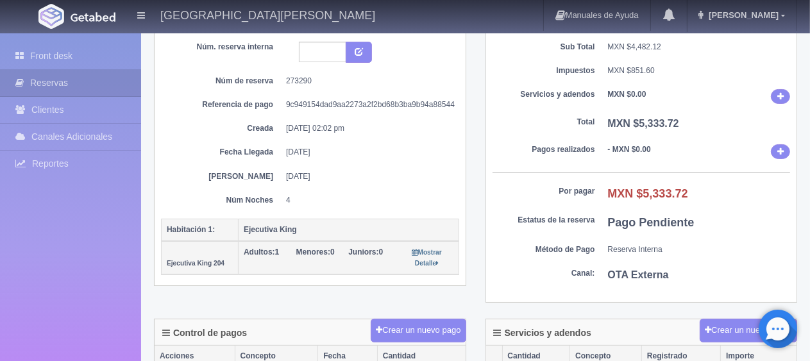
scroll to position [0, 0]
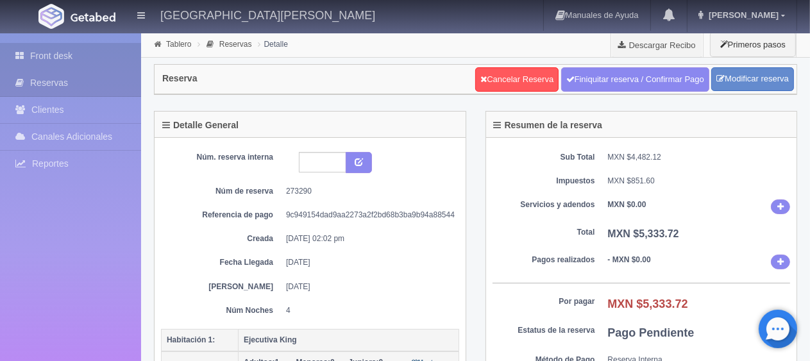
click at [71, 61] on link "Front desk" at bounding box center [70, 56] width 141 height 26
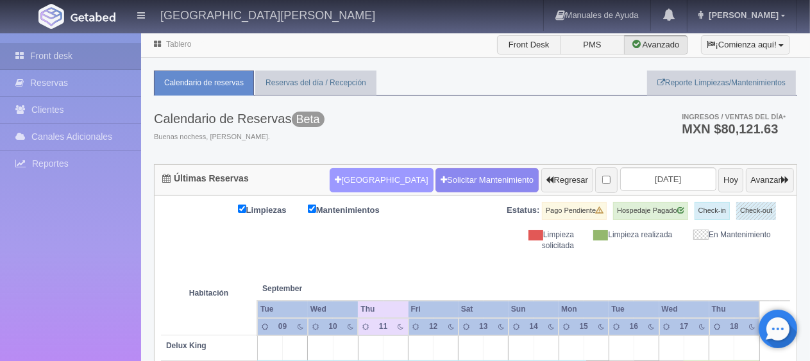
click at [332, 179] on button "[GEOGRAPHIC_DATA]" at bounding box center [381, 180] width 103 height 24
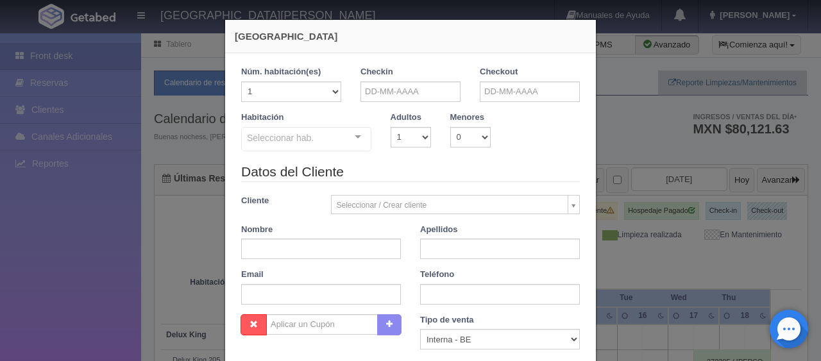
checkbox input "false"
click at [418, 94] on input "text" at bounding box center [411, 91] width 100 height 21
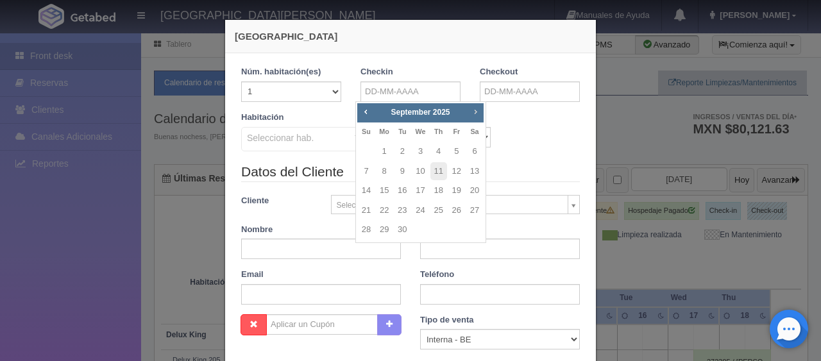
click at [475, 117] on link "Next" at bounding box center [476, 112] width 14 height 14
click at [454, 153] on link "3" at bounding box center [456, 151] width 17 height 19
type input "[DATE]"
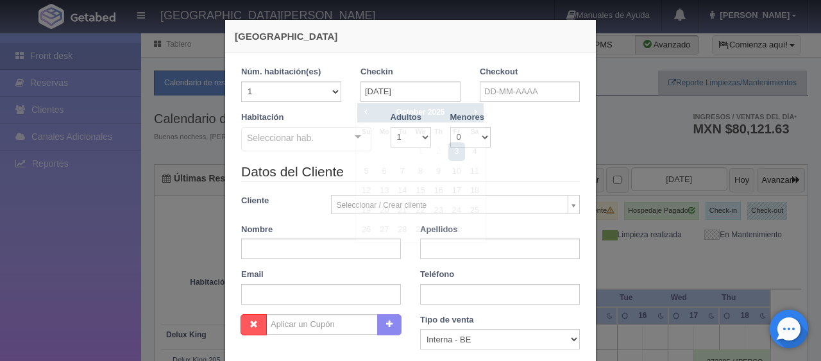
checkbox input "false"
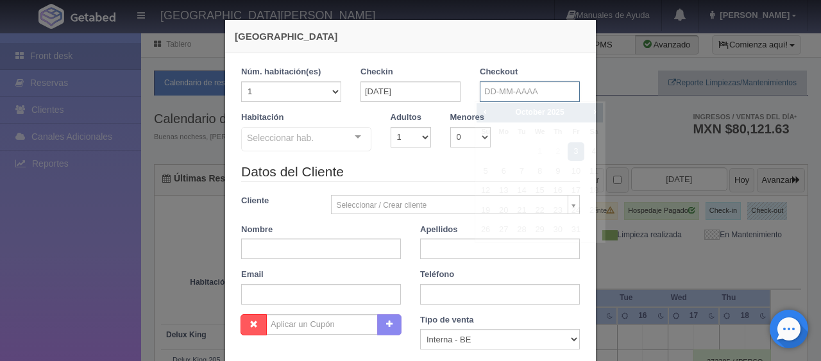
click at [501, 98] on input "text" at bounding box center [530, 91] width 100 height 21
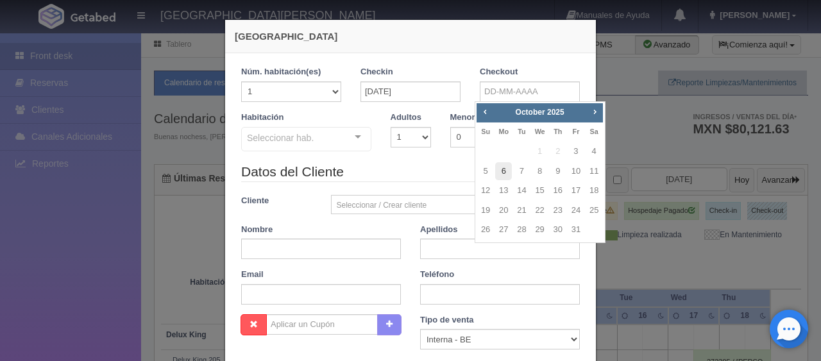
drag, startPoint x: 509, startPoint y: 171, endPoint x: 496, endPoint y: 171, distance: 12.8
click at [508, 171] on link "6" at bounding box center [503, 171] width 17 height 19
type input "06-10-2025"
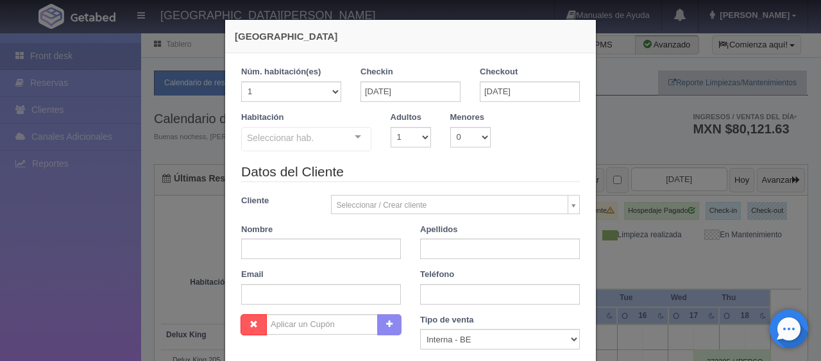
checkbox input "false"
click at [316, 242] on input "text" at bounding box center [321, 249] width 160 height 21
paste input "Rocío Pons Criado"
type input "Rocío Pons Criado"
click at [362, 139] on div at bounding box center [358, 137] width 26 height 19
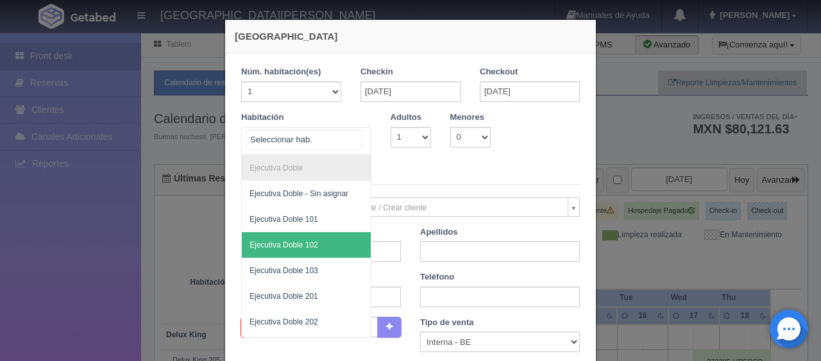
scroll to position [257, 0]
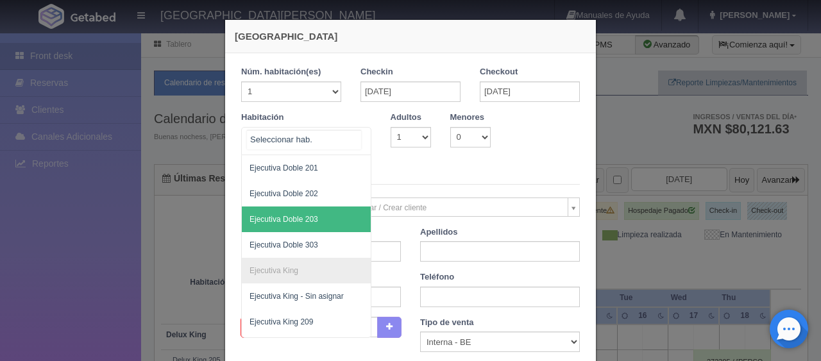
click at [308, 222] on span "Ejecutiva Doble 203" at bounding box center [284, 219] width 69 height 9
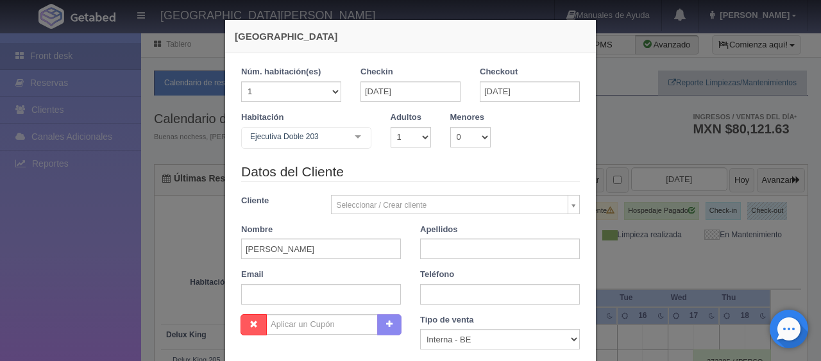
checkbox input "false"
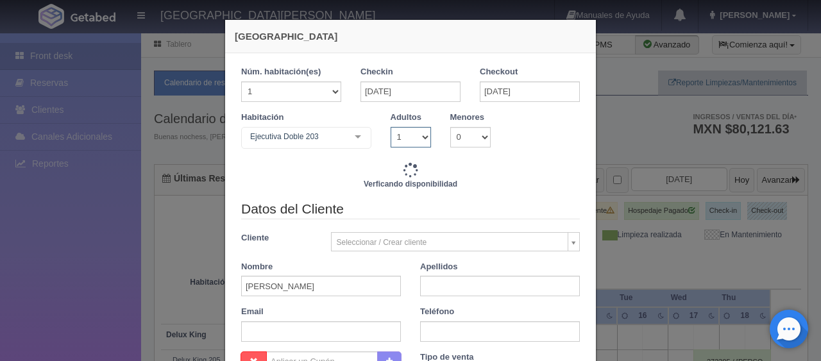
click at [406, 140] on select "1 2 3 4 5 6 7 8 9 10" at bounding box center [411, 137] width 40 height 21
type input "3897.00"
checkbox input "false"
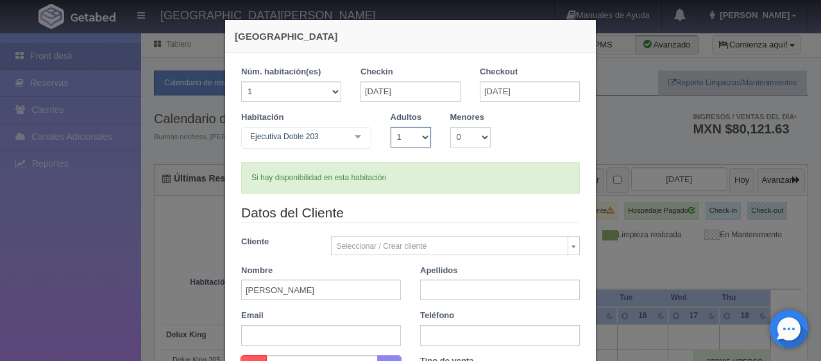
select select "2"
click at [391, 127] on select "1 2 3 4 5 6 7 8 9 10" at bounding box center [411, 137] width 40 height 21
checkbox input "false"
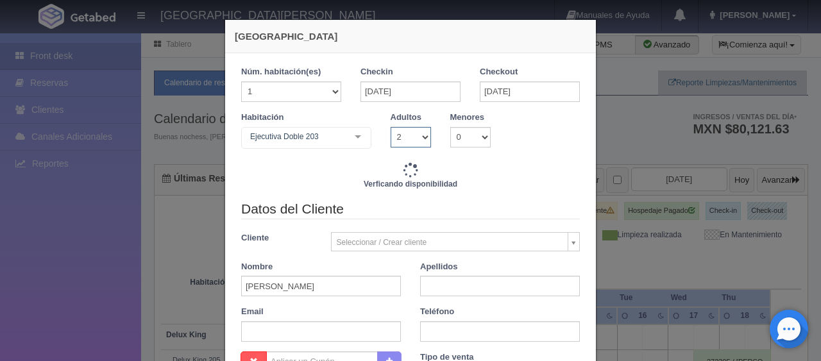
type input "4647.00"
checkbox input "false"
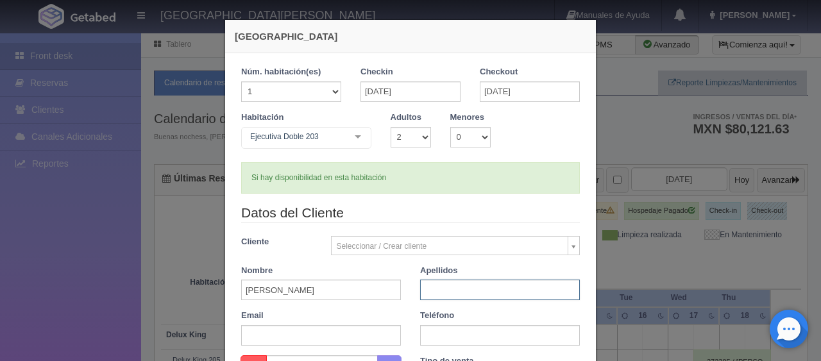
click at [425, 283] on input "text" at bounding box center [500, 290] width 160 height 21
type input "."
click at [448, 335] on input "text" at bounding box center [500, 335] width 160 height 21
paste input "Rocío Pons Criado"
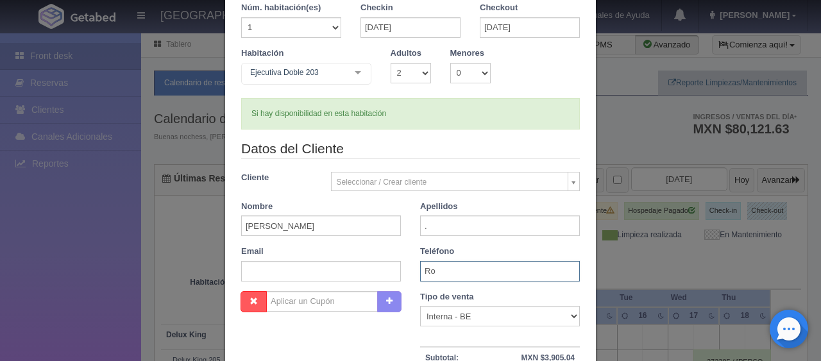
type input "R"
paste input "34 (670) 428665"
type input "34 (670) 428665"
click at [534, 304] on div "Tipo de venta Correo Electronico Interna - BE Llamada OTA Externa Otro WALK IN" at bounding box center [500, 309] width 160 height 36
click at [532, 314] on select "Correo Electronico Interna - BE Llamada OTA Externa Otro WALK IN" at bounding box center [500, 316] width 160 height 21
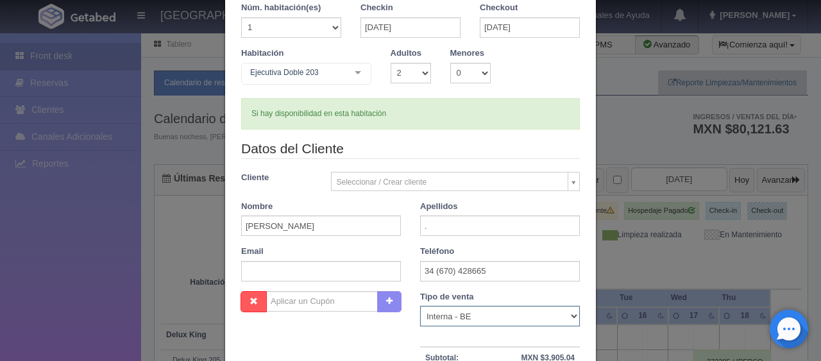
select select "extota"
click at [420, 306] on select "Correo Electronico Interna - BE Llamada OTA Externa Otro WALK IN" at bounding box center [500, 316] width 160 height 21
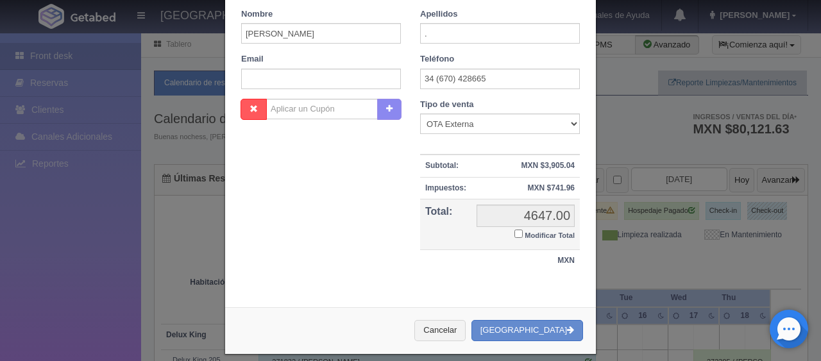
click at [514, 242] on td "4647.00 4647.00 Modificar Total" at bounding box center [526, 224] width 108 height 51
click at [525, 233] on small "Modificar Total" at bounding box center [550, 236] width 50 height 8
click at [520, 233] on input "Modificar Total" at bounding box center [518, 234] width 8 height 8
checkbox input "true"
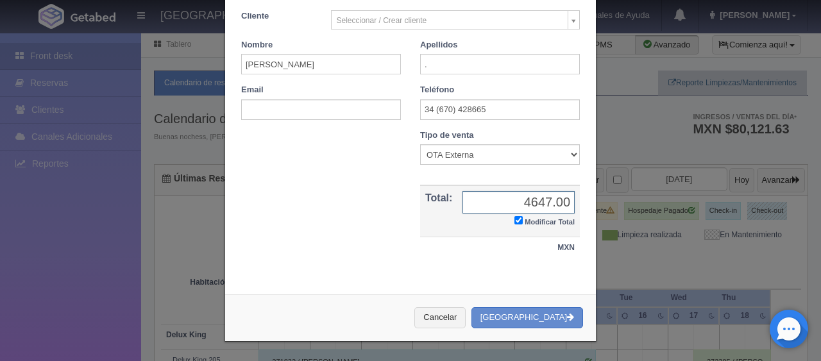
scroll to position [223, 0]
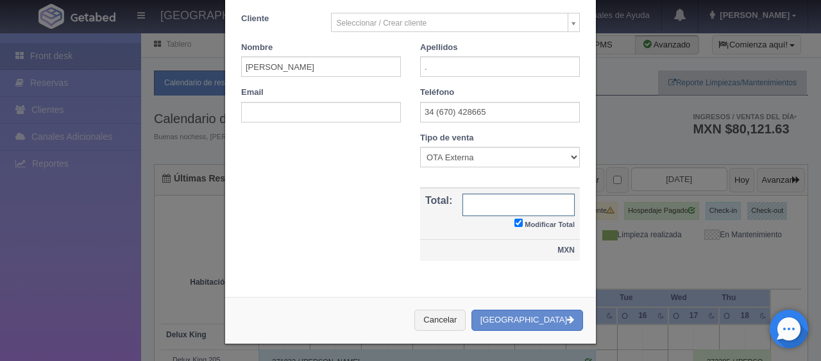
paste input "4,297.29"
click at [523, 202] on input "4,297.29" at bounding box center [519, 205] width 112 height 22
type input "4297.29"
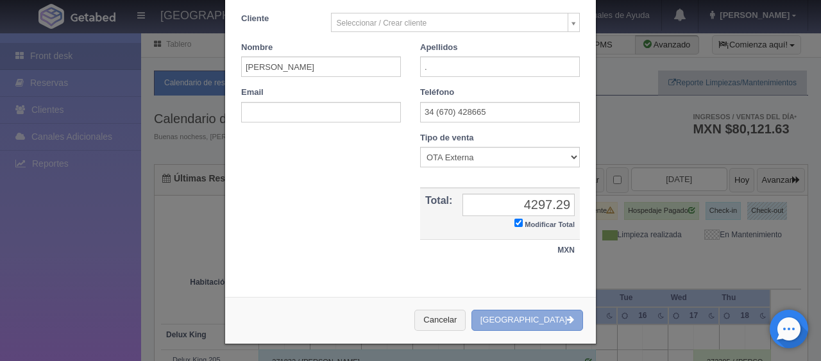
click at [529, 320] on button "[GEOGRAPHIC_DATA]" at bounding box center [528, 320] width 112 height 21
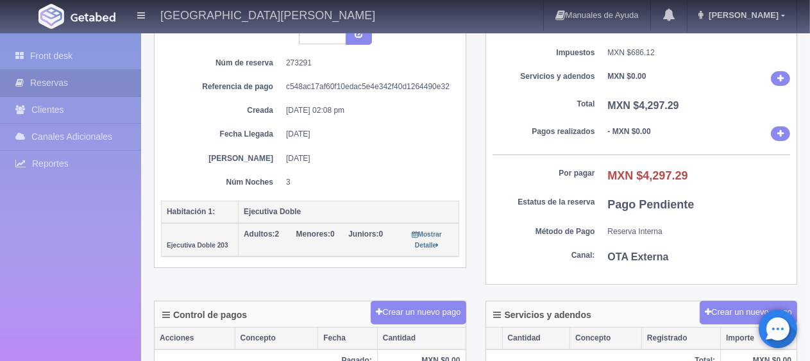
scroll to position [257, 0]
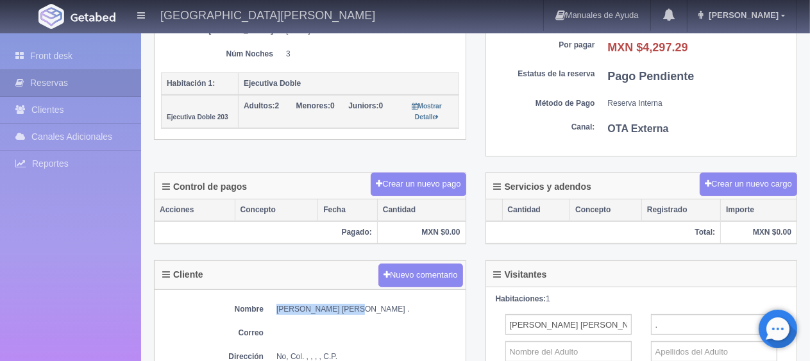
drag, startPoint x: 282, startPoint y: 306, endPoint x: 347, endPoint y: 310, distance: 65.5
click at [347, 310] on dl "Nombre Rocío Pons Criado ." at bounding box center [310, 309] width 298 height 11
copy dd "Rocío Pons Criado ."
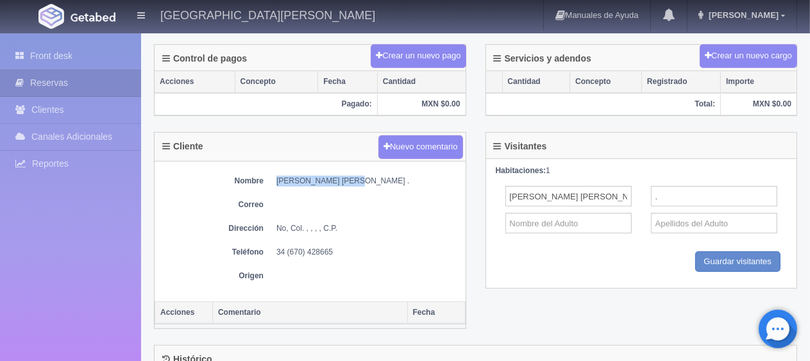
drag, startPoint x: 358, startPoint y: 250, endPoint x: 277, endPoint y: 250, distance: 80.8
click at [277, 250] on dd "34 (670) 428665" at bounding box center [367, 252] width 183 height 11
copy dd "34 (670) 428665"
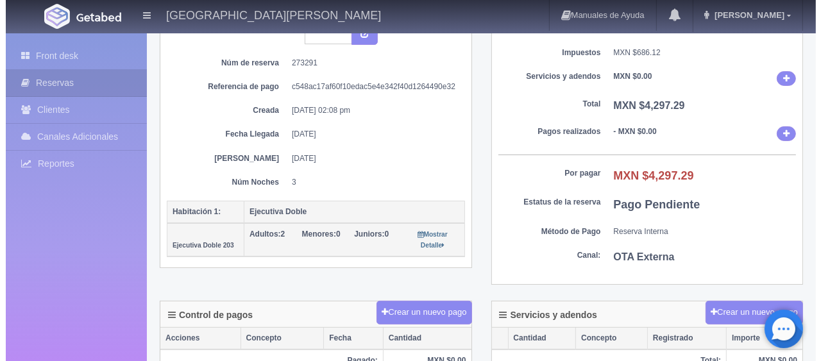
scroll to position [0, 0]
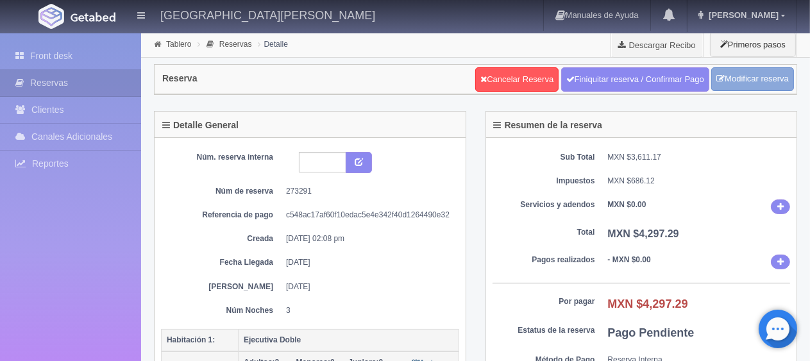
click at [749, 81] on link "Modificar reserva" at bounding box center [752, 79] width 83 height 24
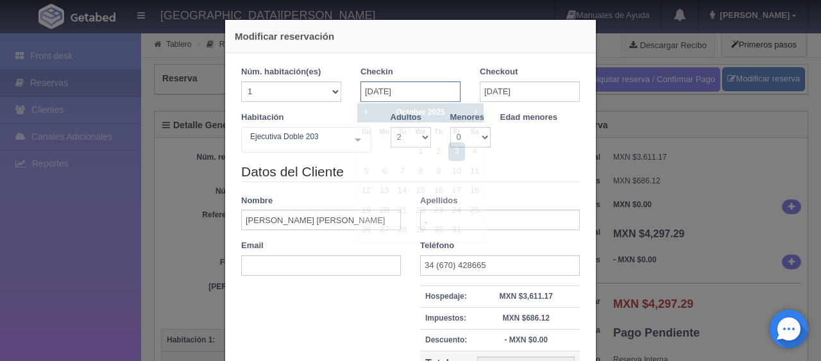
click at [428, 94] on input "[DATE]" at bounding box center [411, 91] width 100 height 21
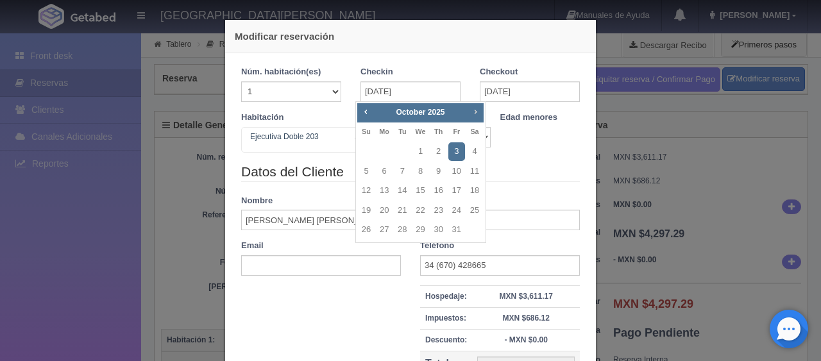
click at [472, 112] on span "Next" at bounding box center [475, 111] width 10 height 10
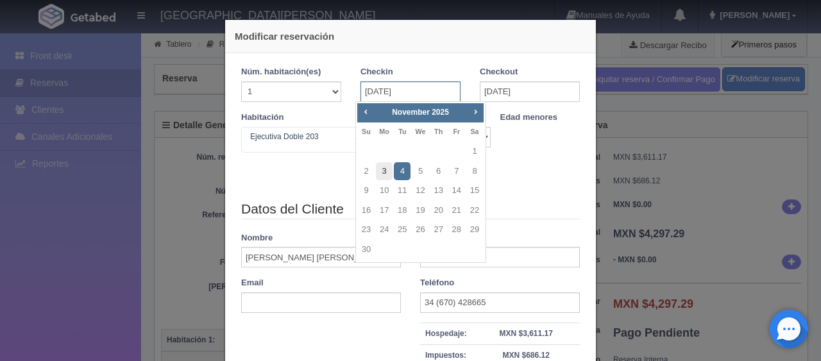
type input "4647.00"
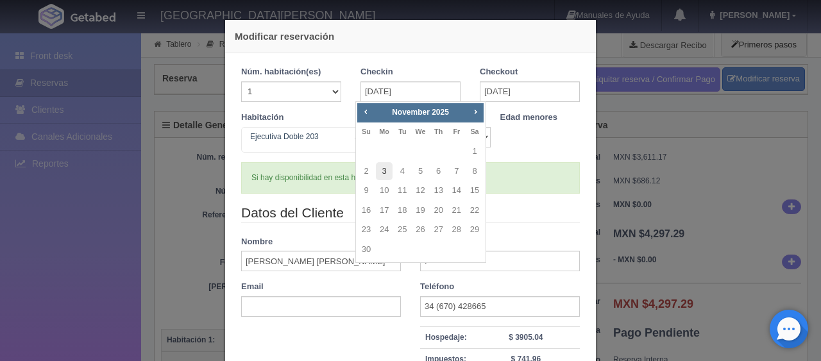
click at [382, 170] on link "3" at bounding box center [384, 171] width 17 height 19
type input "03-11-2025"
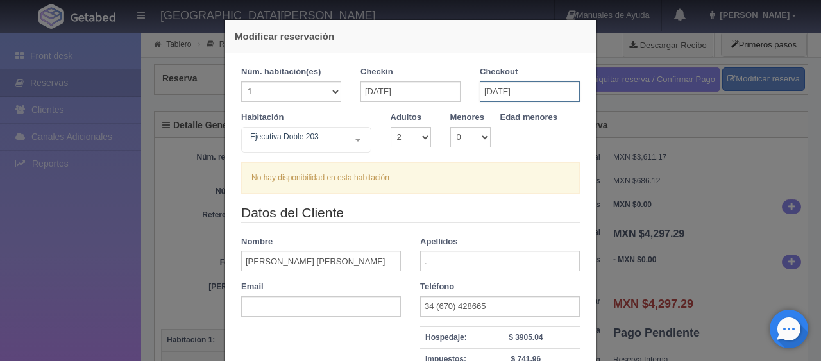
click at [513, 89] on input "[DATE]" at bounding box center [530, 91] width 100 height 21
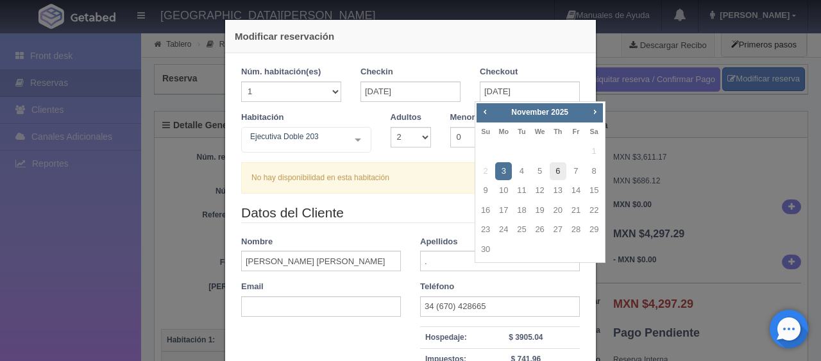
click at [557, 168] on link "6" at bounding box center [558, 171] width 17 height 19
type input "[DATE]"
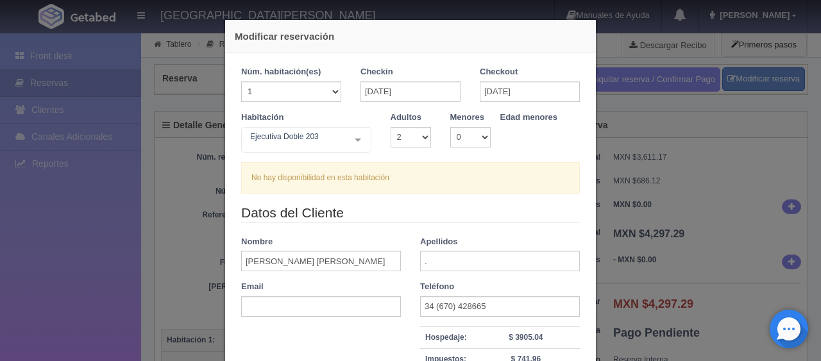
checkbox input "false"
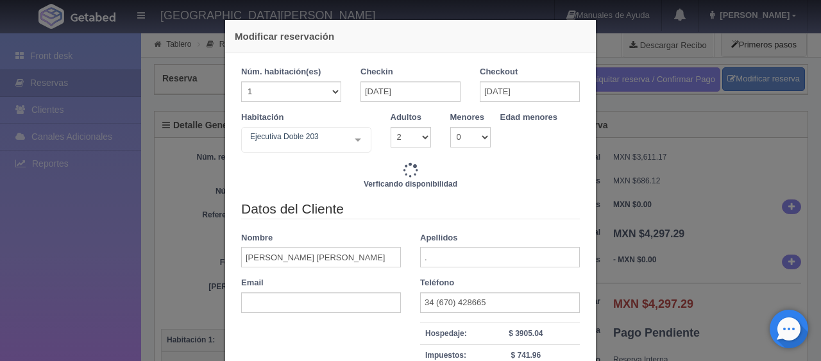
type input "4647.00"
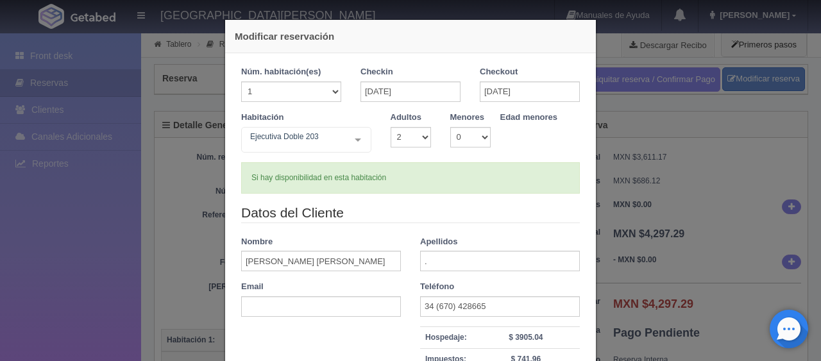
scroll to position [128, 0]
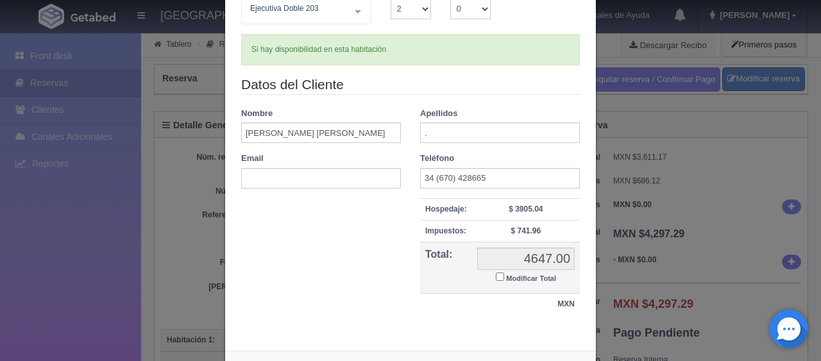
click at [499, 276] on label "Modificar Total" at bounding box center [526, 277] width 60 height 15
click at [499, 276] on input "Modificar Total" at bounding box center [500, 277] width 8 height 8
checkbox input "true"
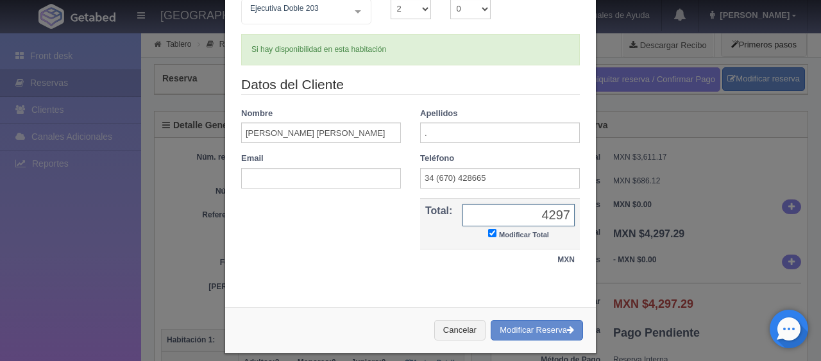
type input "4297.29"
click at [512, 326] on button "Modificar Reserva" at bounding box center [537, 330] width 92 height 21
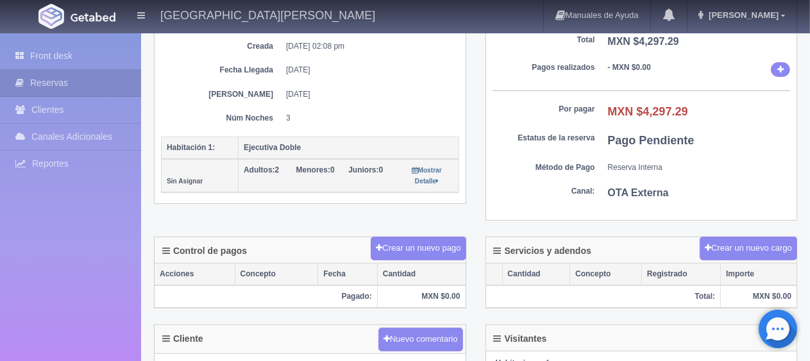
scroll to position [128, 0]
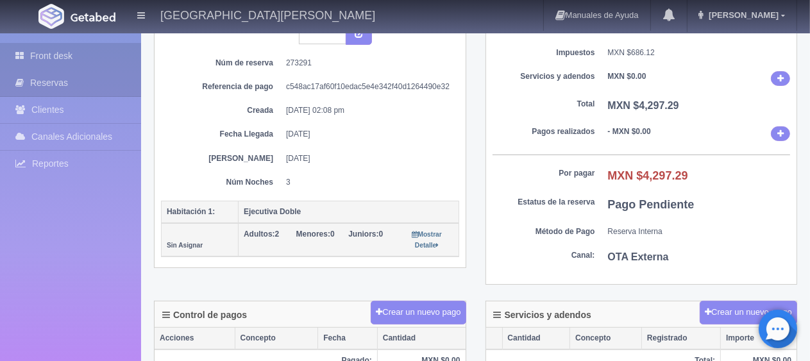
click at [78, 53] on link "Front desk" at bounding box center [70, 56] width 141 height 26
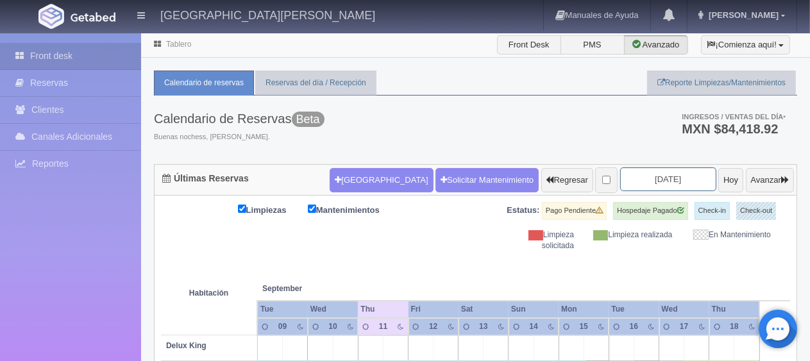
click at [649, 178] on input "[DATE]" at bounding box center [668, 179] width 96 height 24
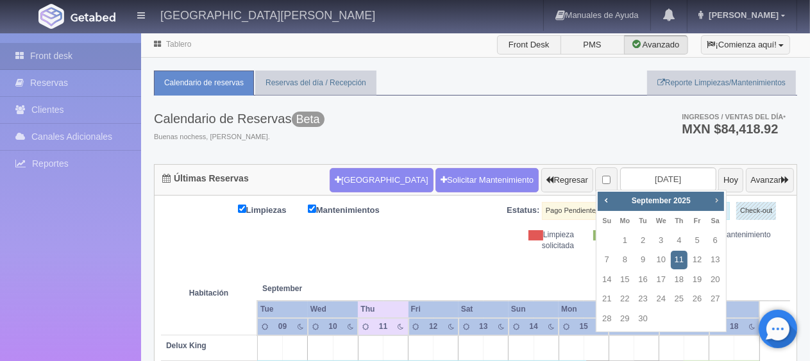
click at [719, 203] on span "Next" at bounding box center [716, 200] width 10 height 10
click at [723, 201] on link "Next" at bounding box center [716, 200] width 14 height 14
click at [625, 264] on link "3" at bounding box center [624, 260] width 17 height 19
type input "[DATE]"
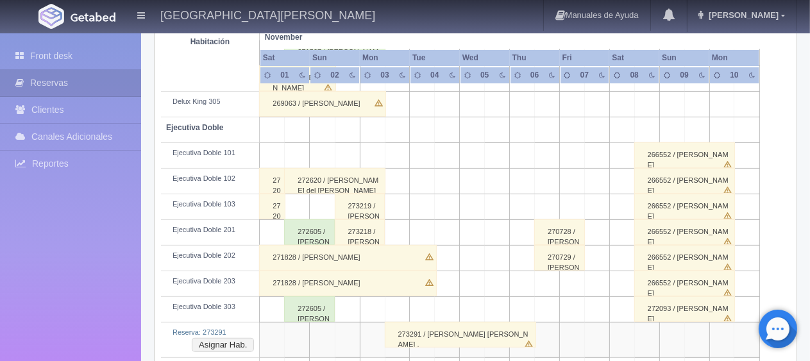
scroll to position [449, 0]
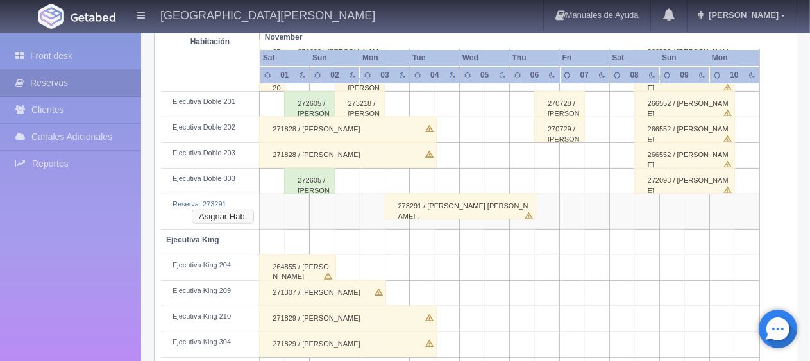
click at [230, 214] on button "Asignar Hab." at bounding box center [223, 217] width 62 height 14
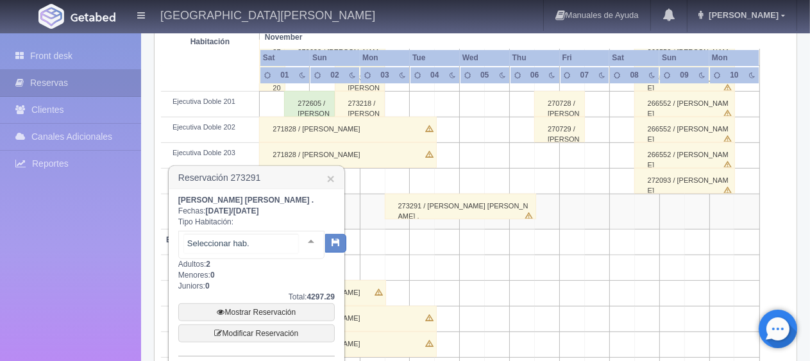
click at [301, 248] on div at bounding box center [311, 241] width 26 height 19
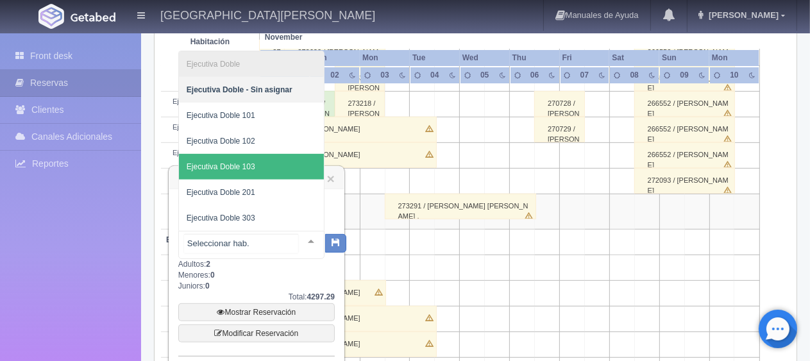
click at [267, 165] on span "Ejecutiva Doble 103" at bounding box center [251, 167] width 145 height 26
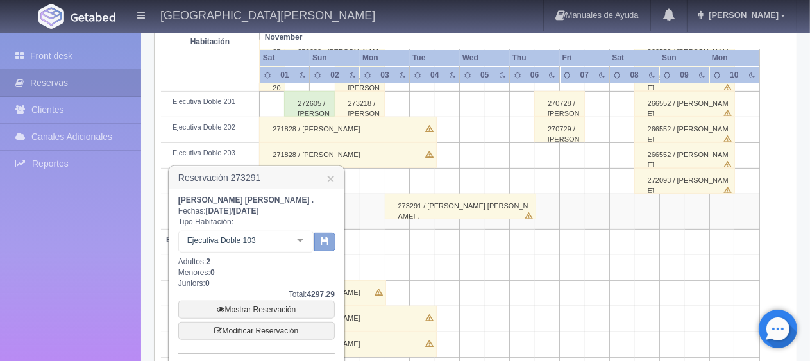
click at [324, 239] on icon "button" at bounding box center [325, 241] width 8 height 8
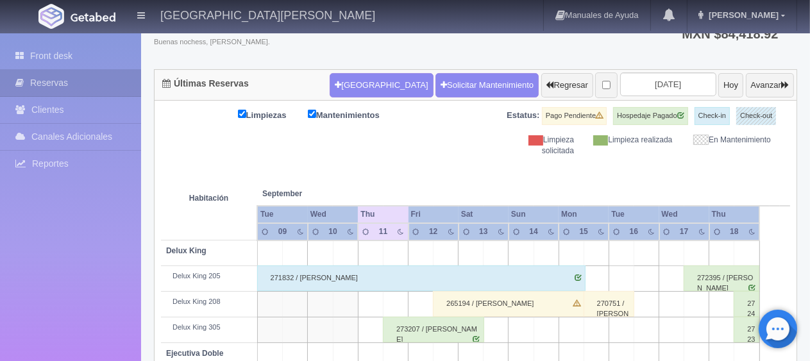
scroll to position [95, 0]
